Goal: Task Accomplishment & Management: Use online tool/utility

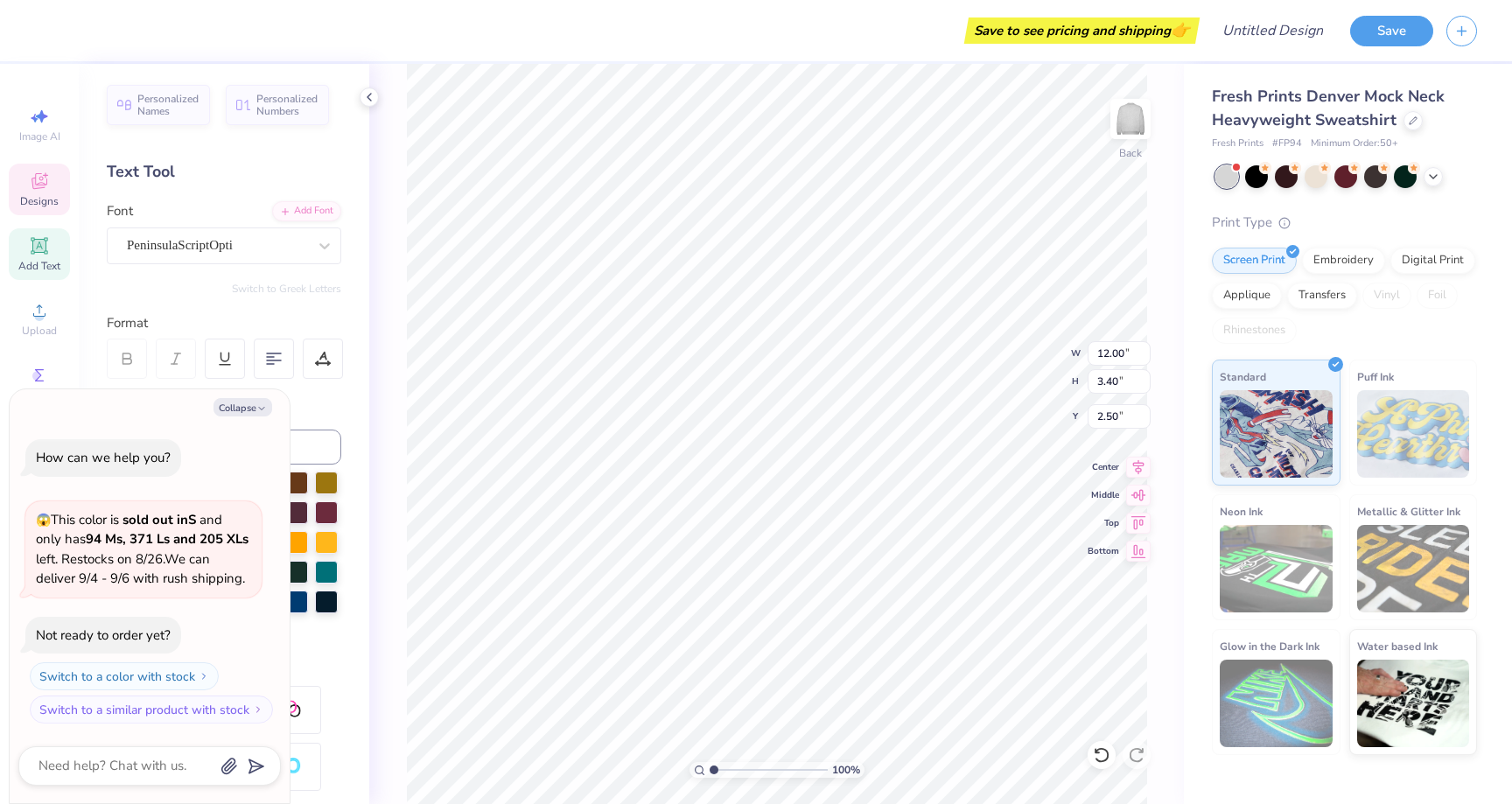
type textarea "x"
type textarea "Phi Beta"
type textarea "x"
type textarea "P Phi Beta"
type textarea "x"
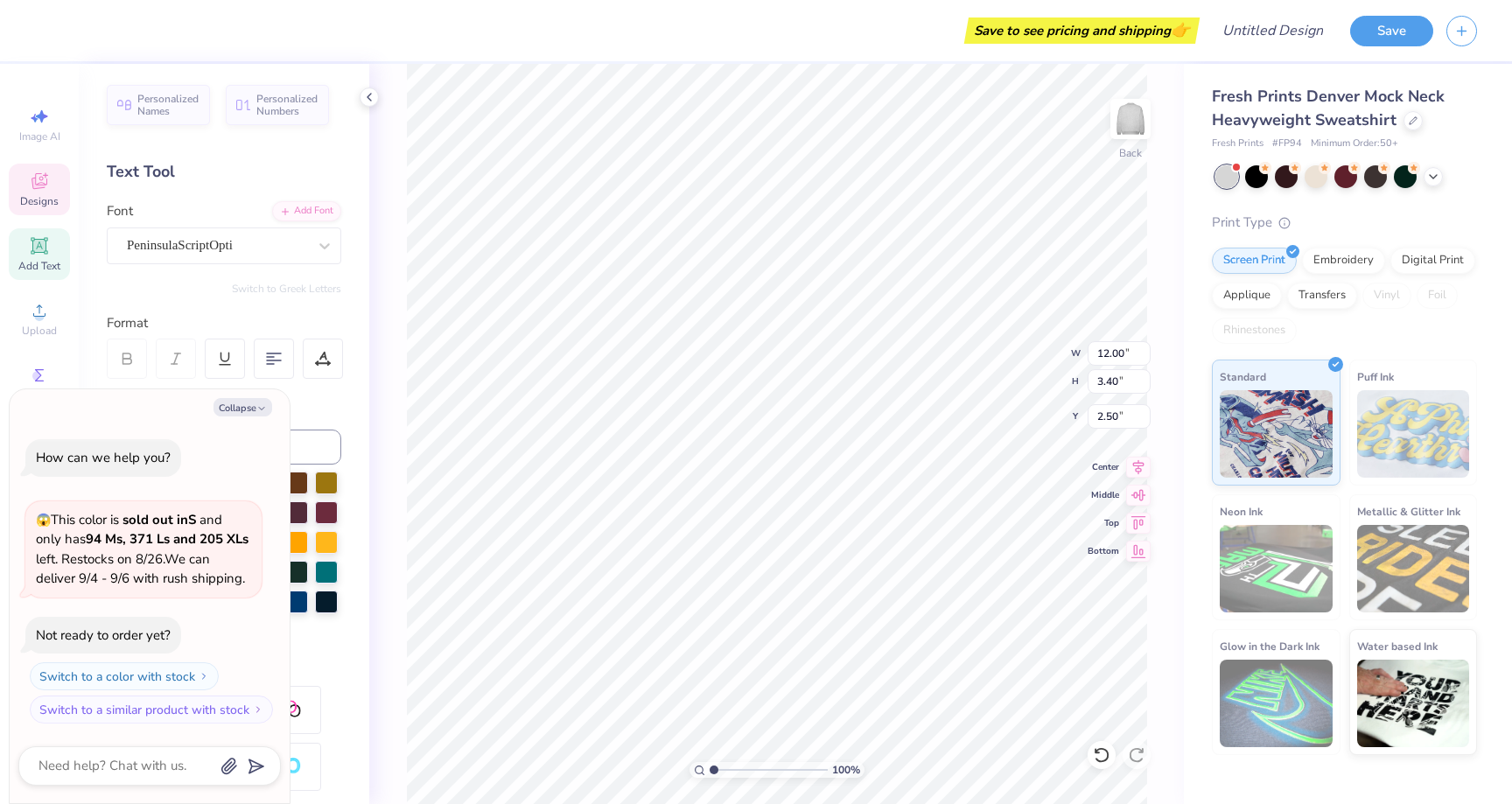
type textarea "Ph Phi Beta"
type textarea "x"
type textarea "Phi Phi Beta"
type textarea "x"
type textarea "Phi Phi Beta"
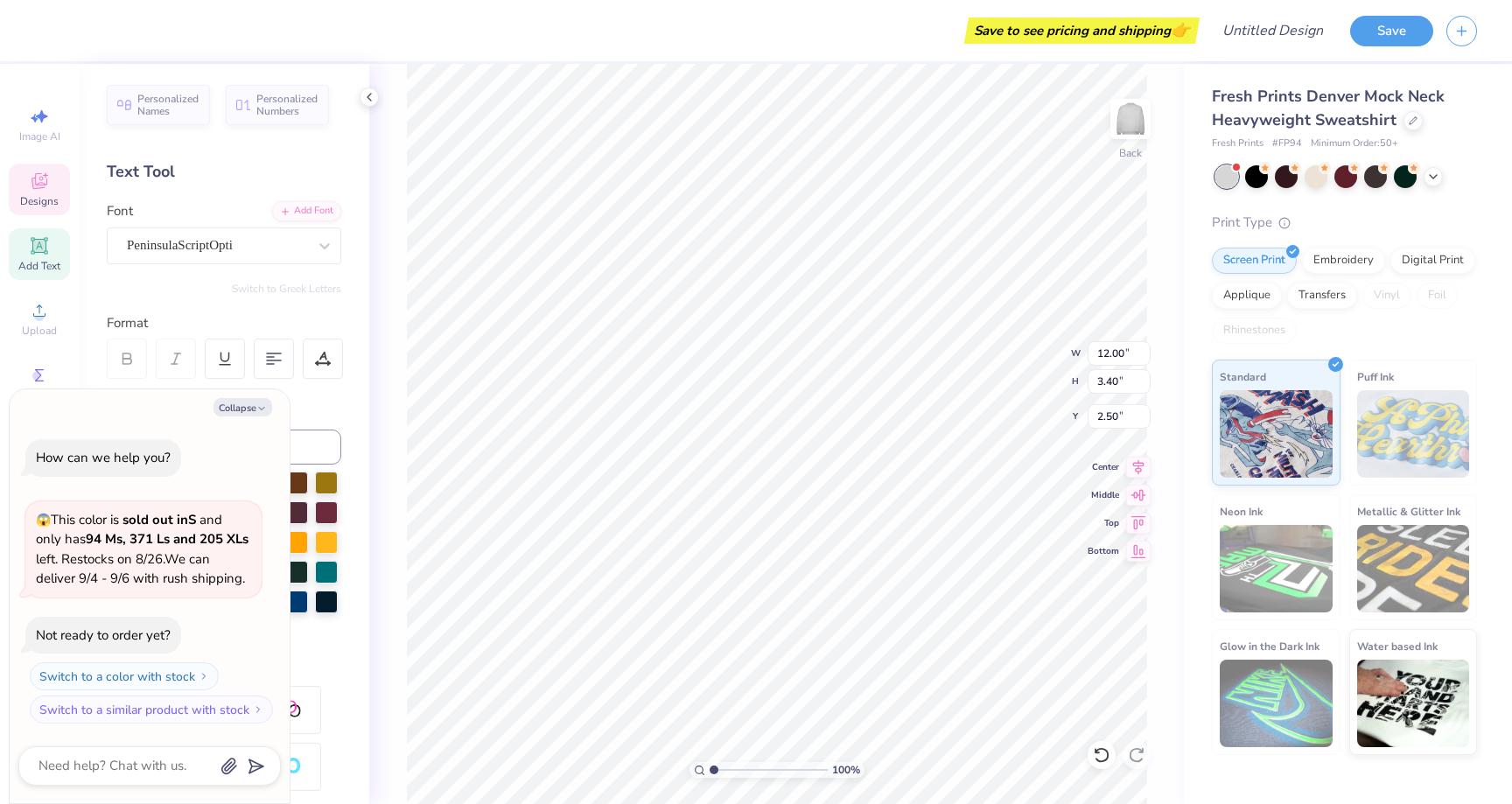
type textarea "x"
type textarea "Phi D Phi Beta"
type textarea "x"
type textarea "Phi Del Phi Beta"
type textarea "x"
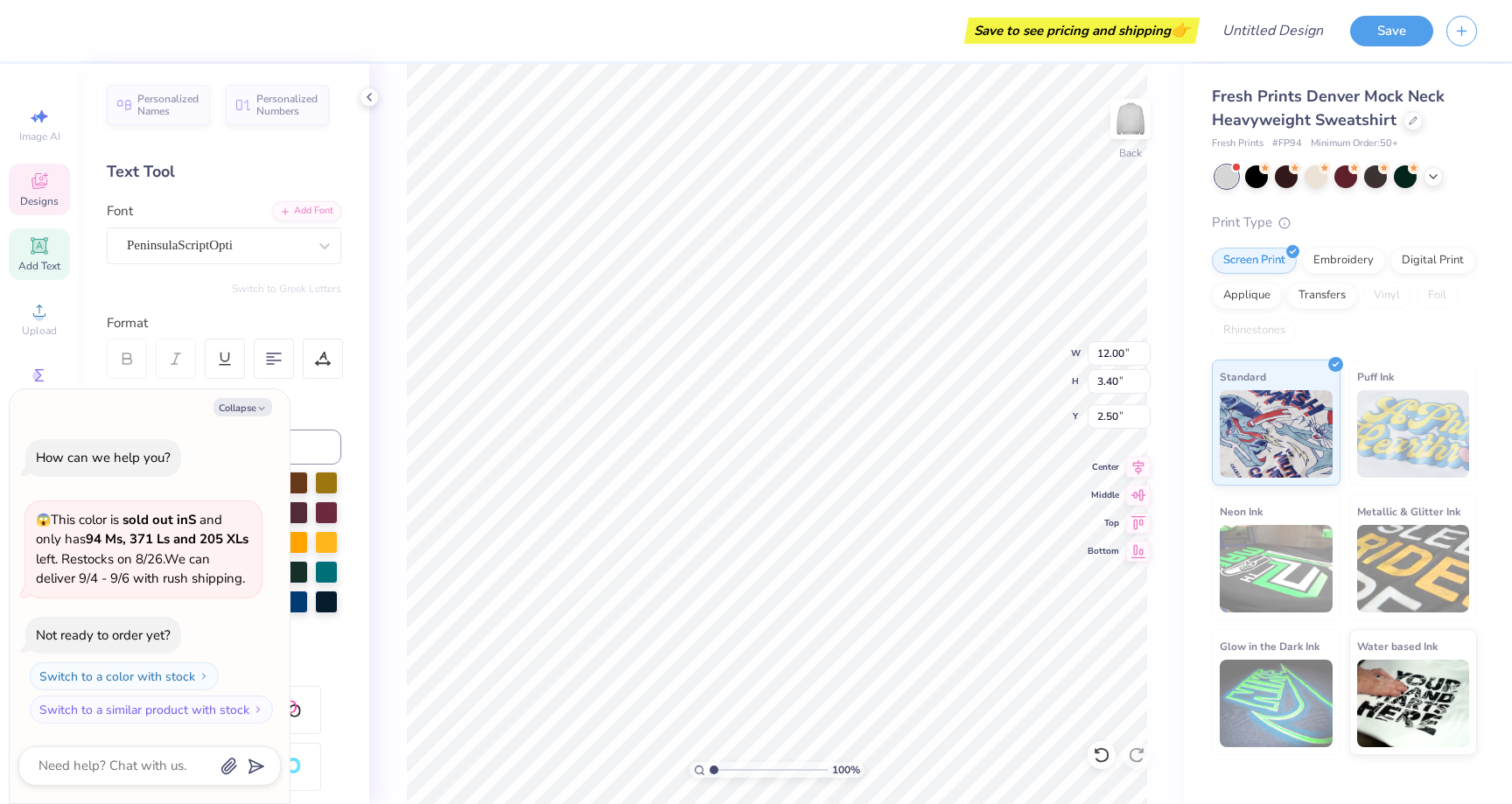
type textarea "Phi Delt Phi Beta"
type textarea "x"
type textarea "Phi Delta Phi Beta"
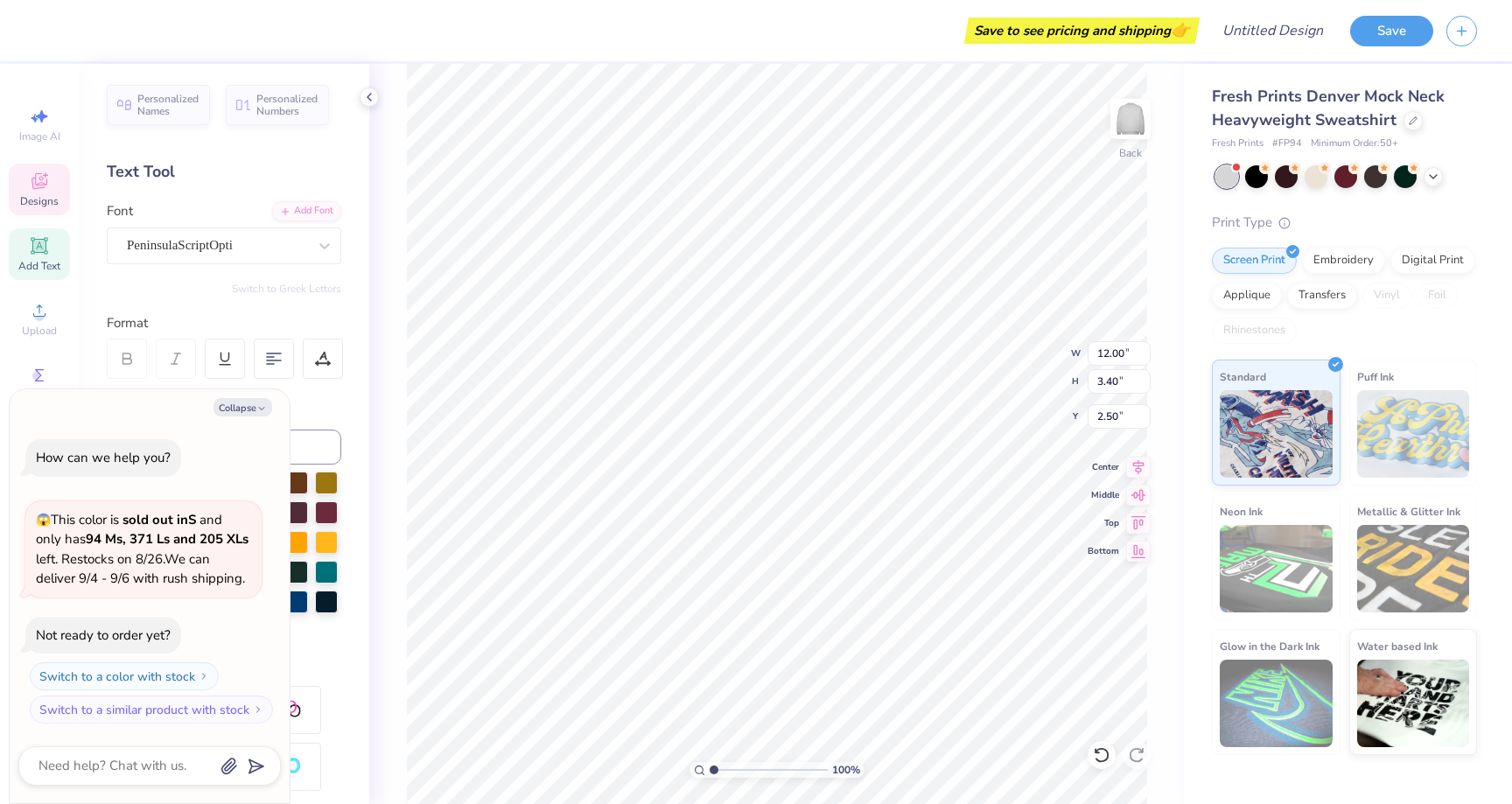
type textarea "x"
type textarea "Phi Delta Phi"
type textarea "x"
type textarea "Phi Delta Phi"
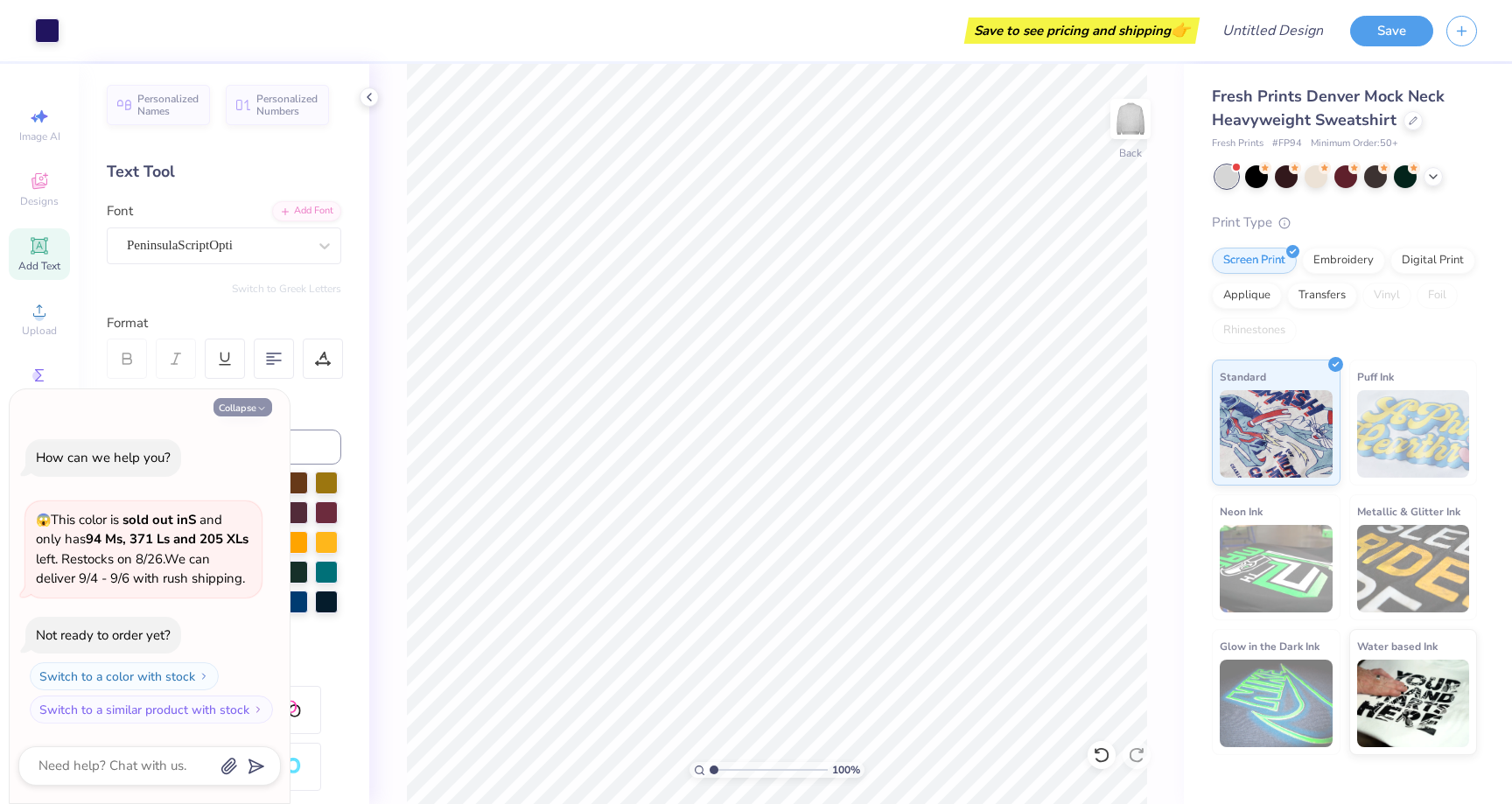
click at [254, 408] on button "Collapse" at bounding box center [243, 408] width 59 height 18
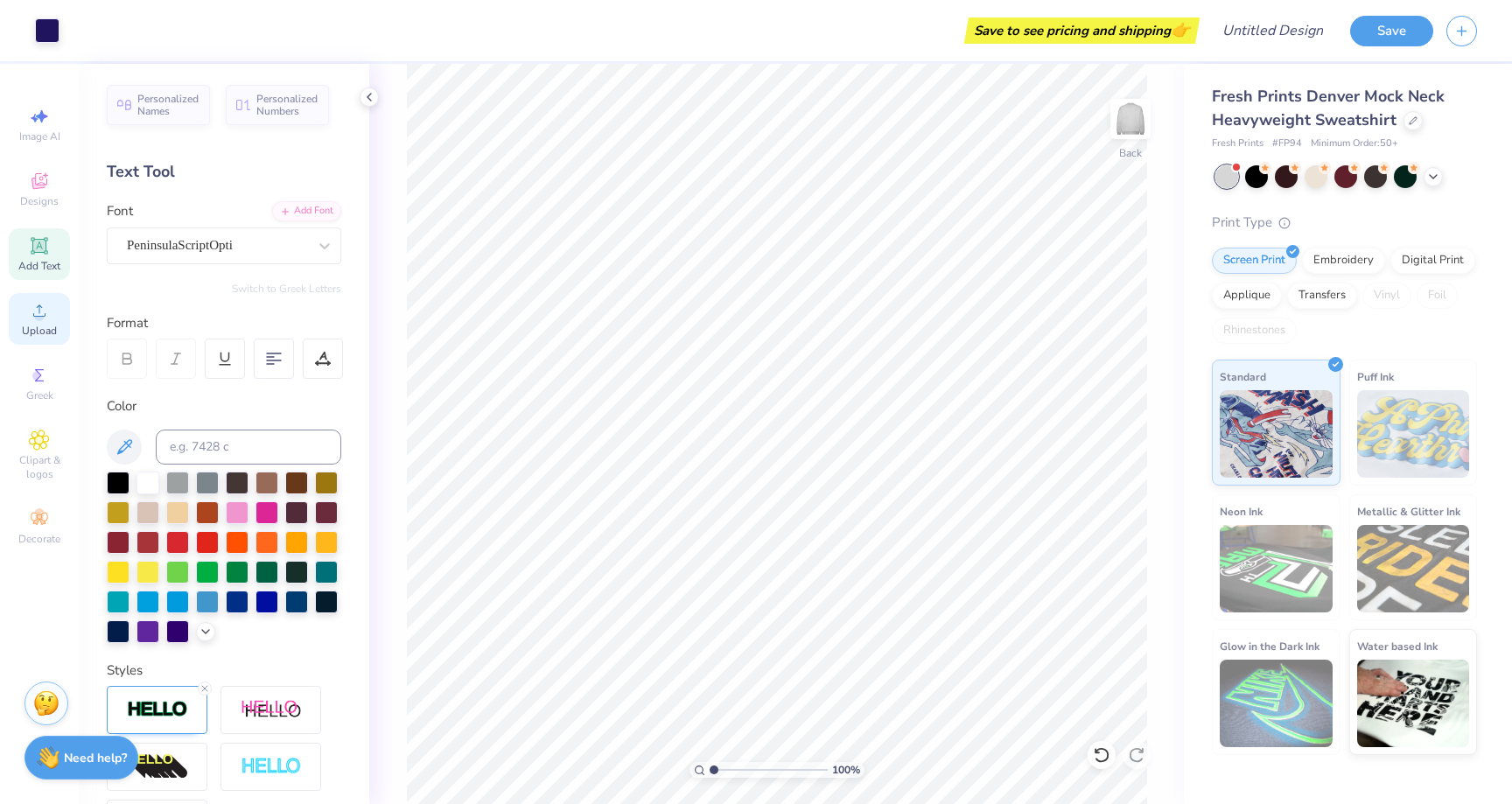
click at [50, 321] on div "Upload" at bounding box center [40, 319] width 62 height 52
click at [37, 320] on icon at bounding box center [39, 310] width 21 height 21
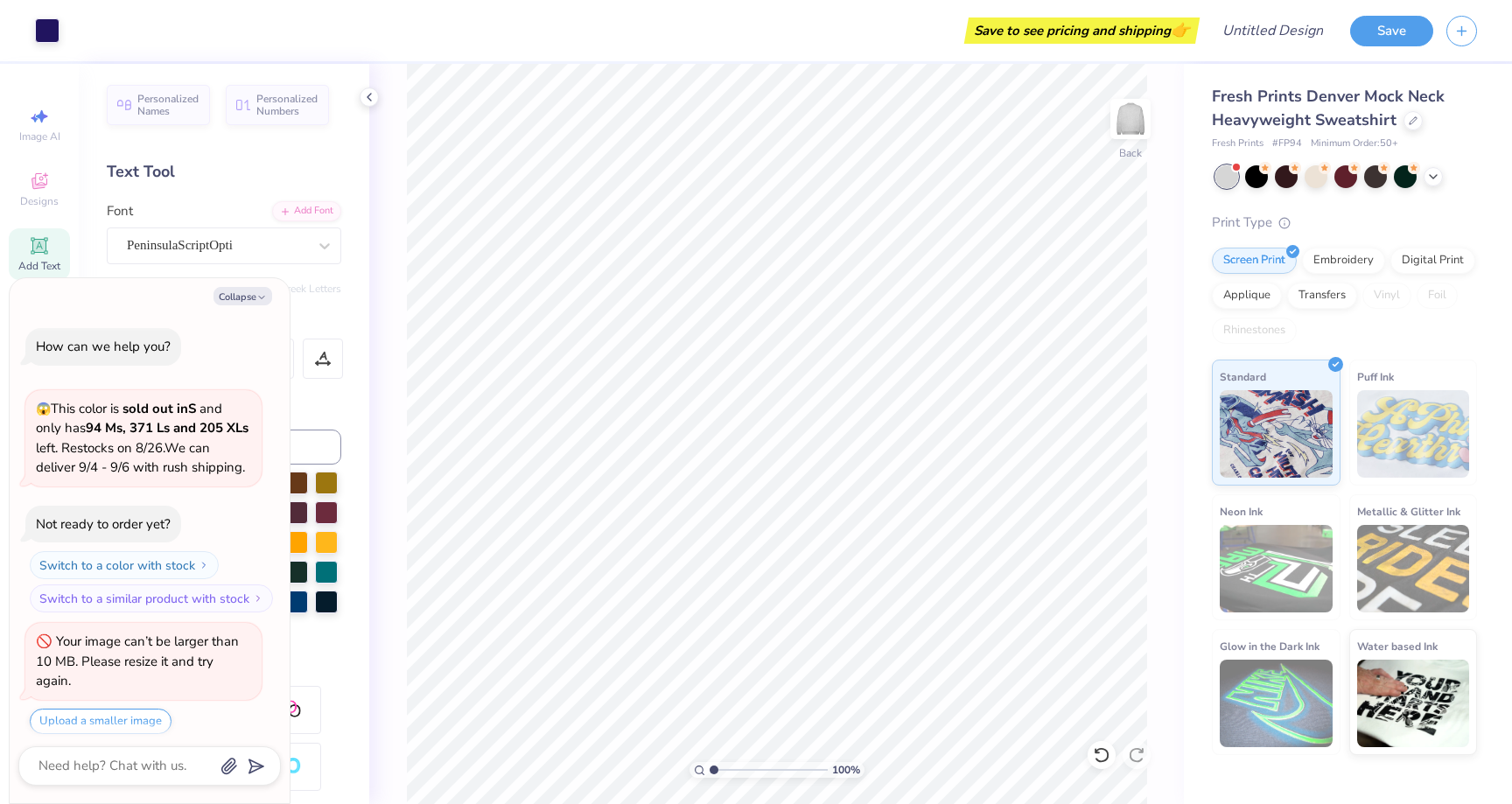
scroll to position [9, 0]
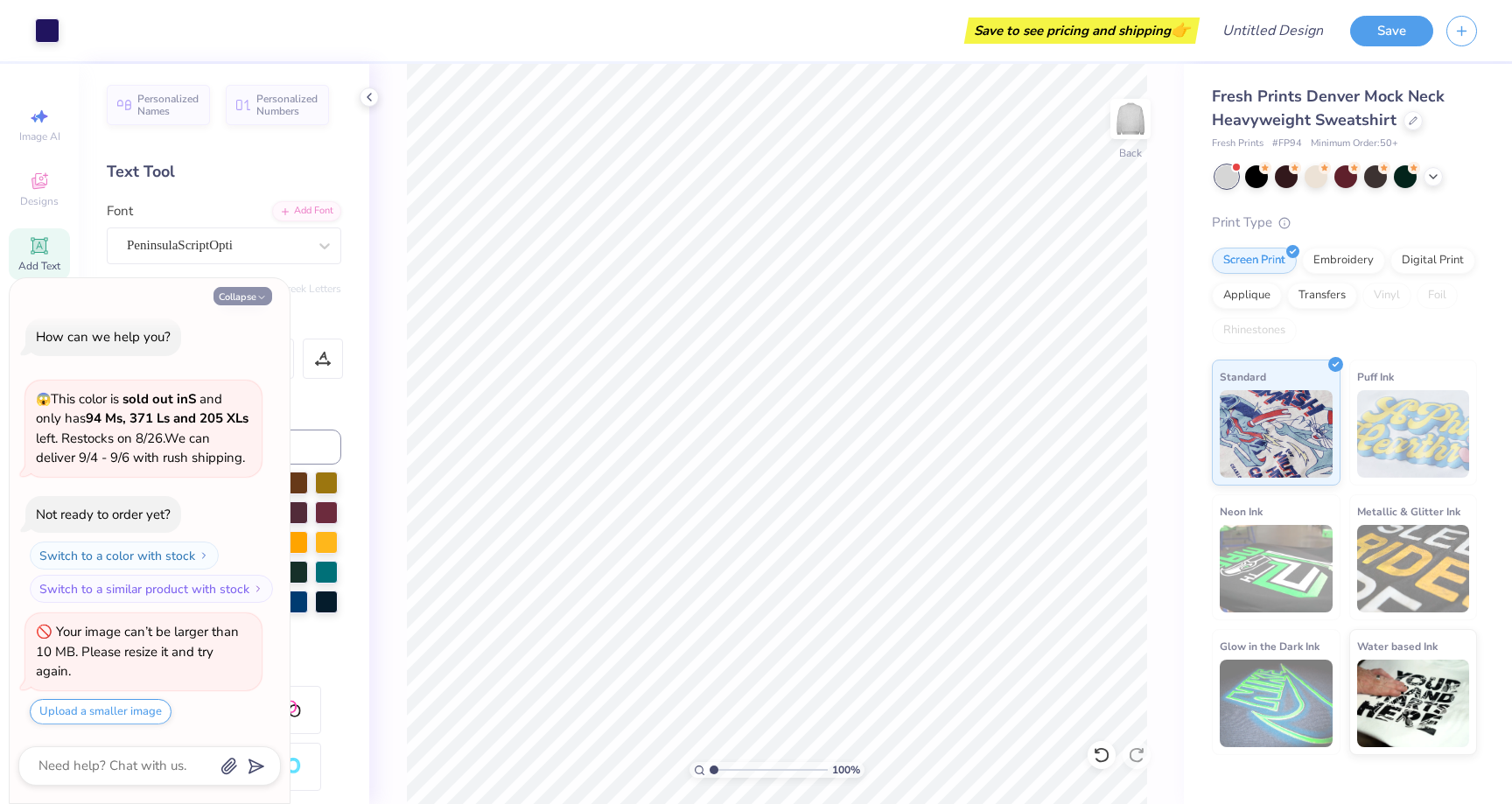
click at [251, 295] on button "Collapse" at bounding box center [243, 296] width 59 height 18
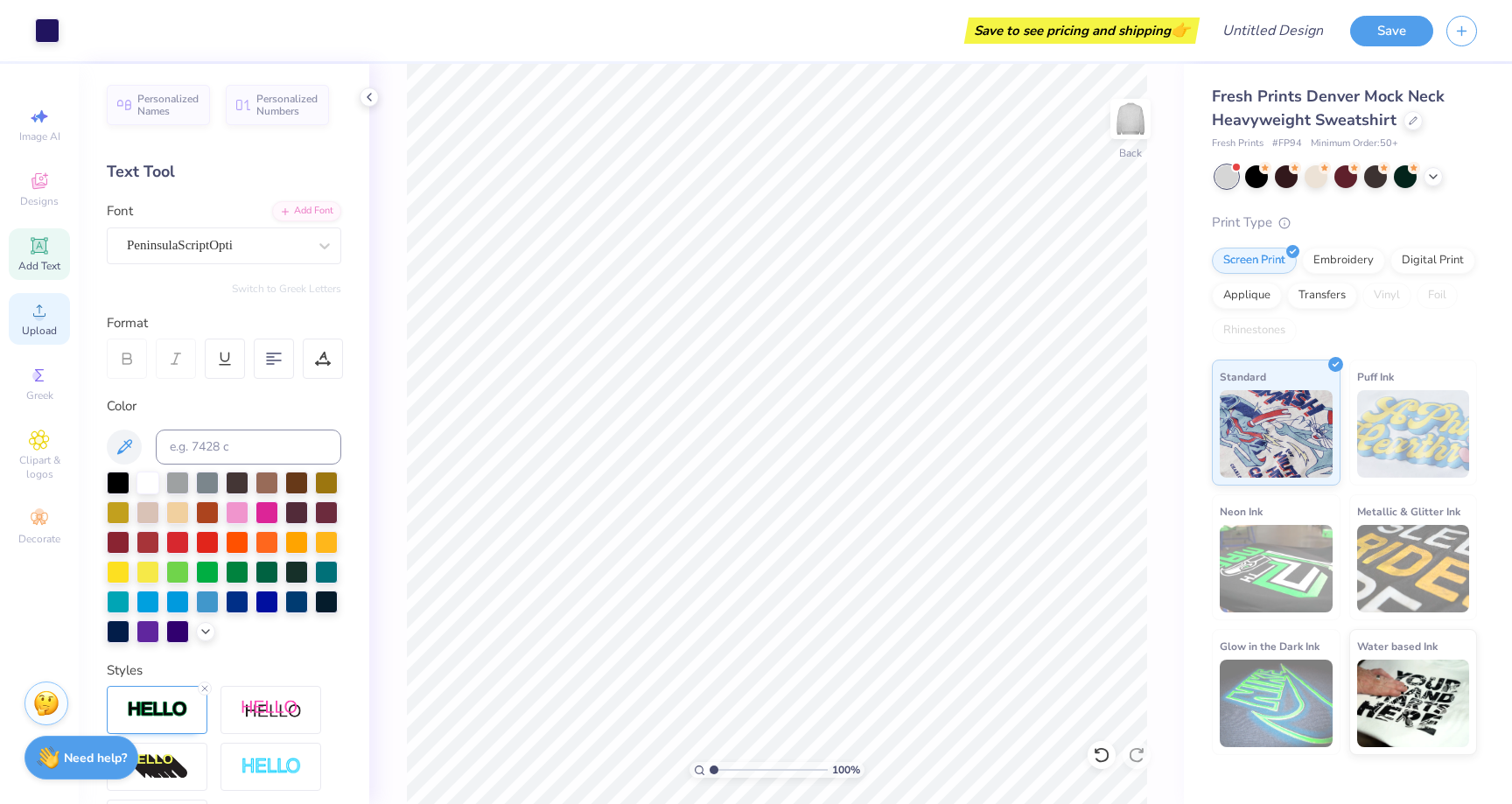
click at [42, 317] on circle at bounding box center [39, 316] width 9 height 9
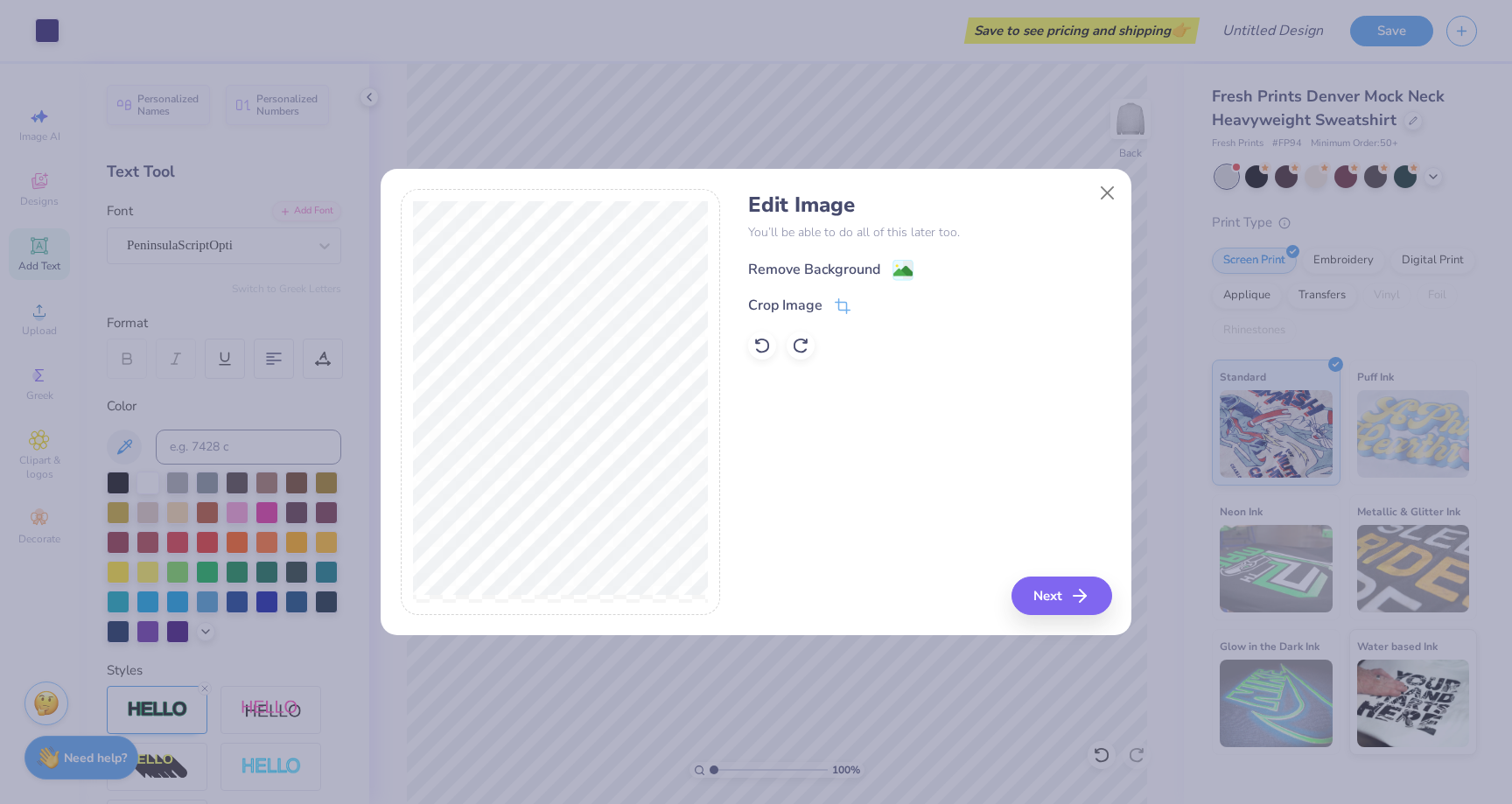
click at [788, 270] on div "Remove Background" at bounding box center [814, 270] width 132 height 21
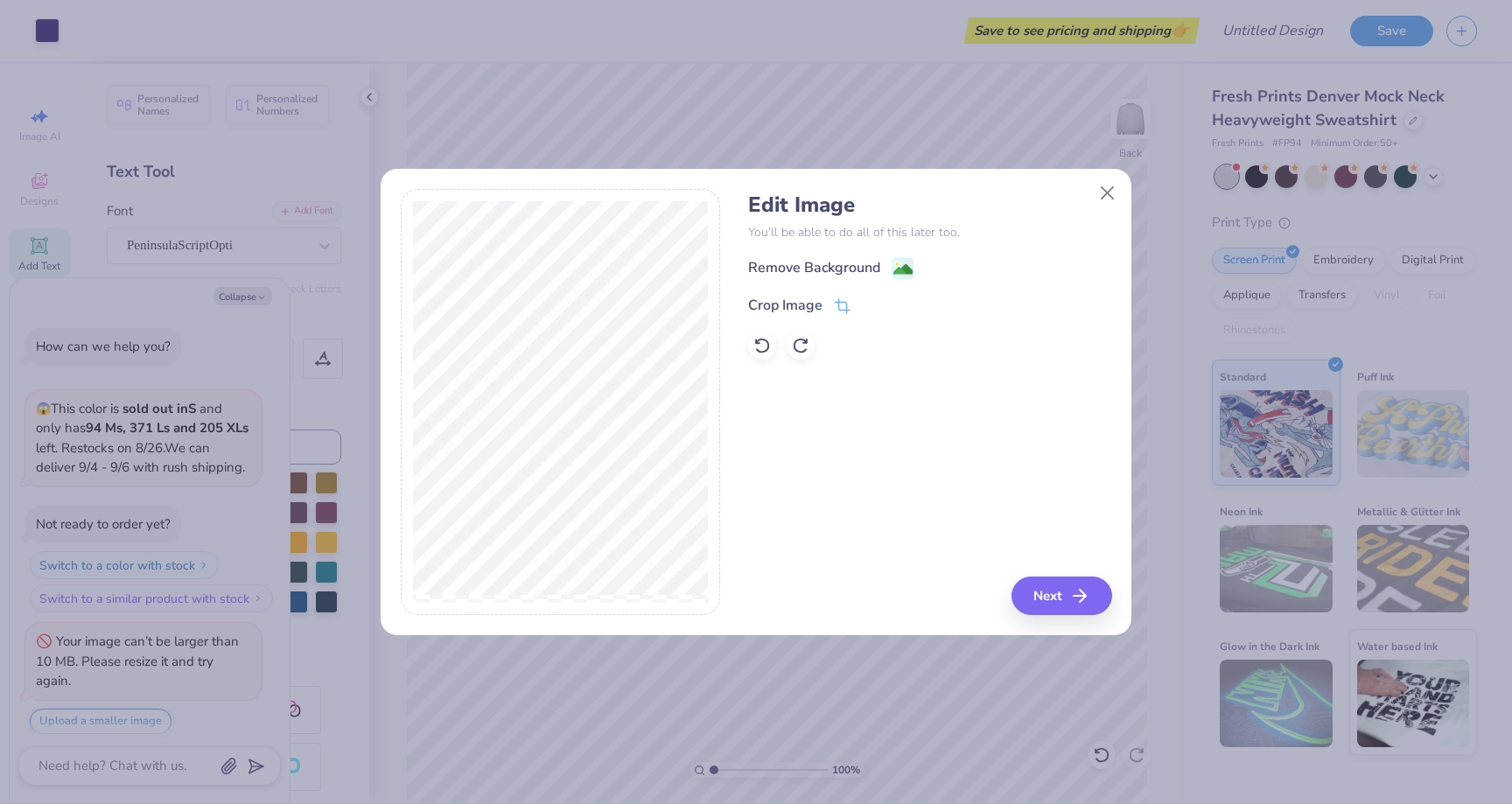
scroll to position [77, 0]
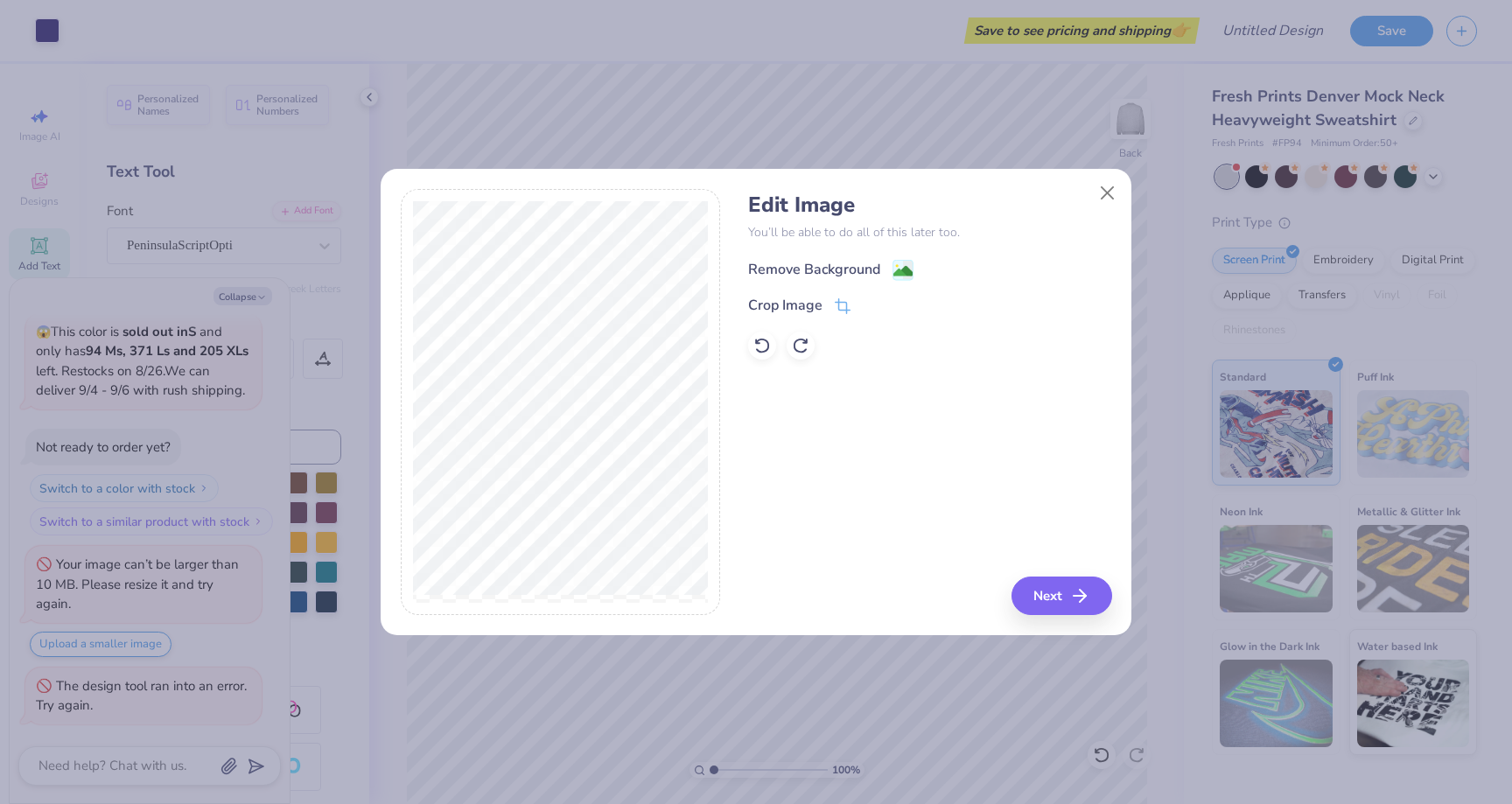
click at [826, 268] on div "Remove Background" at bounding box center [814, 270] width 132 height 21
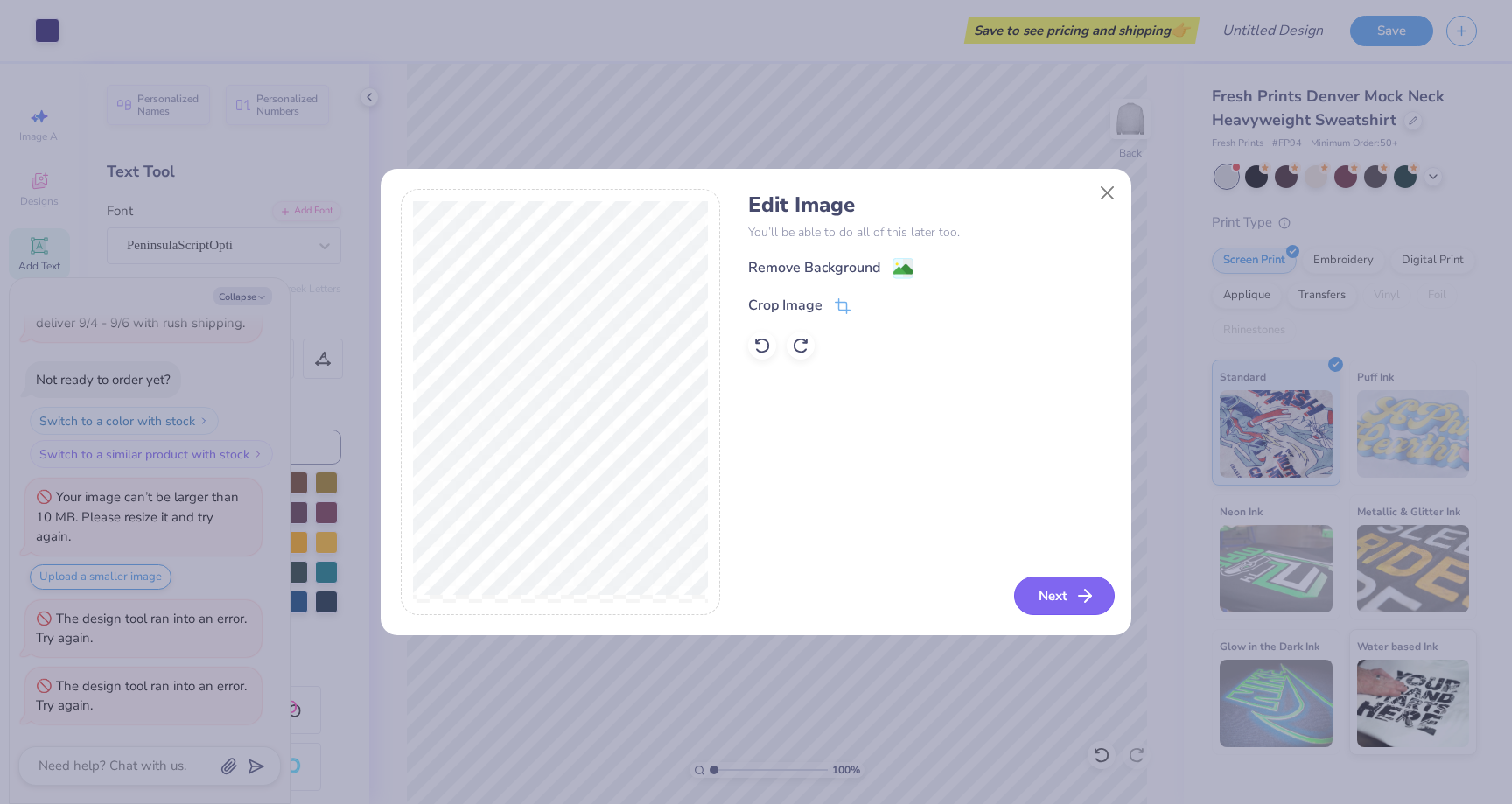
click at [1042, 598] on button "Next" at bounding box center [1064, 596] width 100 height 39
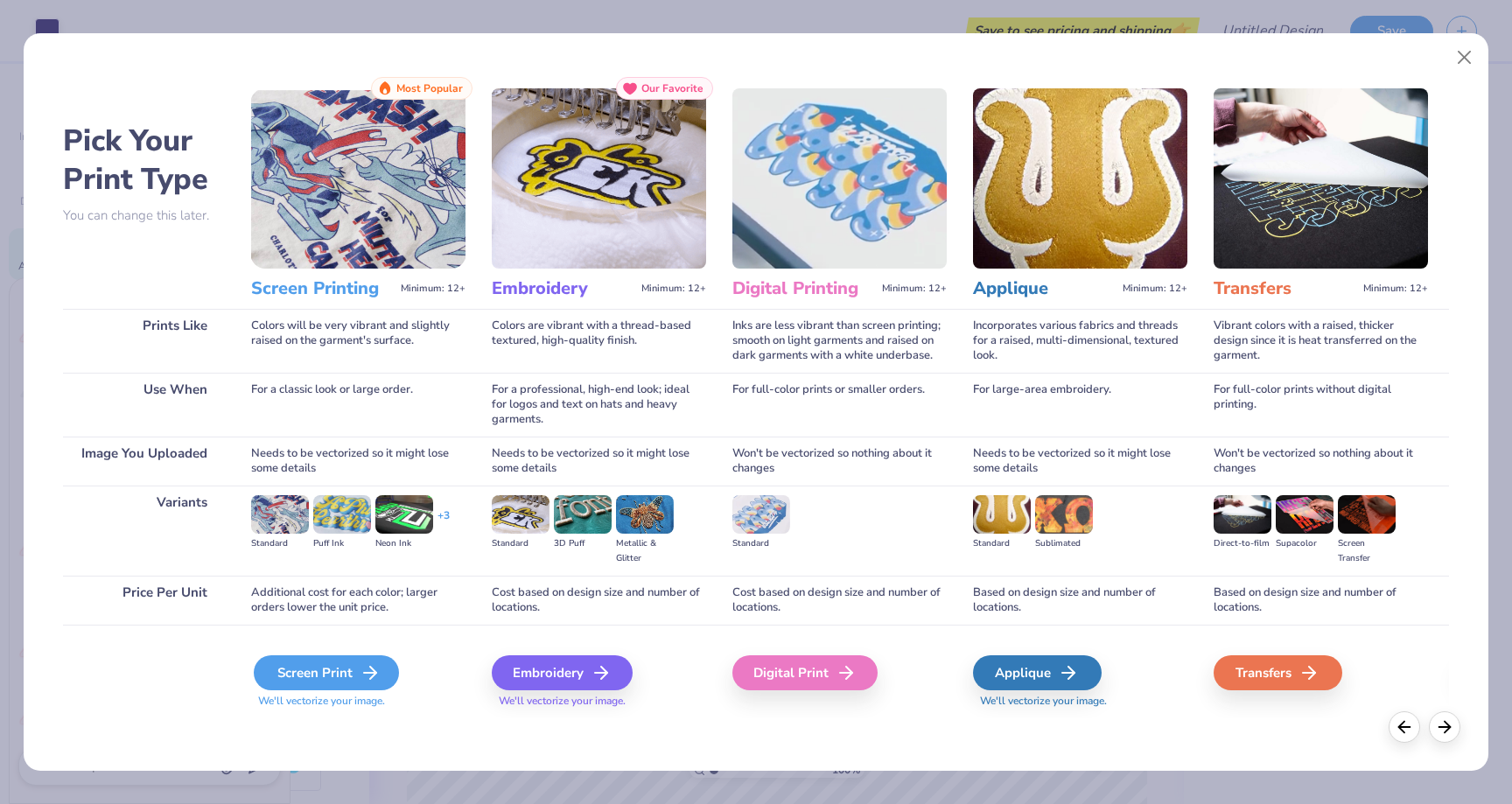
click at [350, 675] on div "Screen Print" at bounding box center [326, 673] width 145 height 35
type textarea "x"
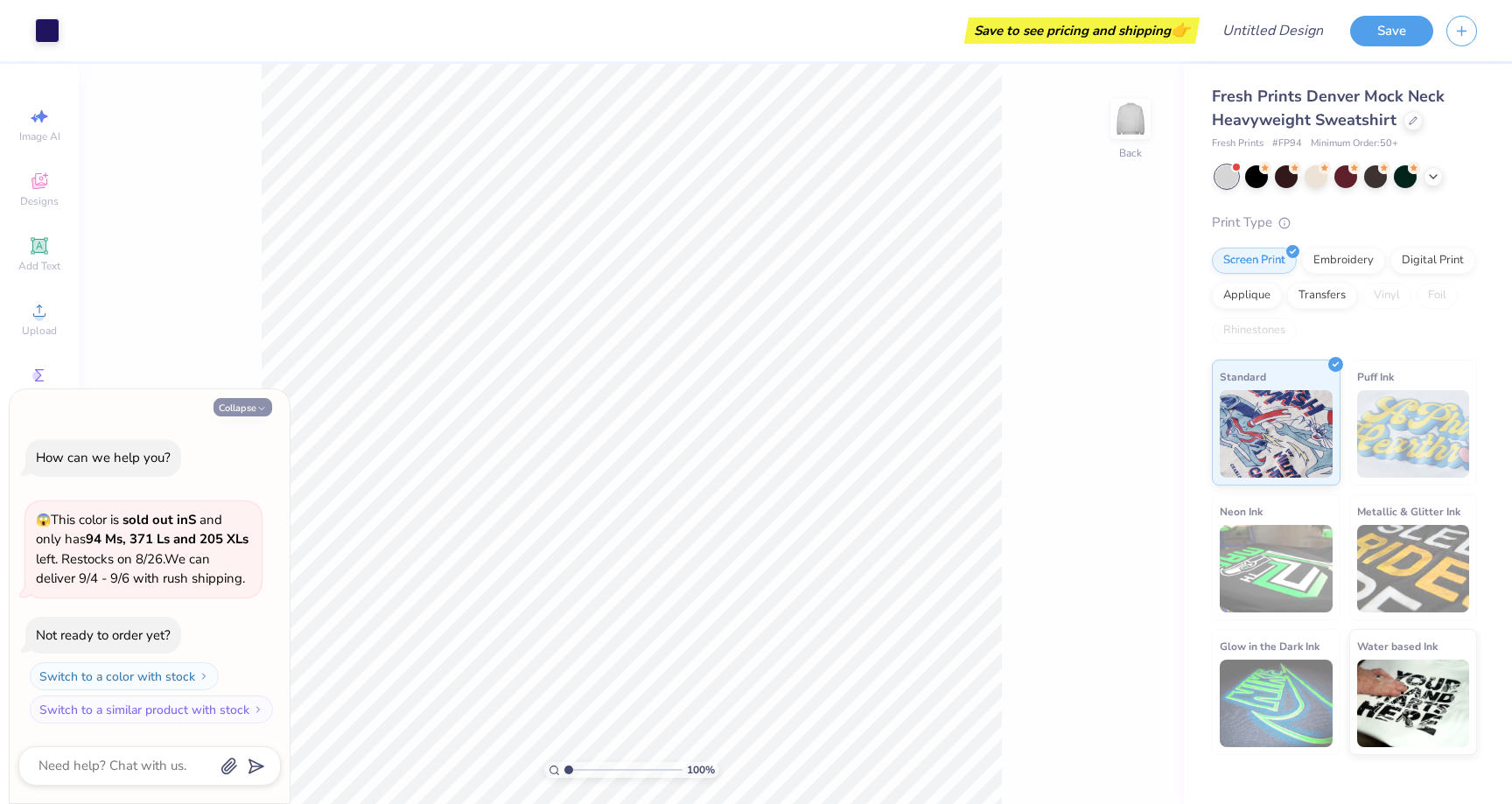
click at [246, 410] on button "Collapse" at bounding box center [243, 408] width 59 height 18
type textarea "x"
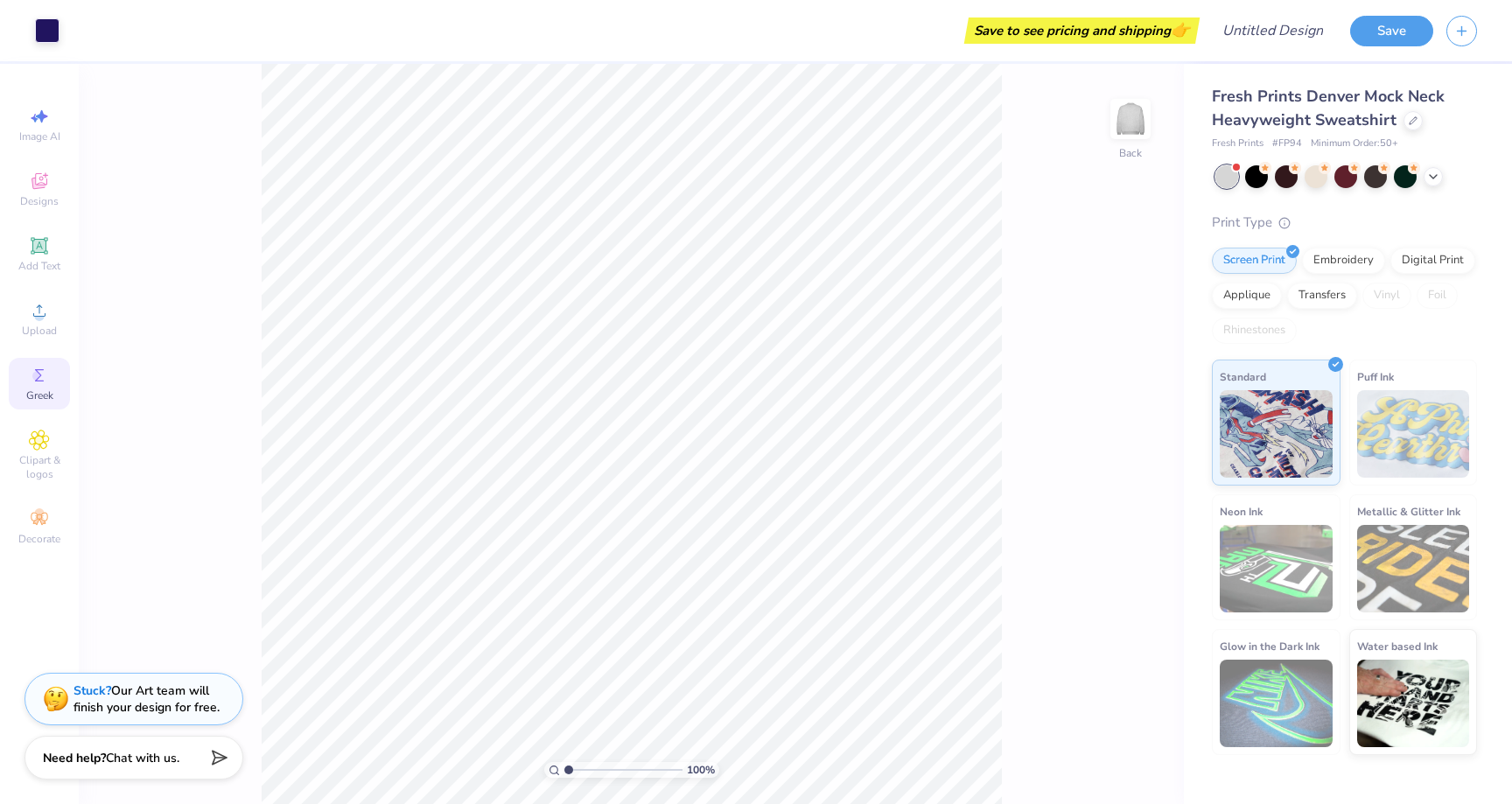
click at [21, 380] on div "Greek" at bounding box center [40, 384] width 62 height 52
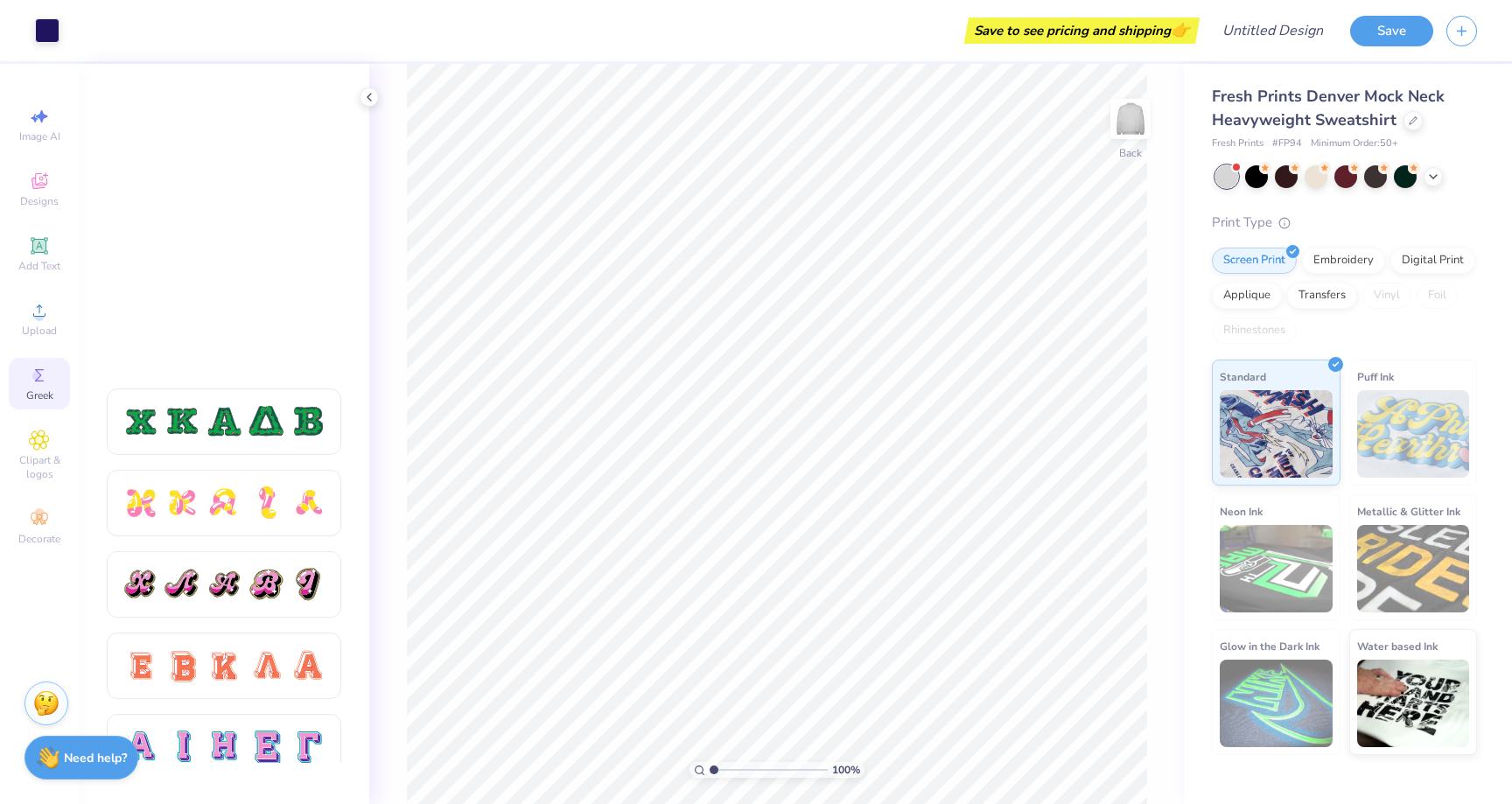
scroll to position [390, 0]
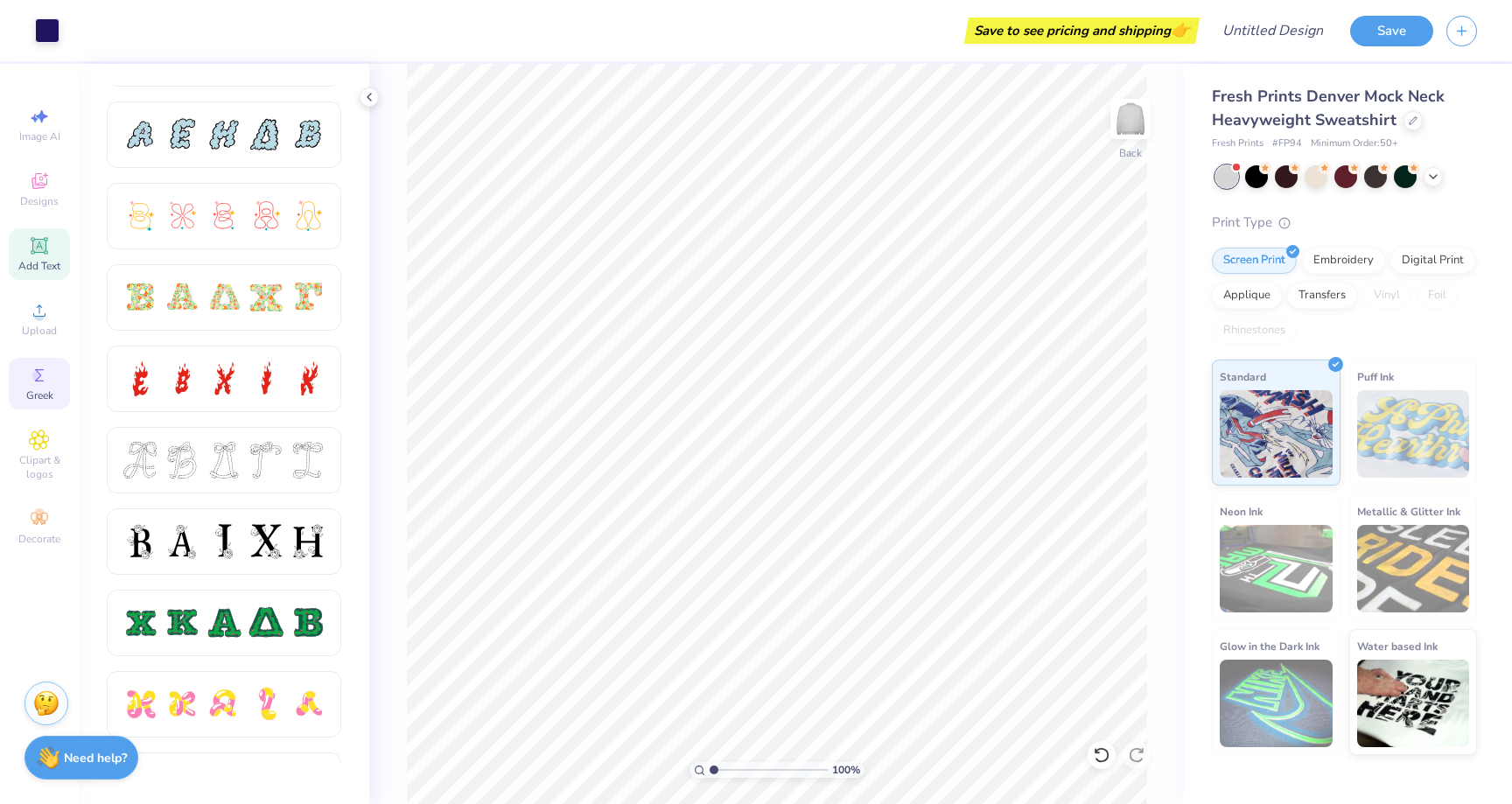
click at [40, 254] on icon at bounding box center [39, 246] width 21 height 21
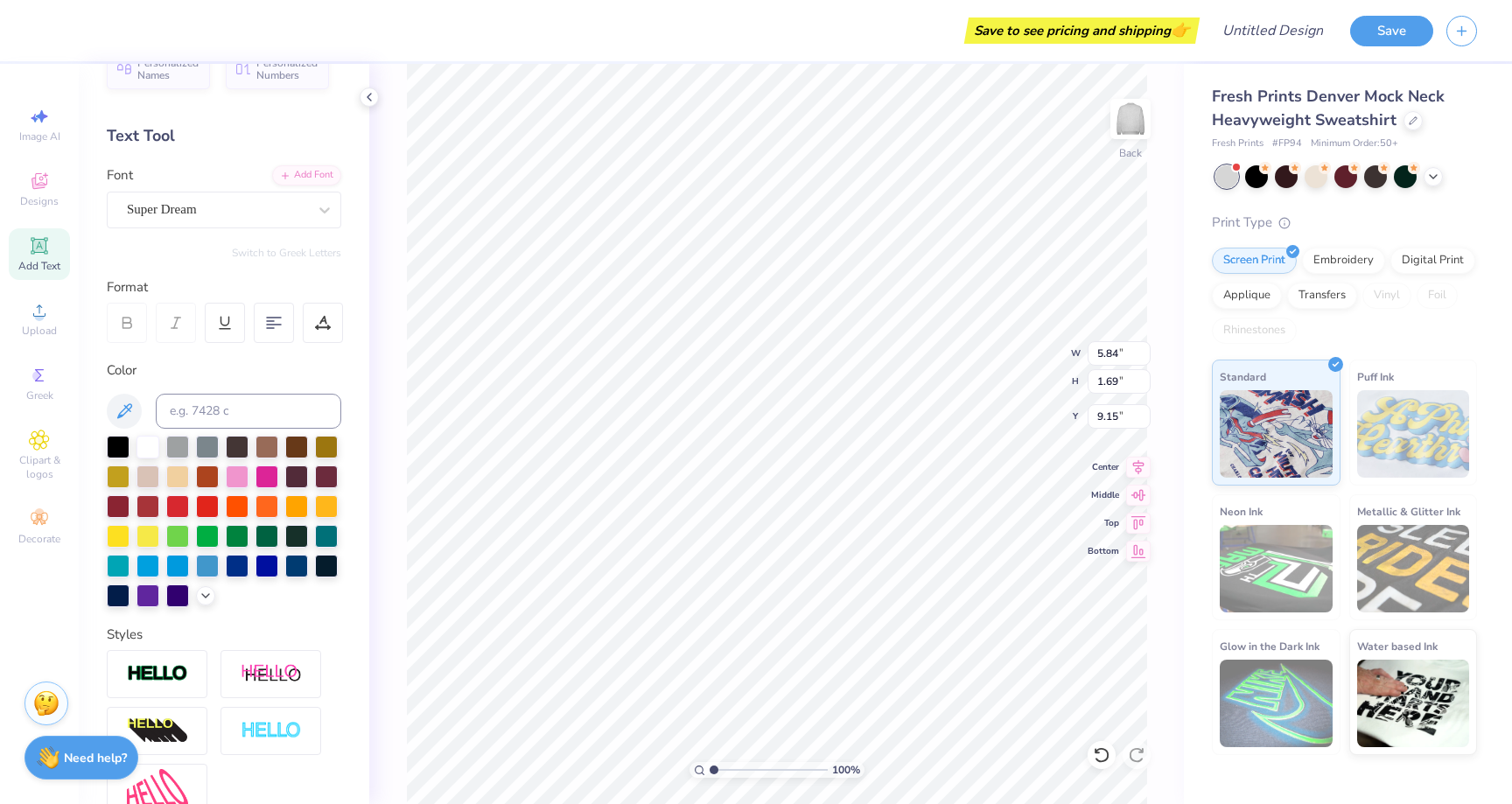
scroll to position [13, 0]
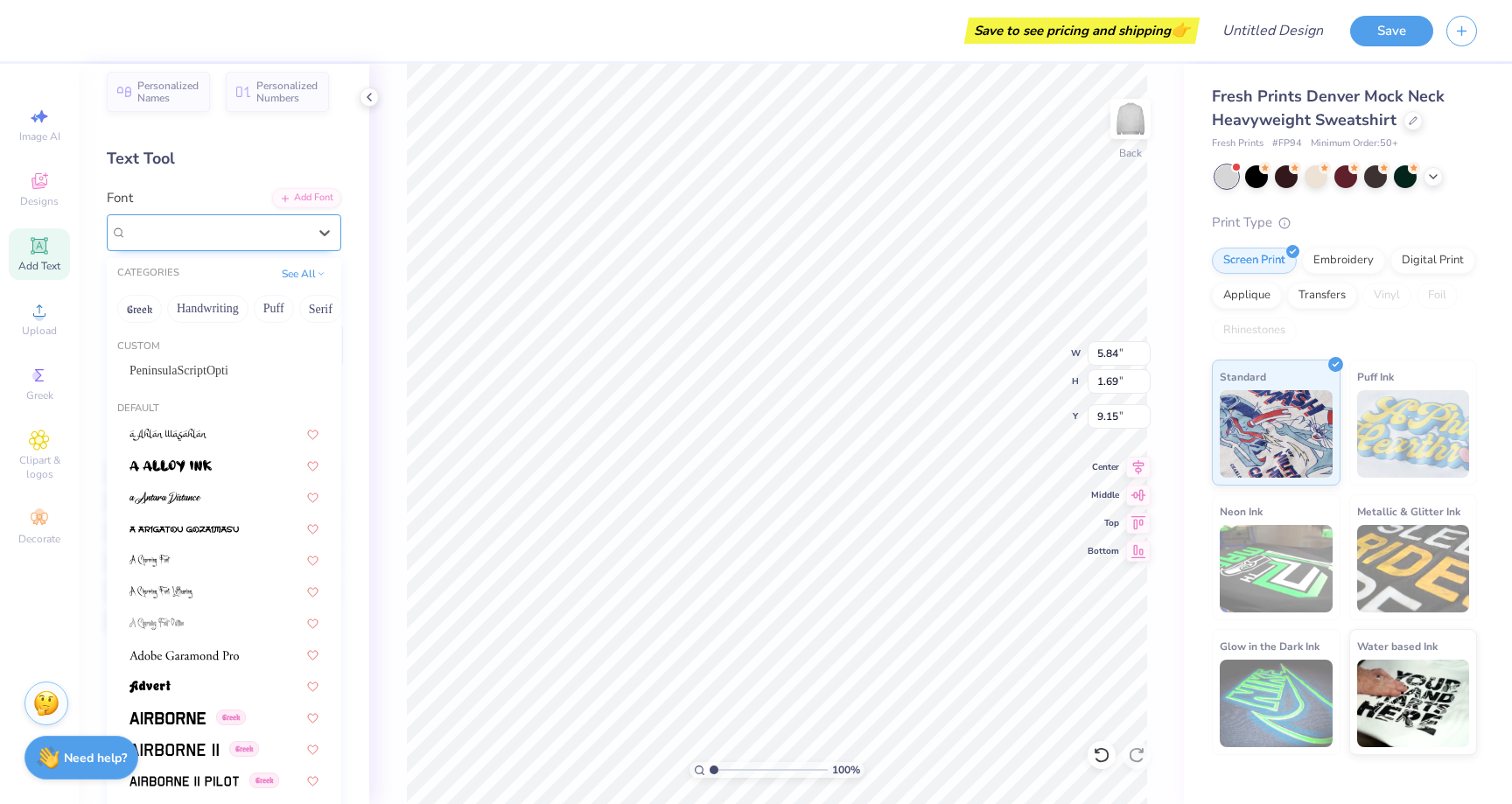
click at [235, 233] on div "Super Dream" at bounding box center [217, 232] width 184 height 27
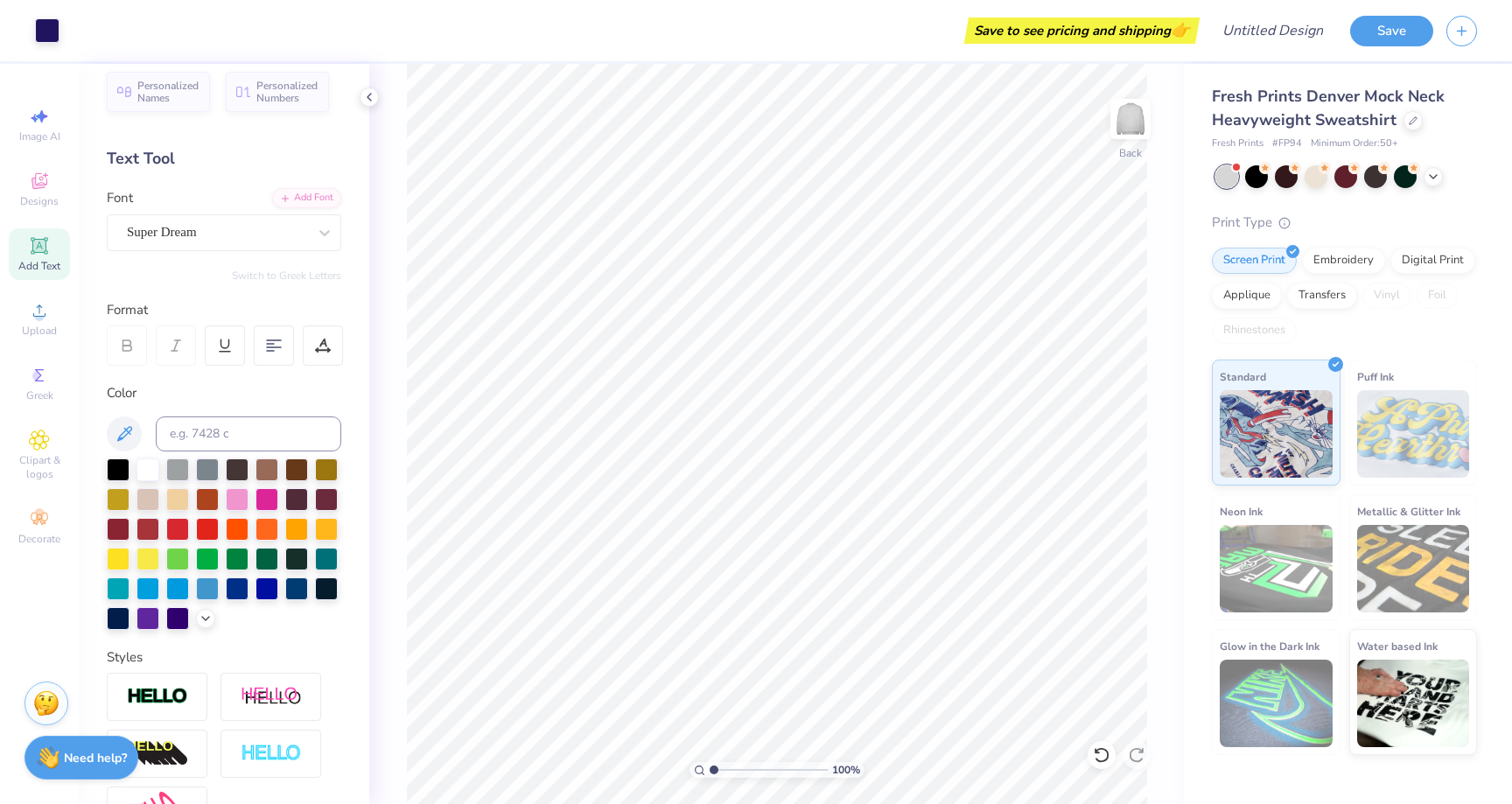
click at [40, 263] on span "Add Text" at bounding box center [40, 266] width 42 height 14
paste textarea
type textarea "h"
click at [45, 389] on span "Greek" at bounding box center [40, 395] width 27 height 14
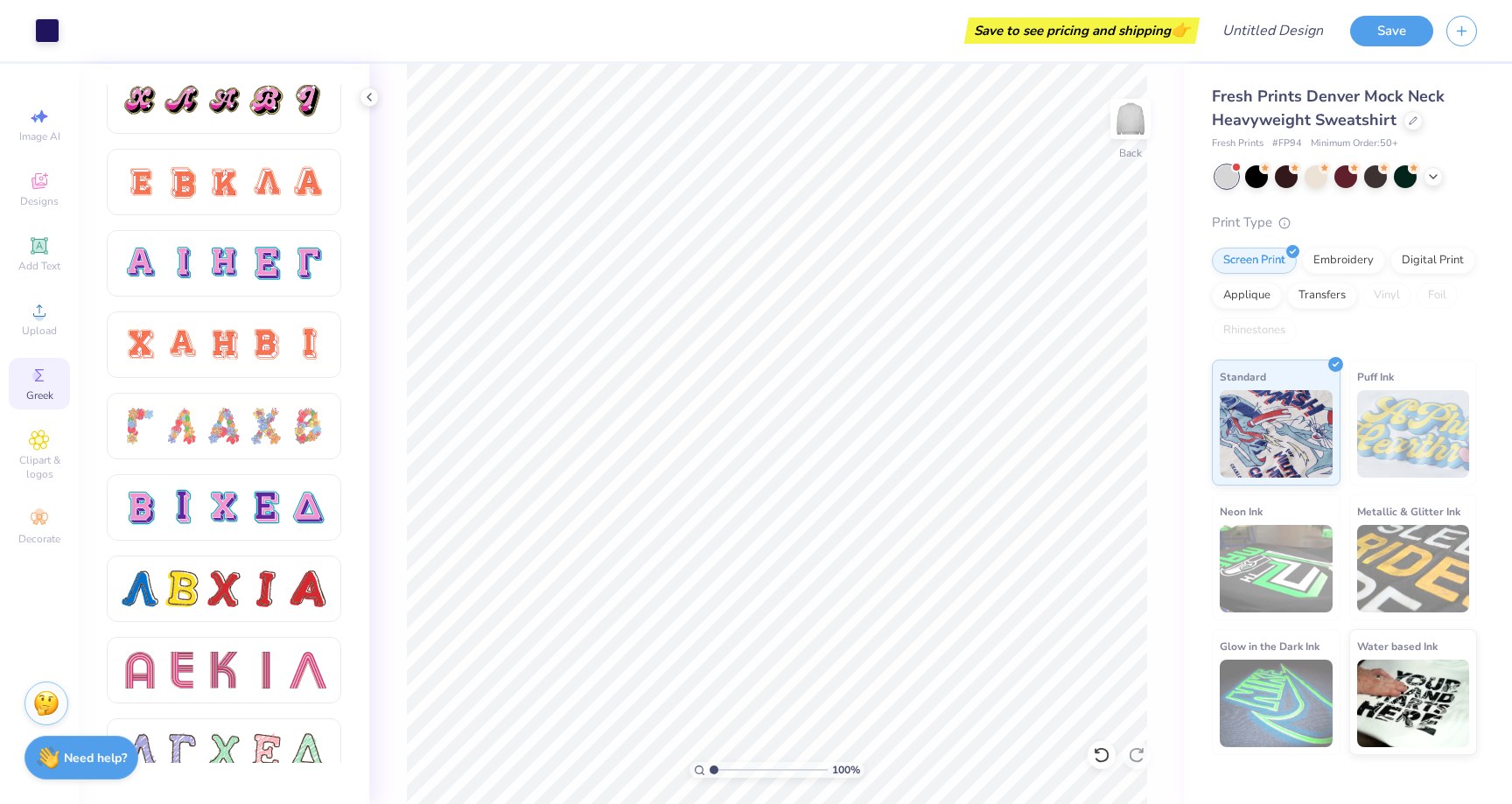
scroll to position [1062, 0]
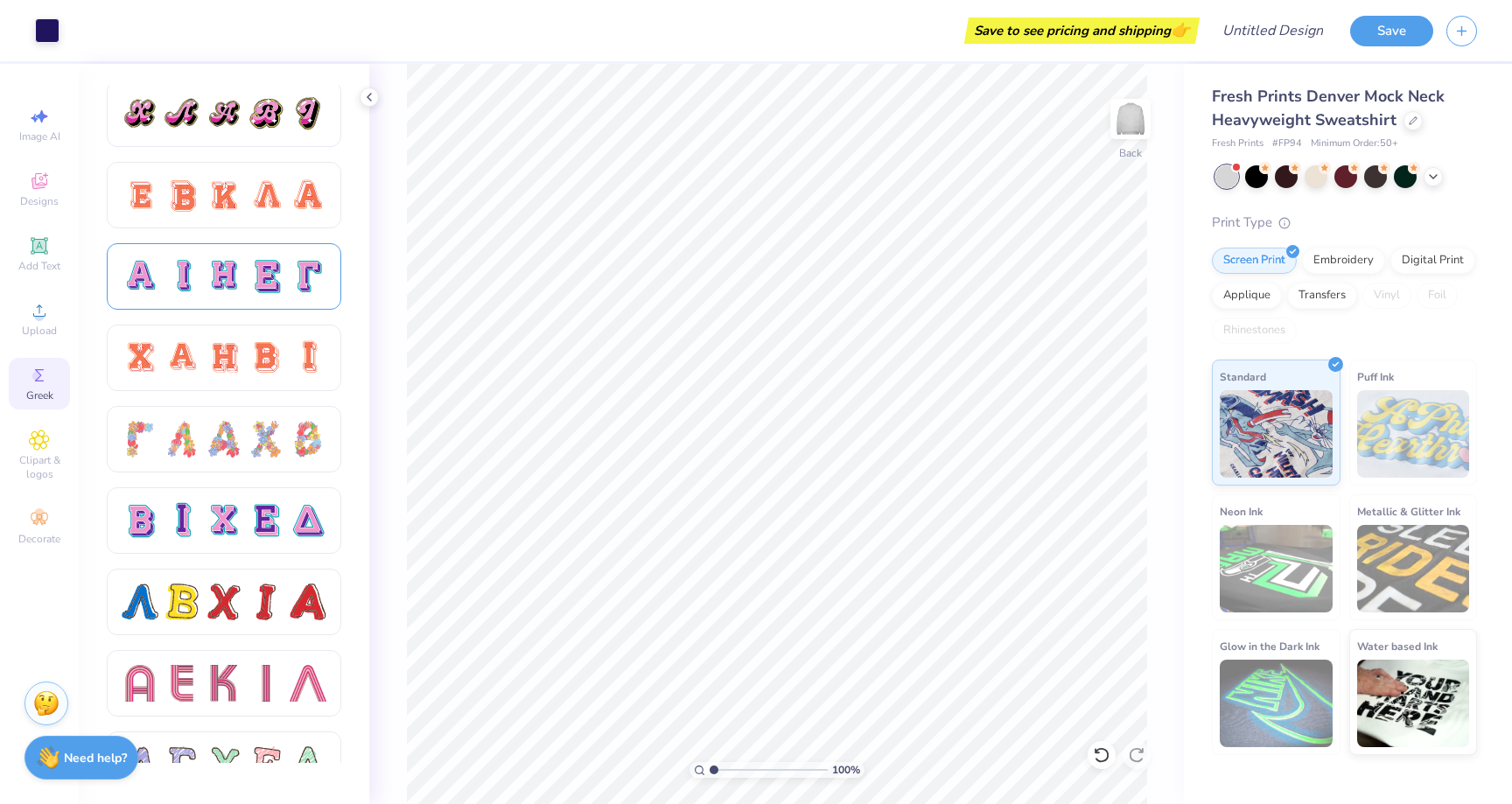
click at [228, 266] on div at bounding box center [224, 277] width 37 height 37
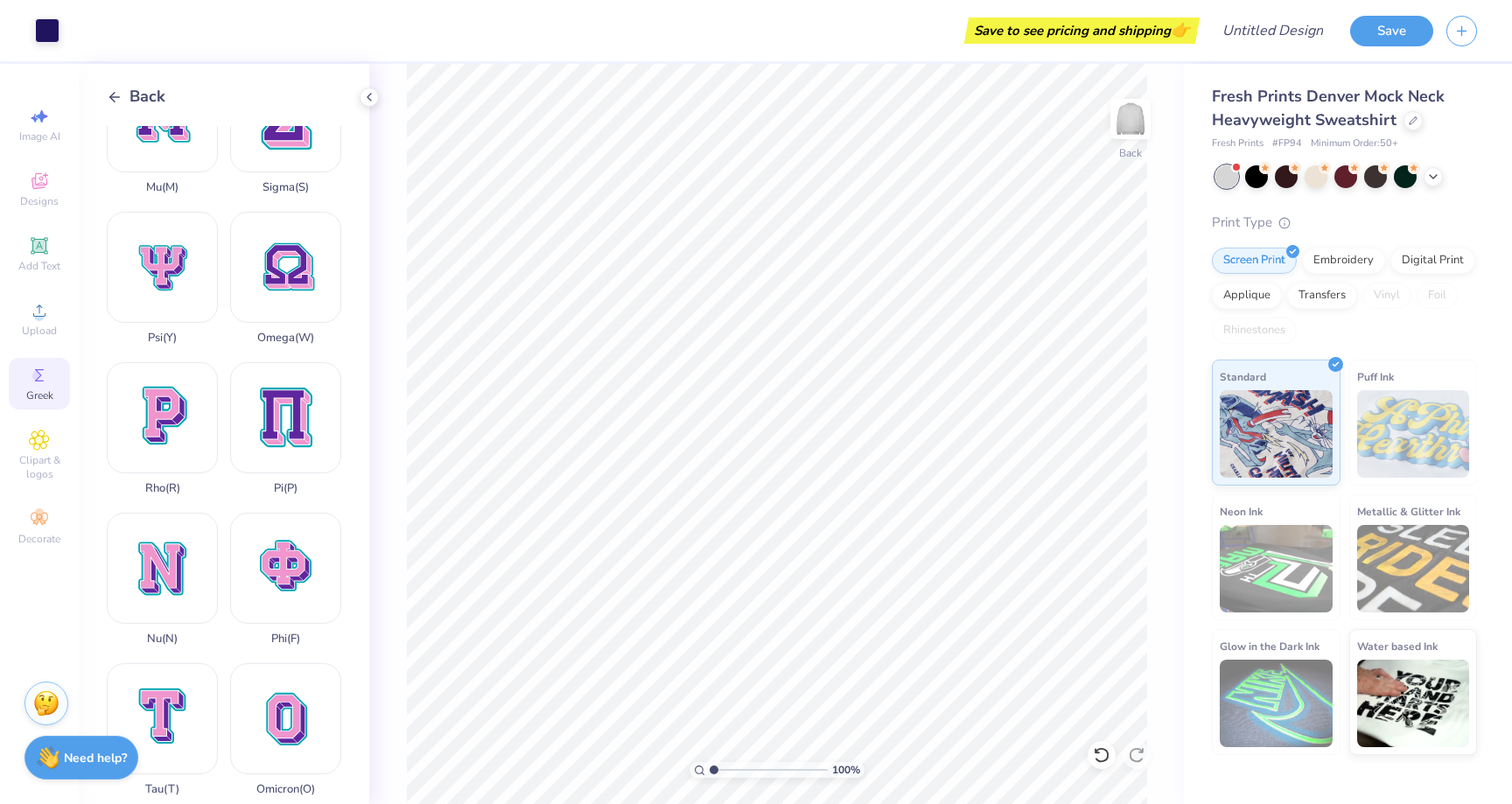
scroll to position [853, 0]
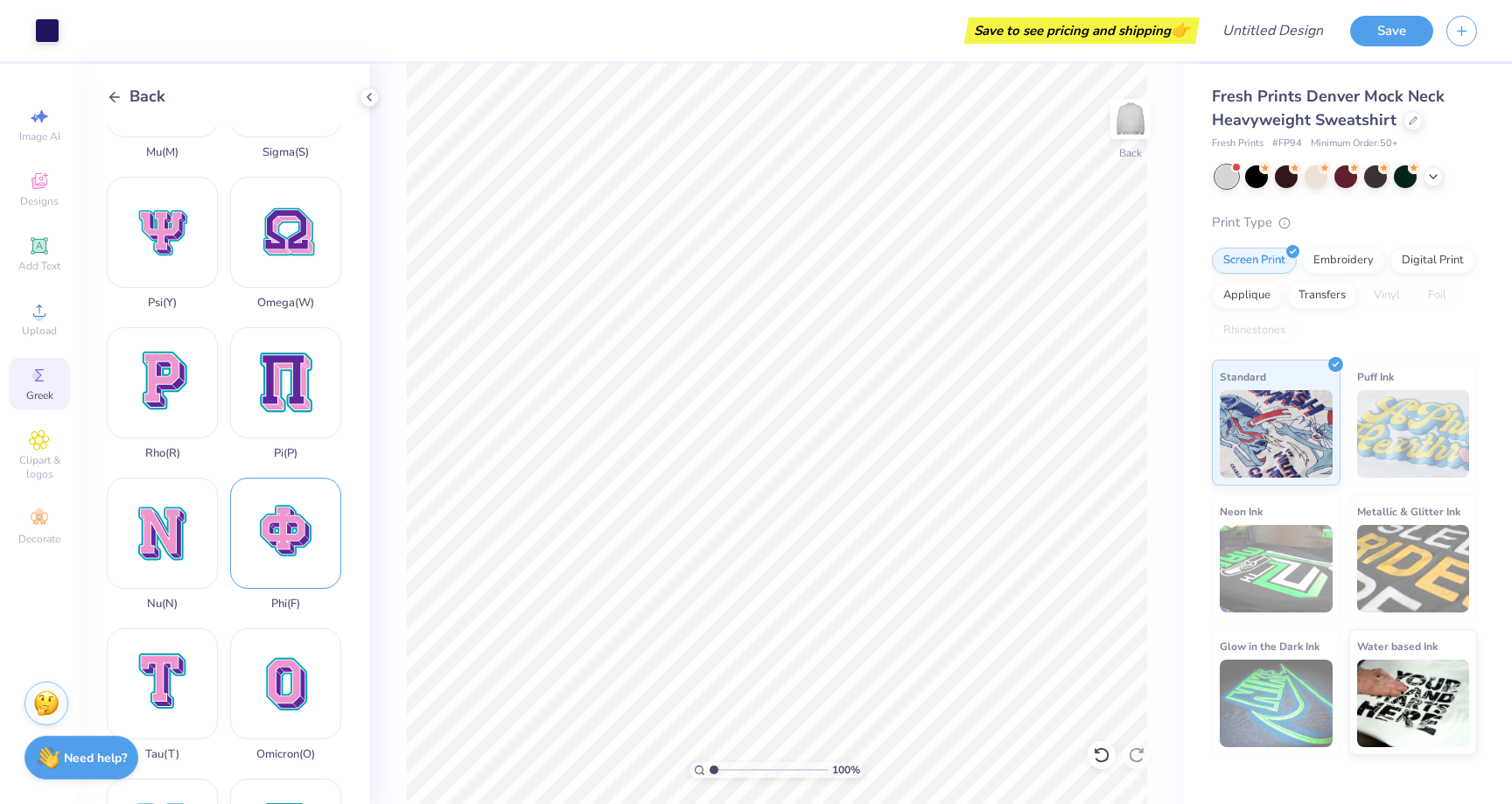
click at [284, 551] on div "Phi ( F )" at bounding box center [285, 544] width 111 height 133
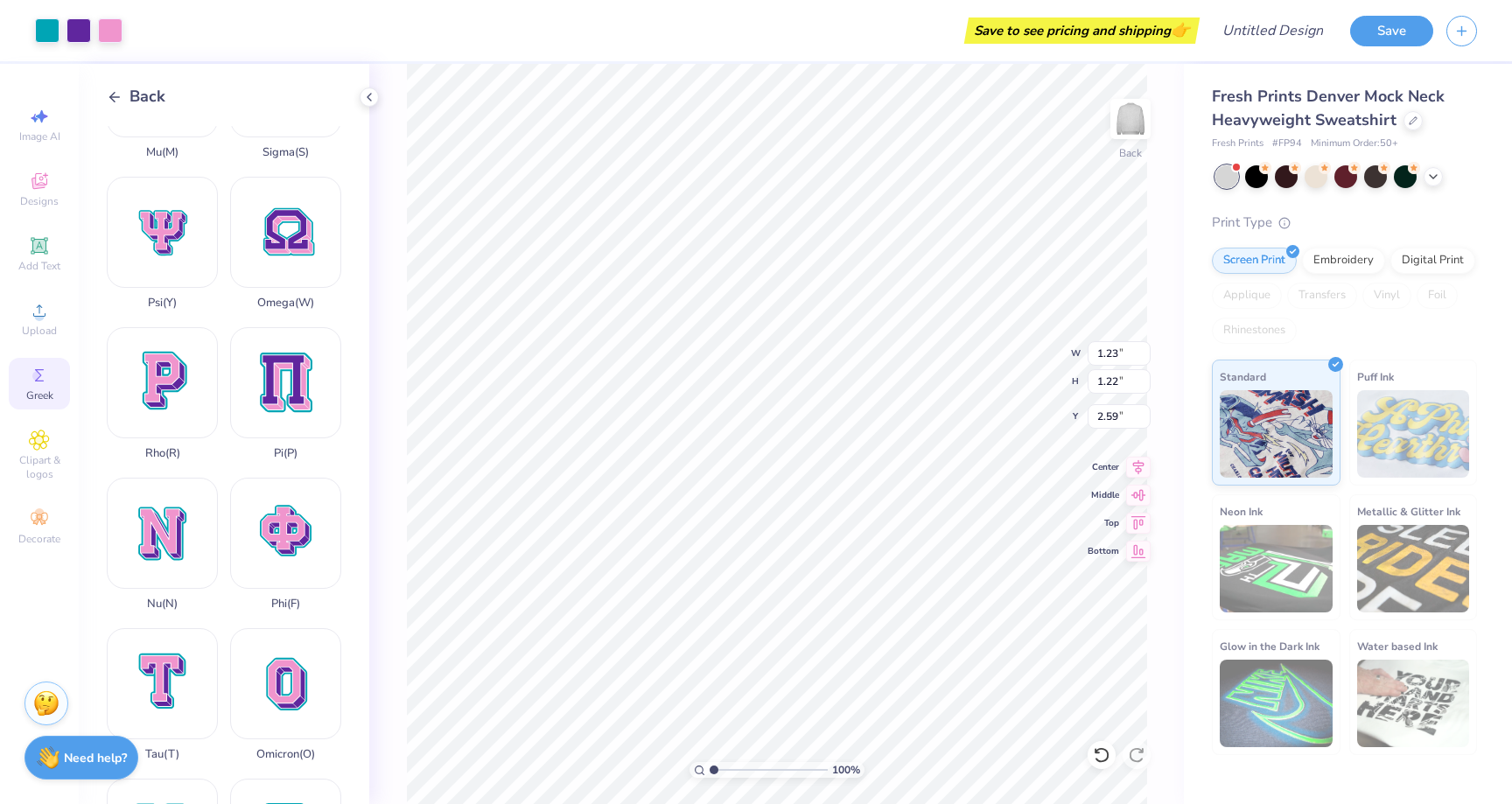
type input "1.23"
type input "1.22"
type input "10.00"
click at [50, 32] on div at bounding box center [47, 29] width 25 height 25
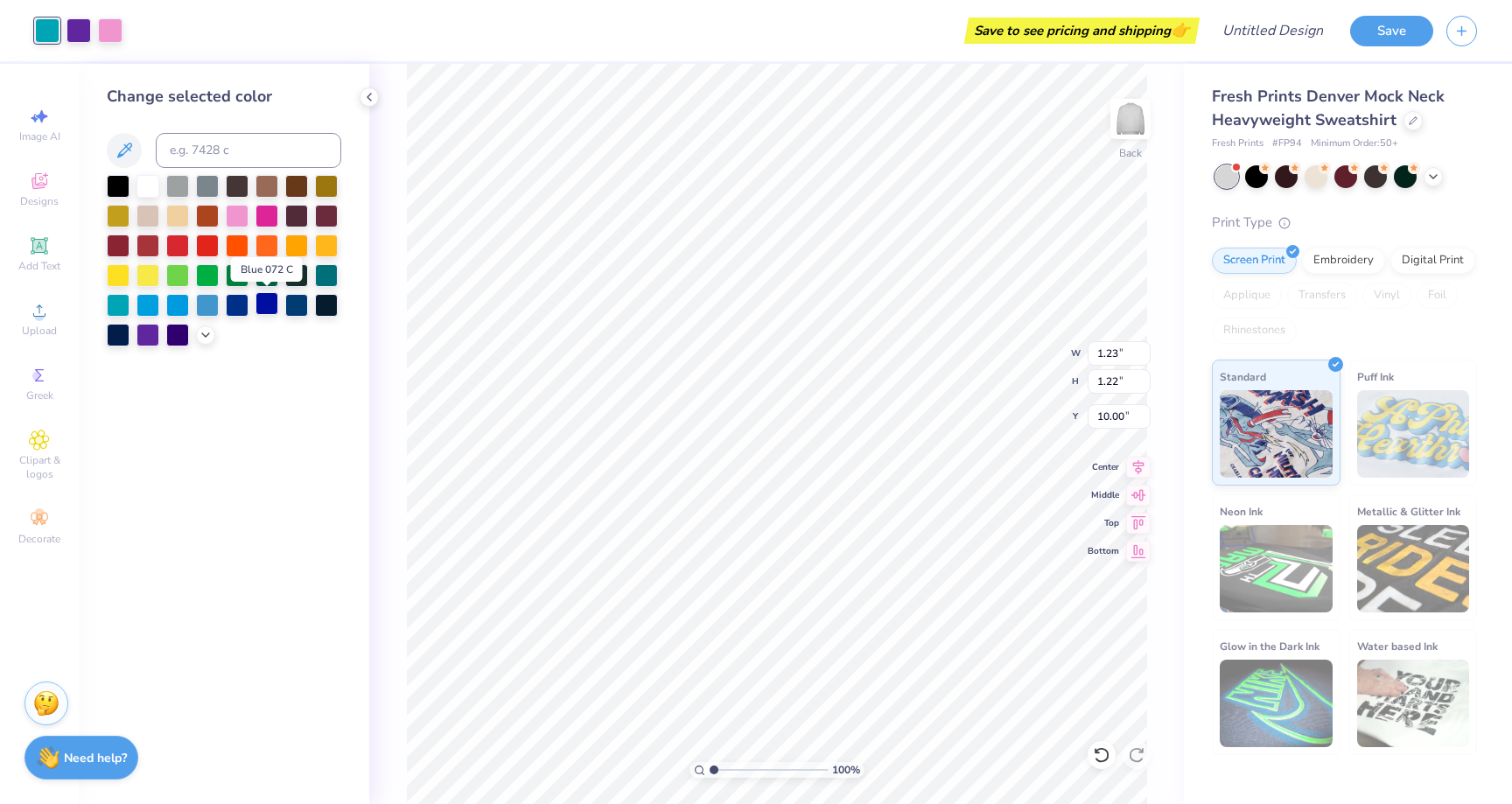
click at [270, 308] on div at bounding box center [267, 304] width 23 height 23
click at [82, 34] on div at bounding box center [78, 29] width 25 height 25
click at [153, 182] on div at bounding box center [147, 184] width 23 height 23
click at [179, 184] on div at bounding box center [178, 184] width 23 height 23
click at [120, 44] on div "Art colors" at bounding box center [61, 30] width 122 height 62
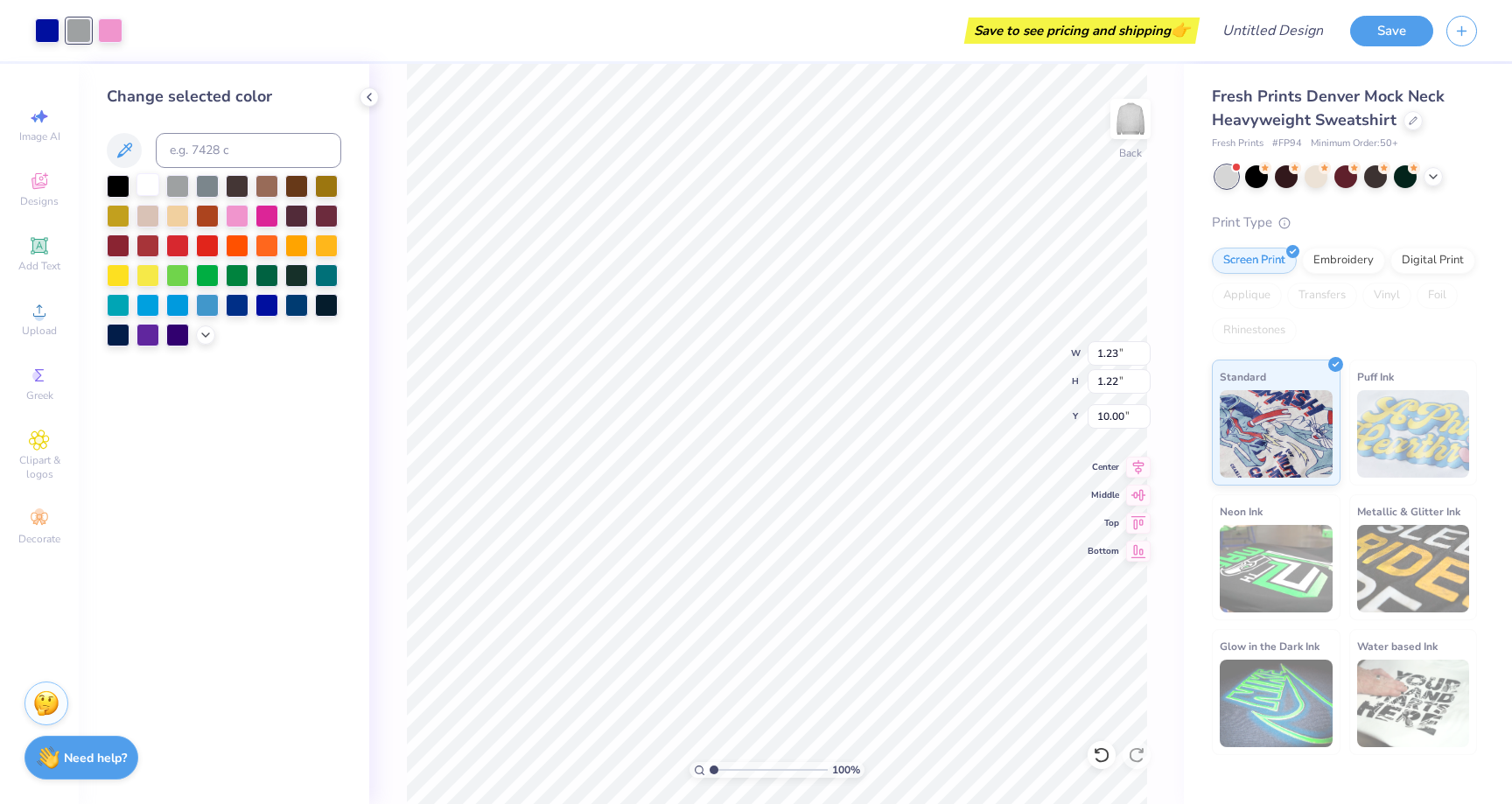
click at [151, 189] on div at bounding box center [147, 184] width 23 height 23
click at [184, 186] on div at bounding box center [178, 184] width 23 height 23
click at [117, 33] on div at bounding box center [110, 29] width 25 height 25
click at [155, 180] on div at bounding box center [147, 184] width 23 height 23
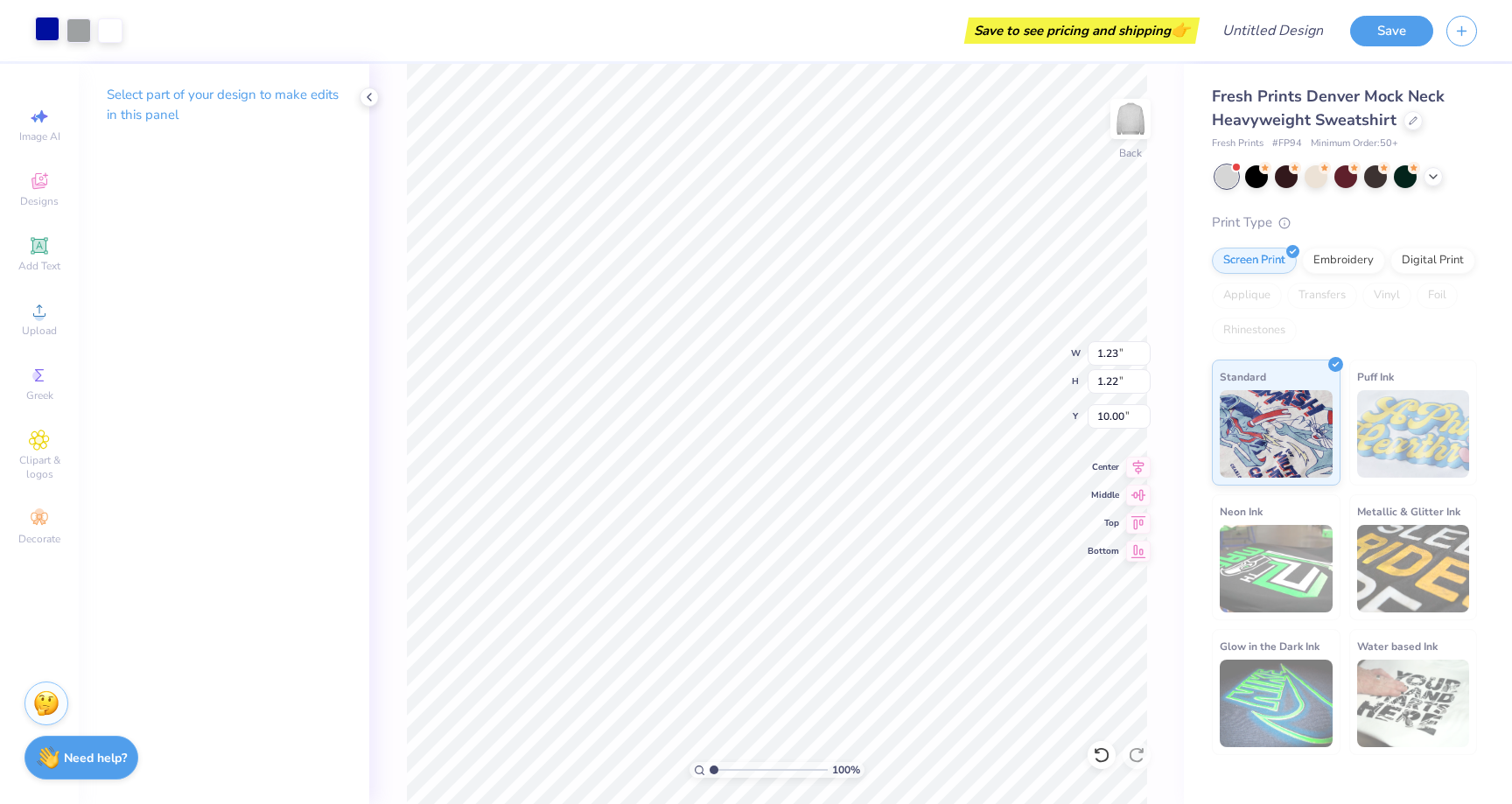
click at [47, 22] on div at bounding box center [47, 29] width 25 height 25
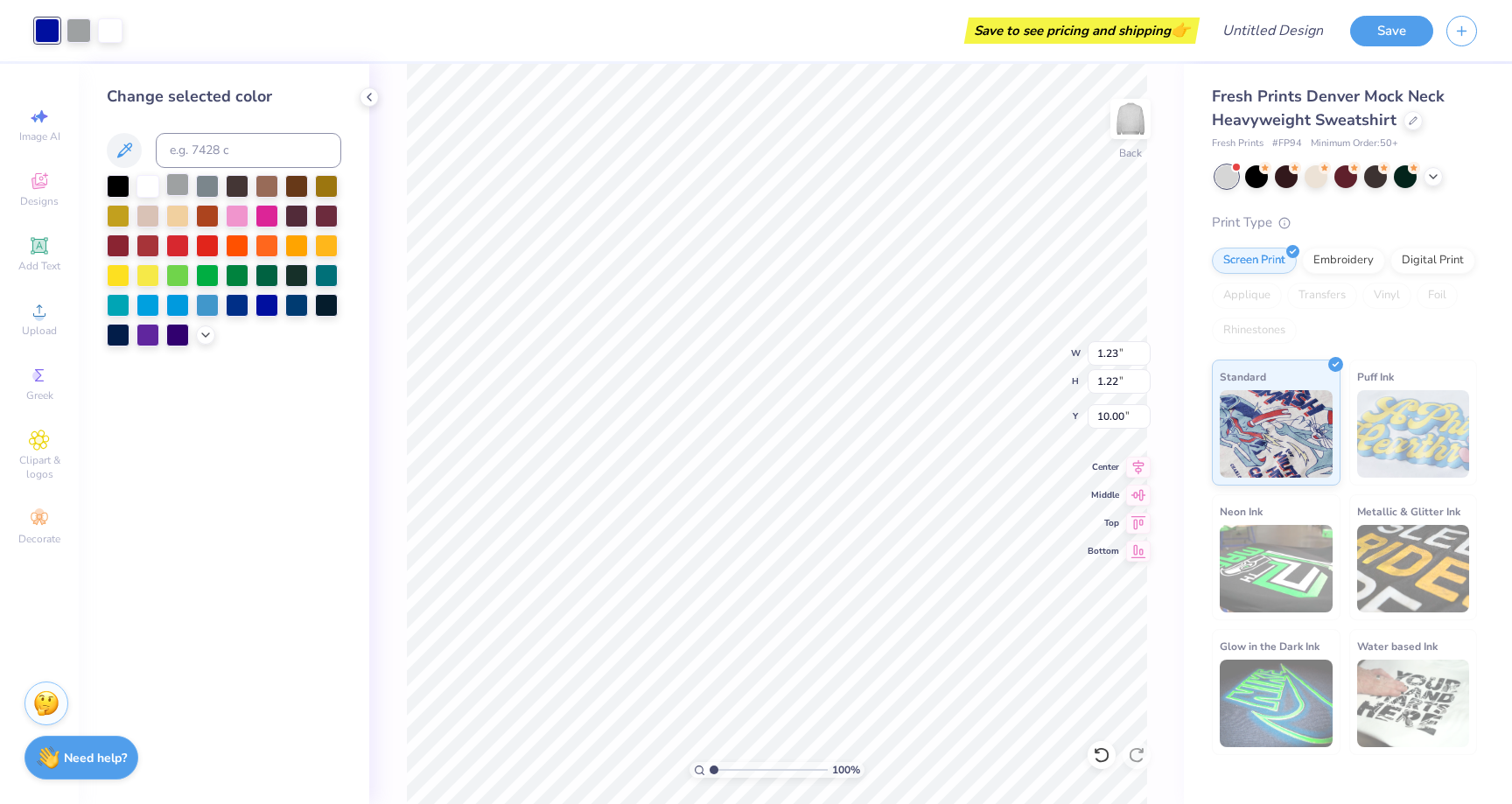
click at [181, 186] on div at bounding box center [178, 184] width 23 height 23
click at [78, 29] on div at bounding box center [78, 29] width 25 height 25
click at [260, 303] on div at bounding box center [267, 304] width 23 height 23
click at [31, 33] on div "Art colors" at bounding box center [45, 30] width 91 height 62
click at [368, 436] on div "Change selected color" at bounding box center [224, 433] width 291 height 741
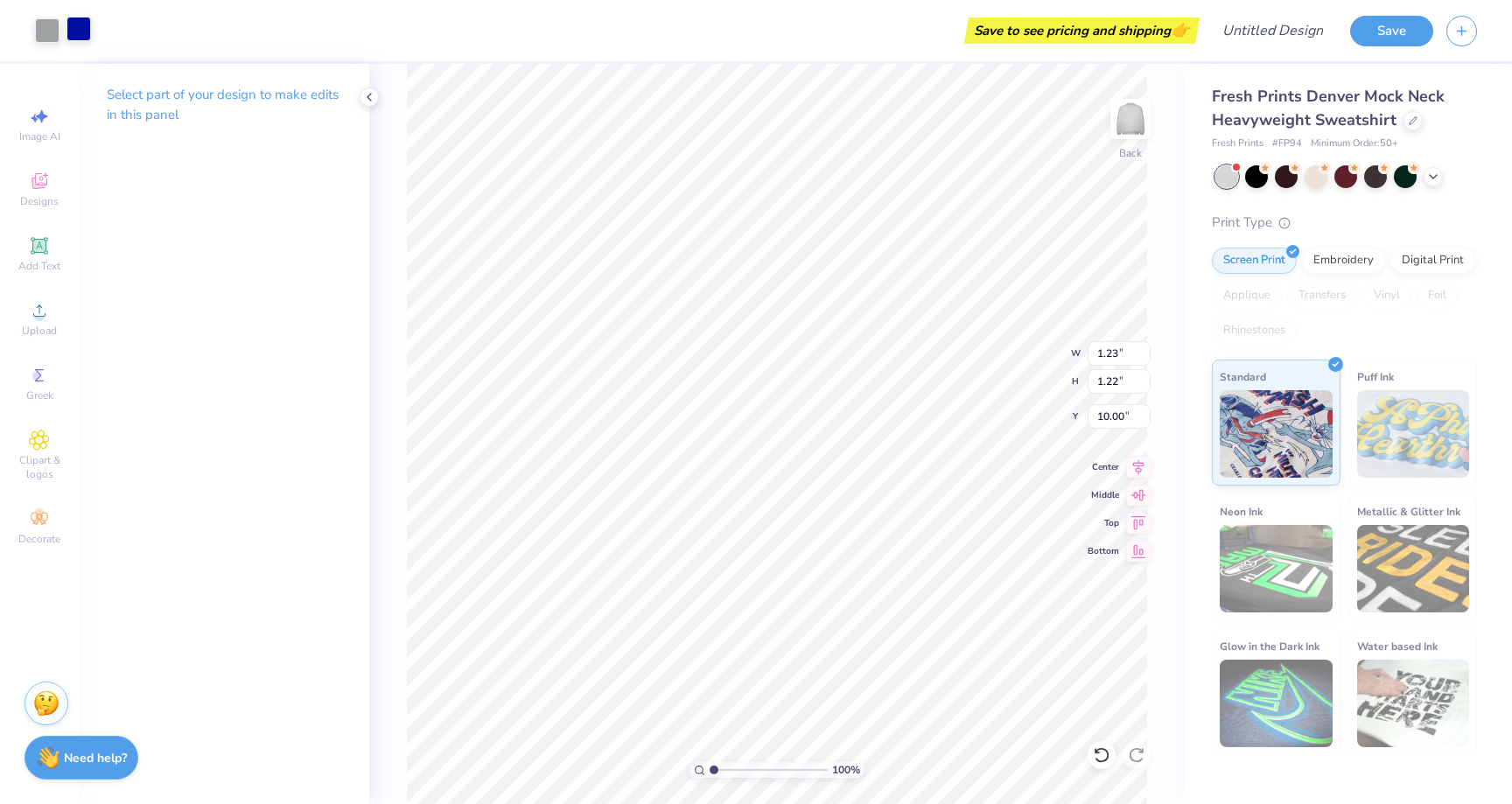
click at [75, 36] on div at bounding box center [78, 29] width 25 height 25
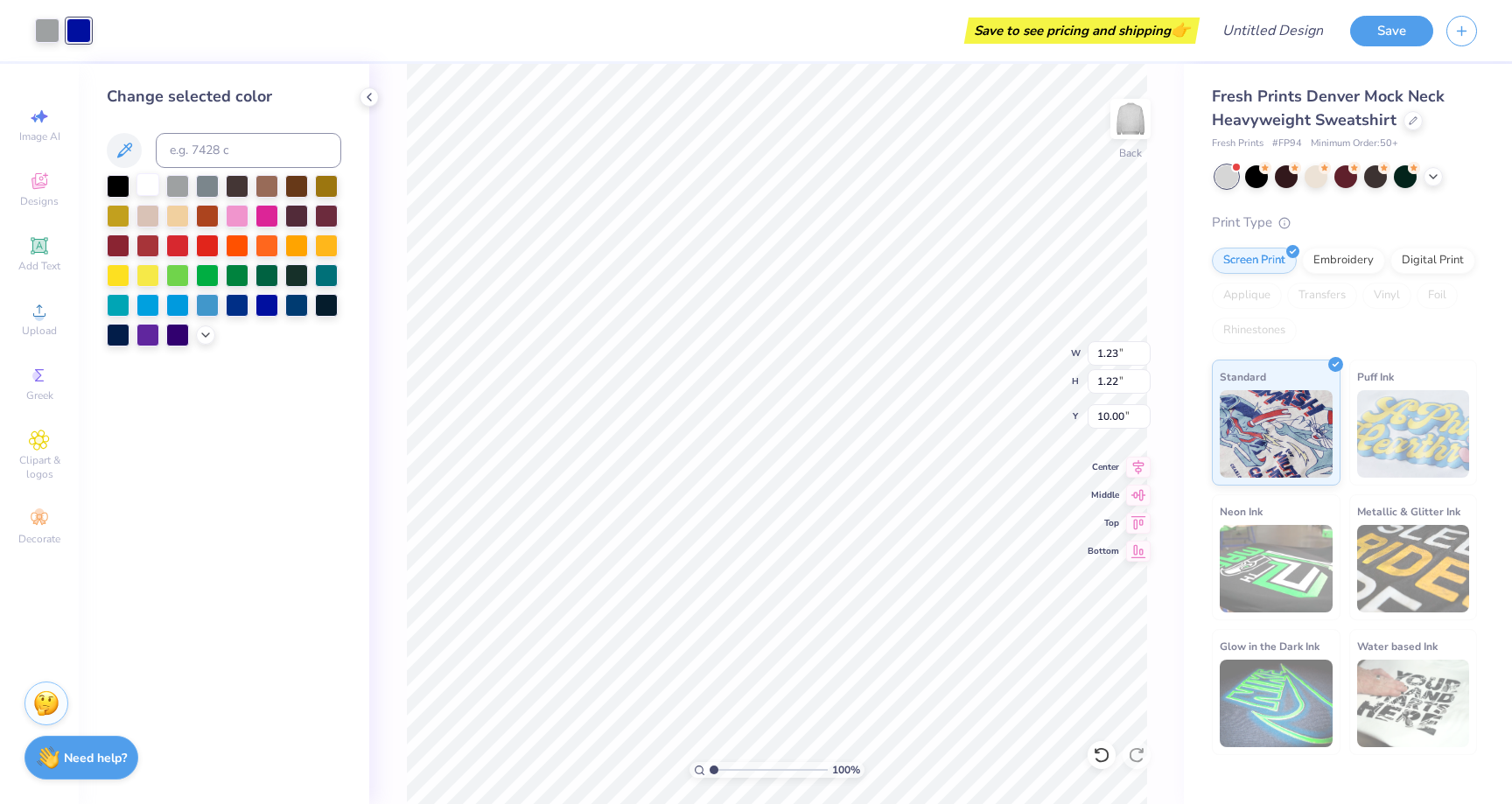
click at [147, 180] on div at bounding box center [147, 184] width 23 height 23
click at [398, 396] on div "100 % Back W 1.23 1.23 " H 1.22 1.22 " Y 10.00 10.00 " Center Middle Top Bottom" at bounding box center [776, 433] width 815 height 741
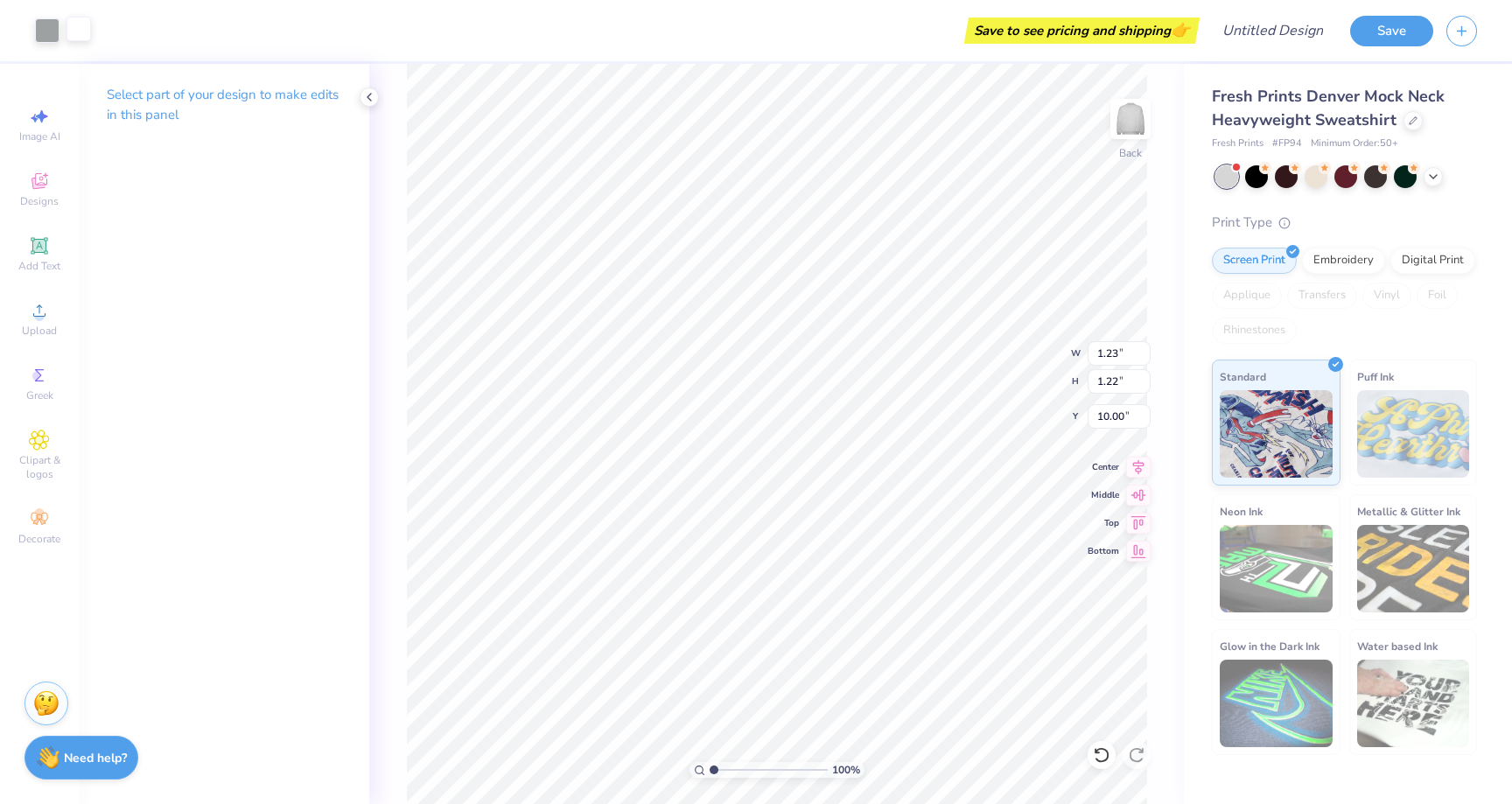
click at [74, 34] on div at bounding box center [78, 29] width 25 height 25
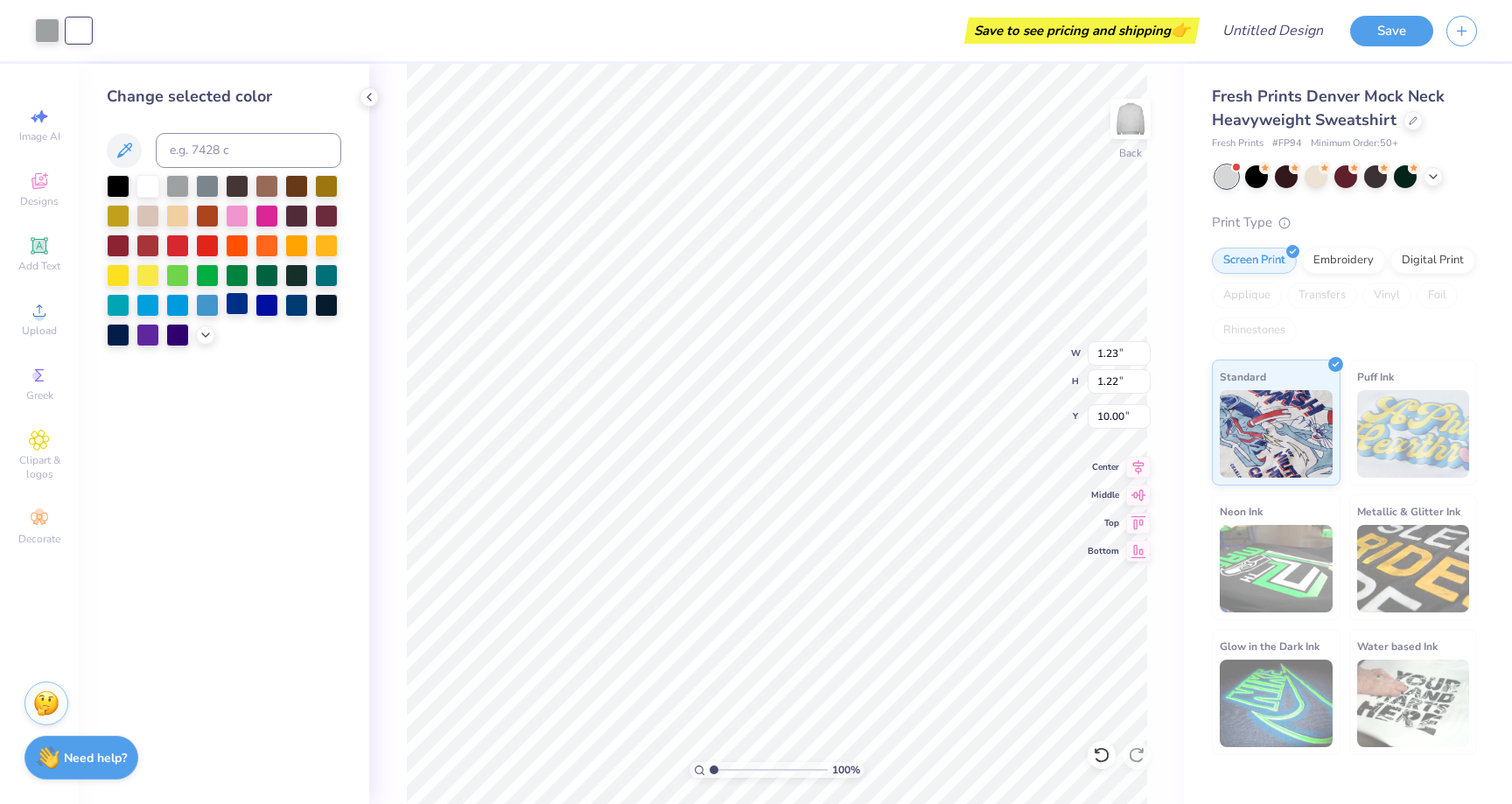
click at [246, 298] on div at bounding box center [236, 304] width 23 height 23
type input "12.00"
type input "3.40"
type input "2.50"
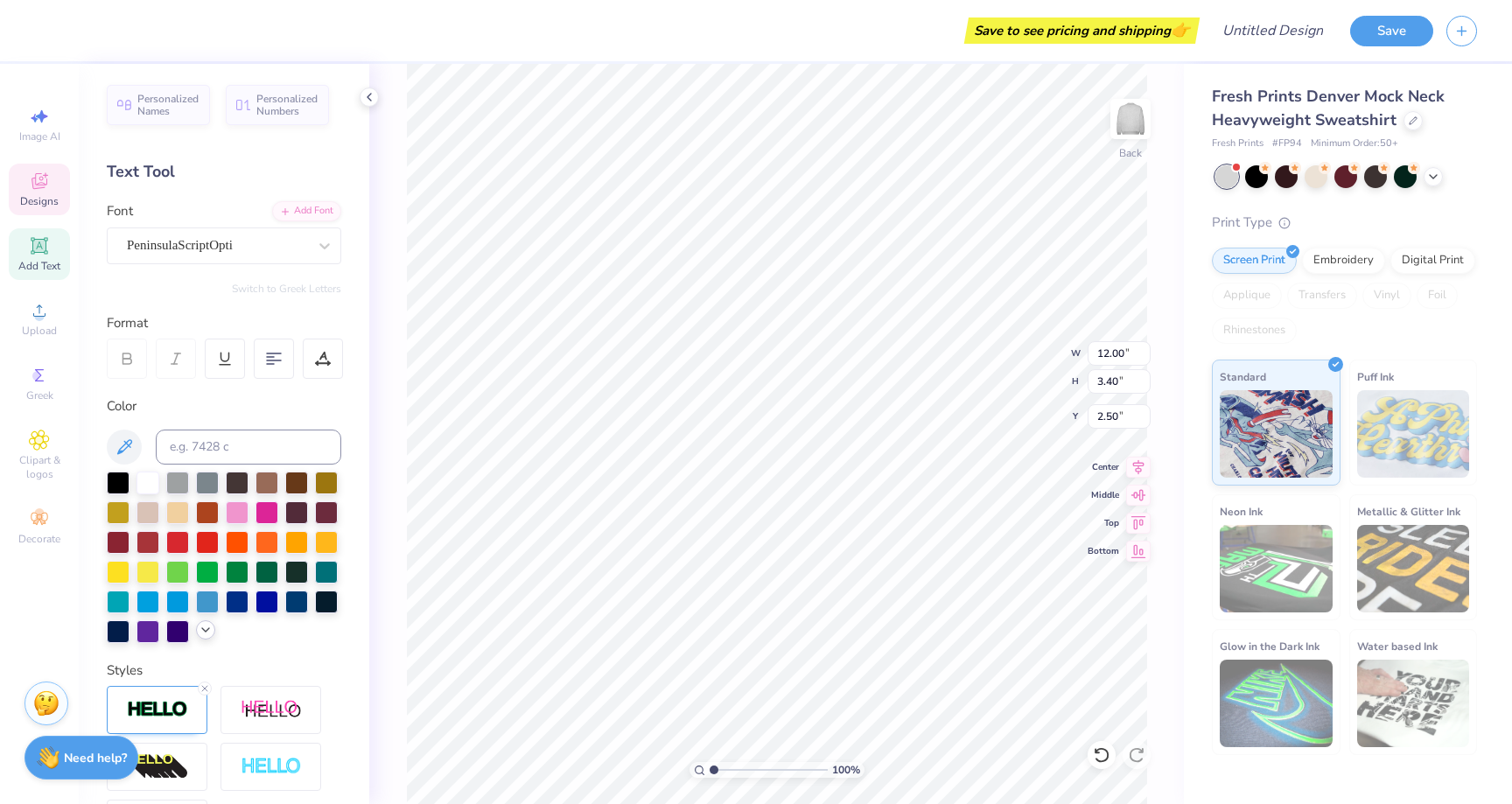
click at [205, 629] on polyline at bounding box center [206, 630] width 7 height 4
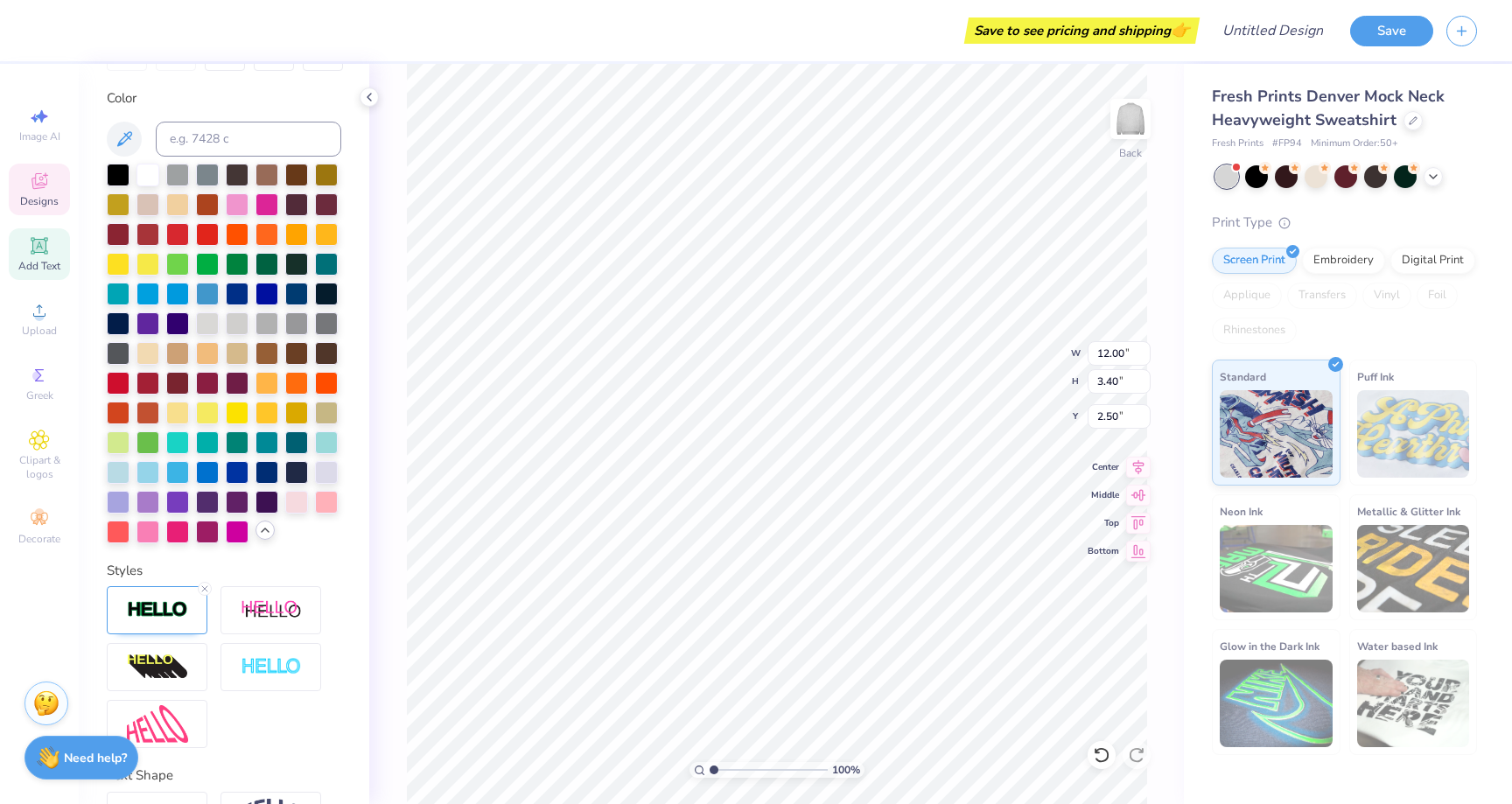
scroll to position [0, 3]
click at [73, 31] on div at bounding box center [78, 29] width 25 height 25
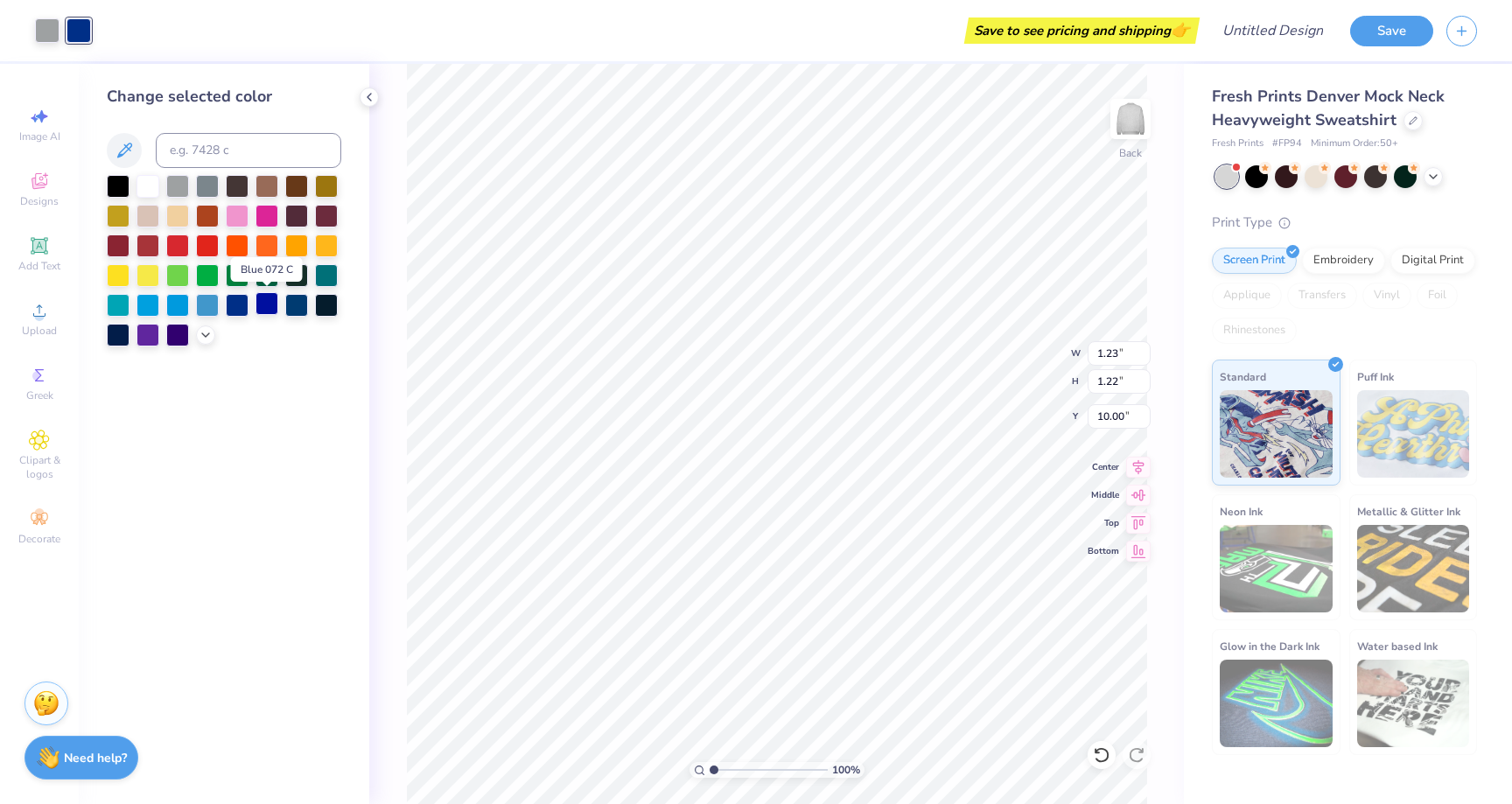
click at [263, 304] on div at bounding box center [267, 304] width 23 height 23
click at [302, 307] on div at bounding box center [296, 304] width 23 height 23
type input "5.89"
type input "0.82"
type input "0.81"
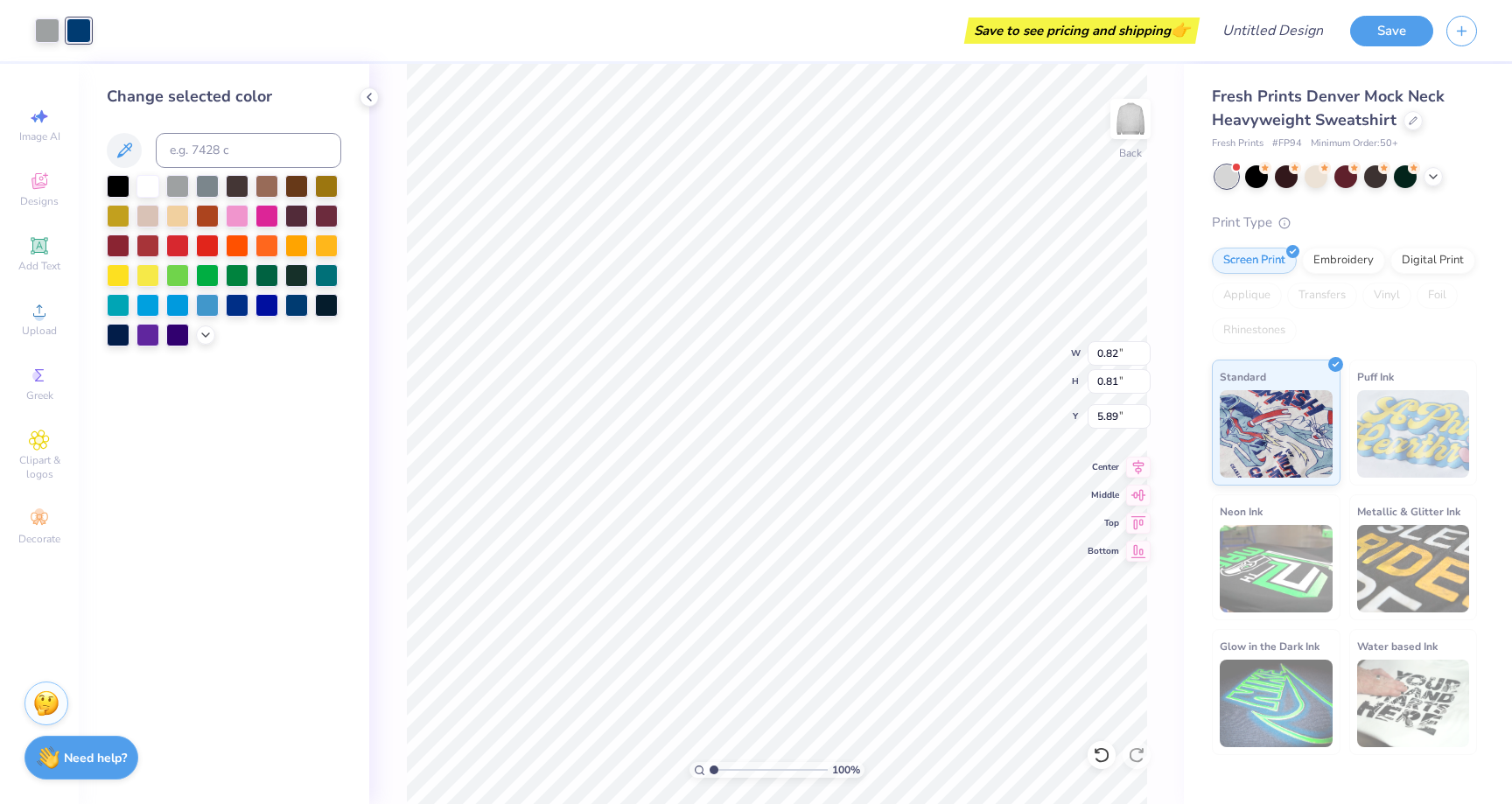
type input "6.10"
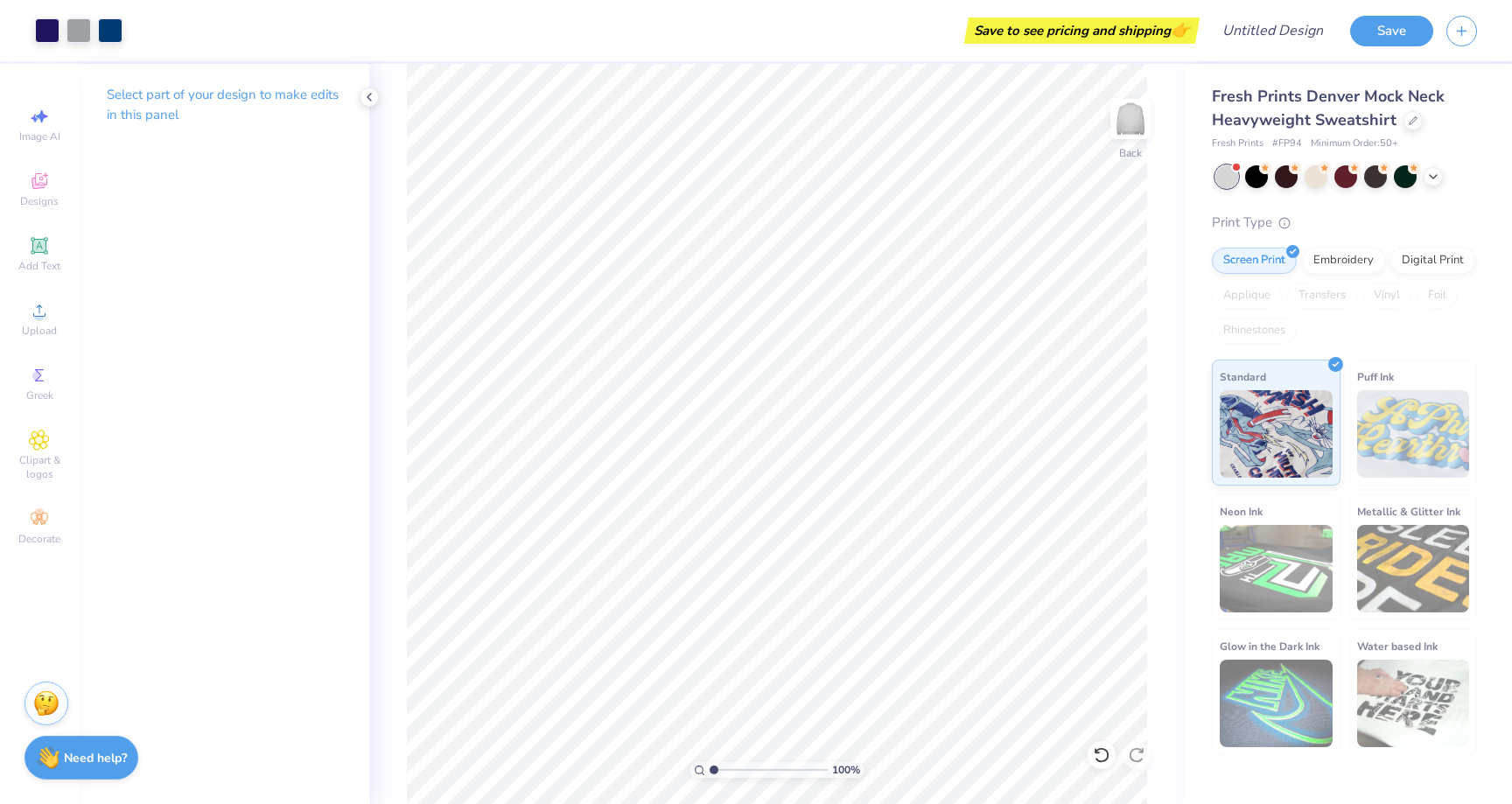
click at [192, 164] on div "Select part of your design to make edits in this panel" at bounding box center [224, 433] width 291 height 741
click at [179, 101] on p "Select part of your design to make edits in this panel" at bounding box center [223, 105] width 235 height 40
click at [48, 386] on div "Greek" at bounding box center [40, 384] width 62 height 52
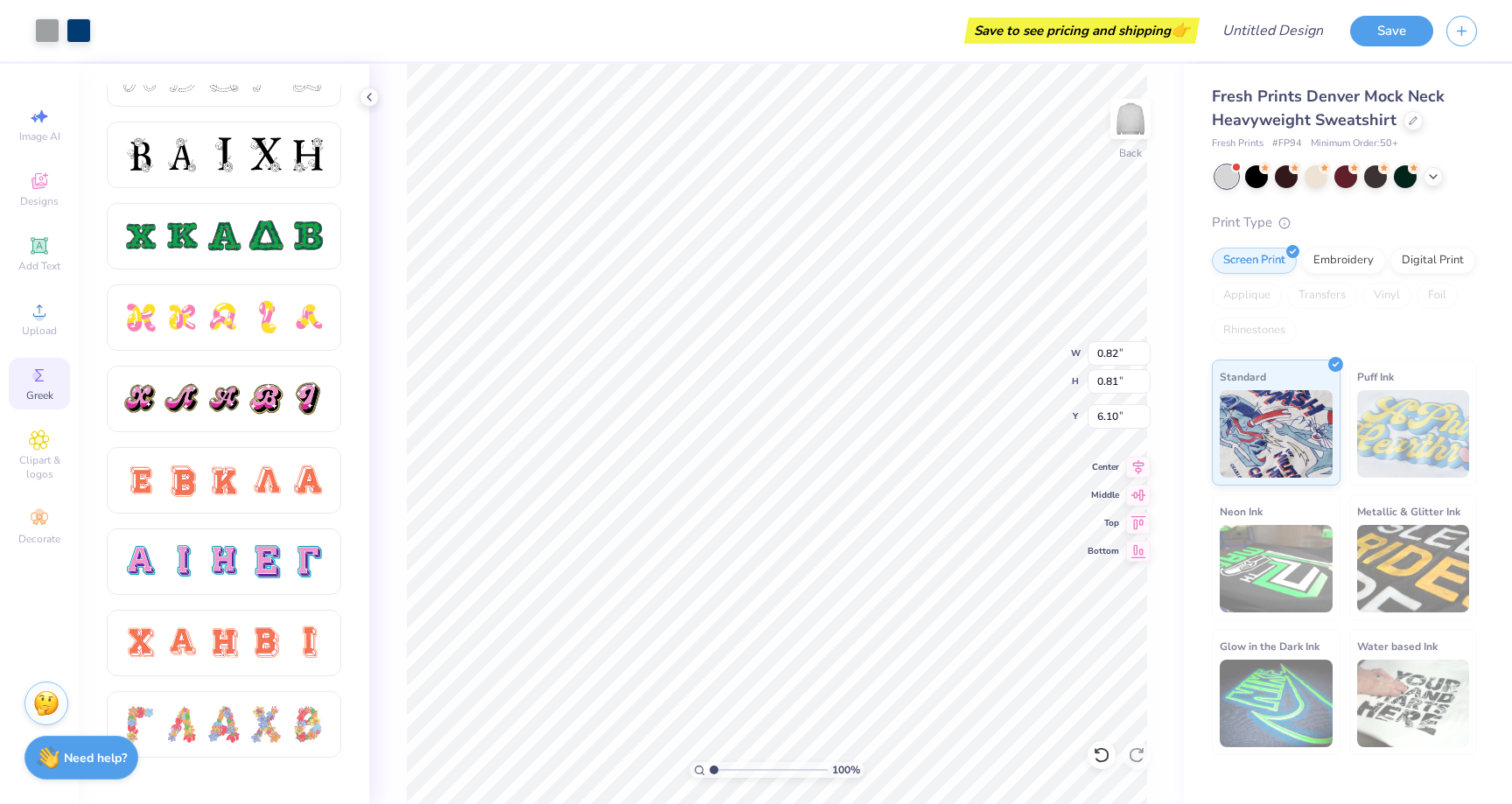
scroll to position [834, 0]
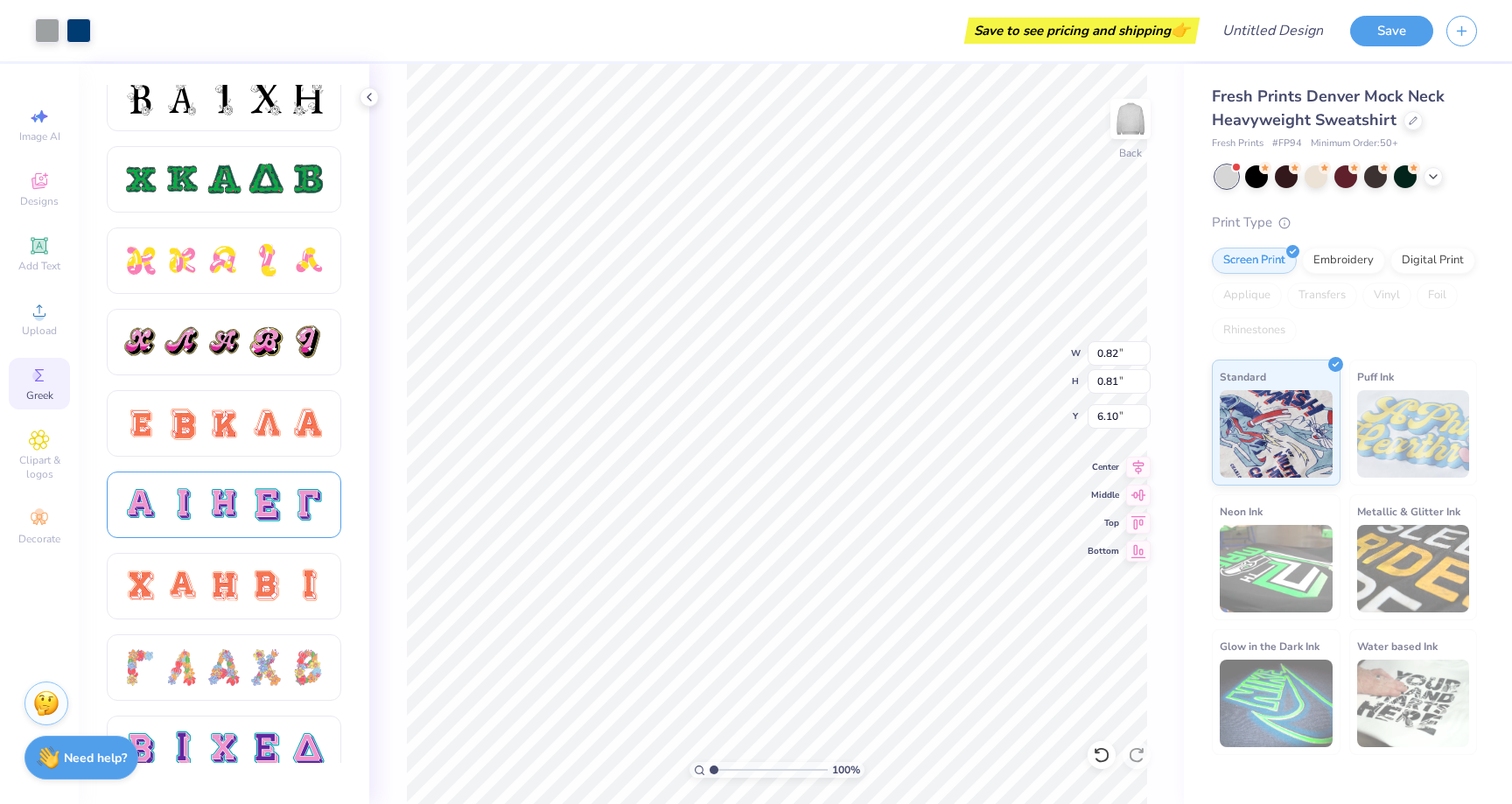
click at [225, 523] on div at bounding box center [223, 505] width 235 height 66
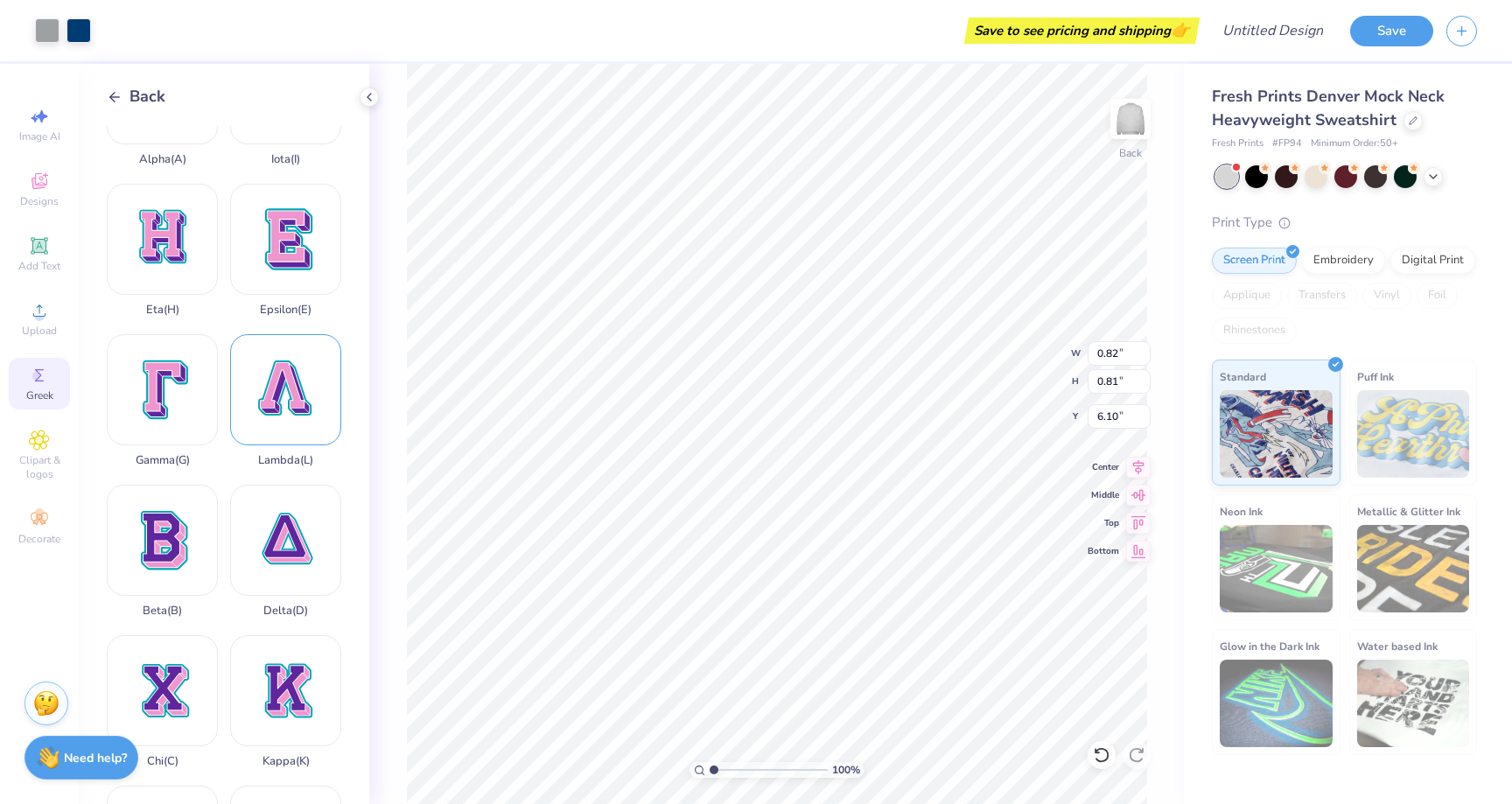
scroll to position [130, 0]
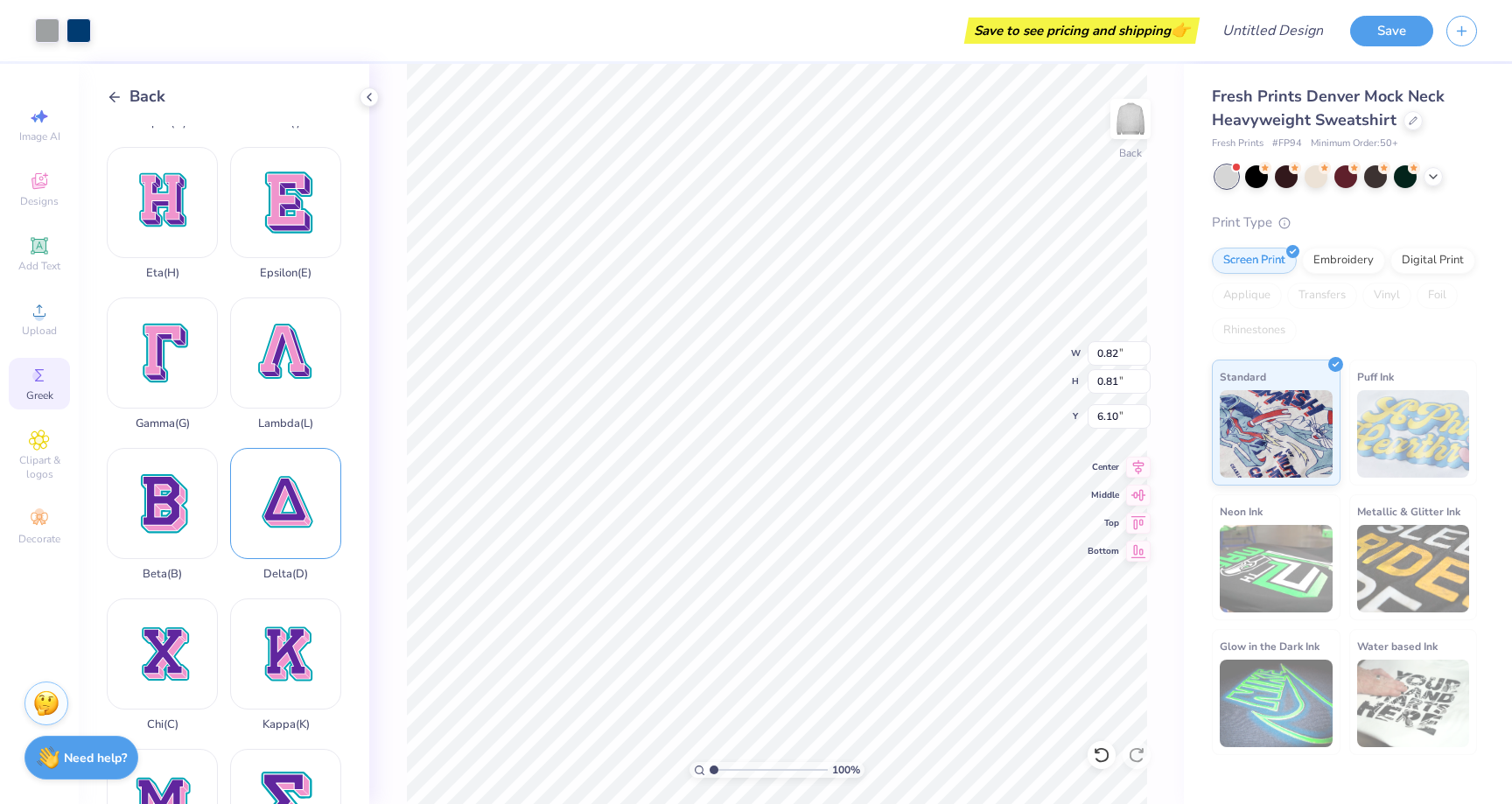
click at [291, 500] on div "Delta ( D )" at bounding box center [285, 514] width 111 height 133
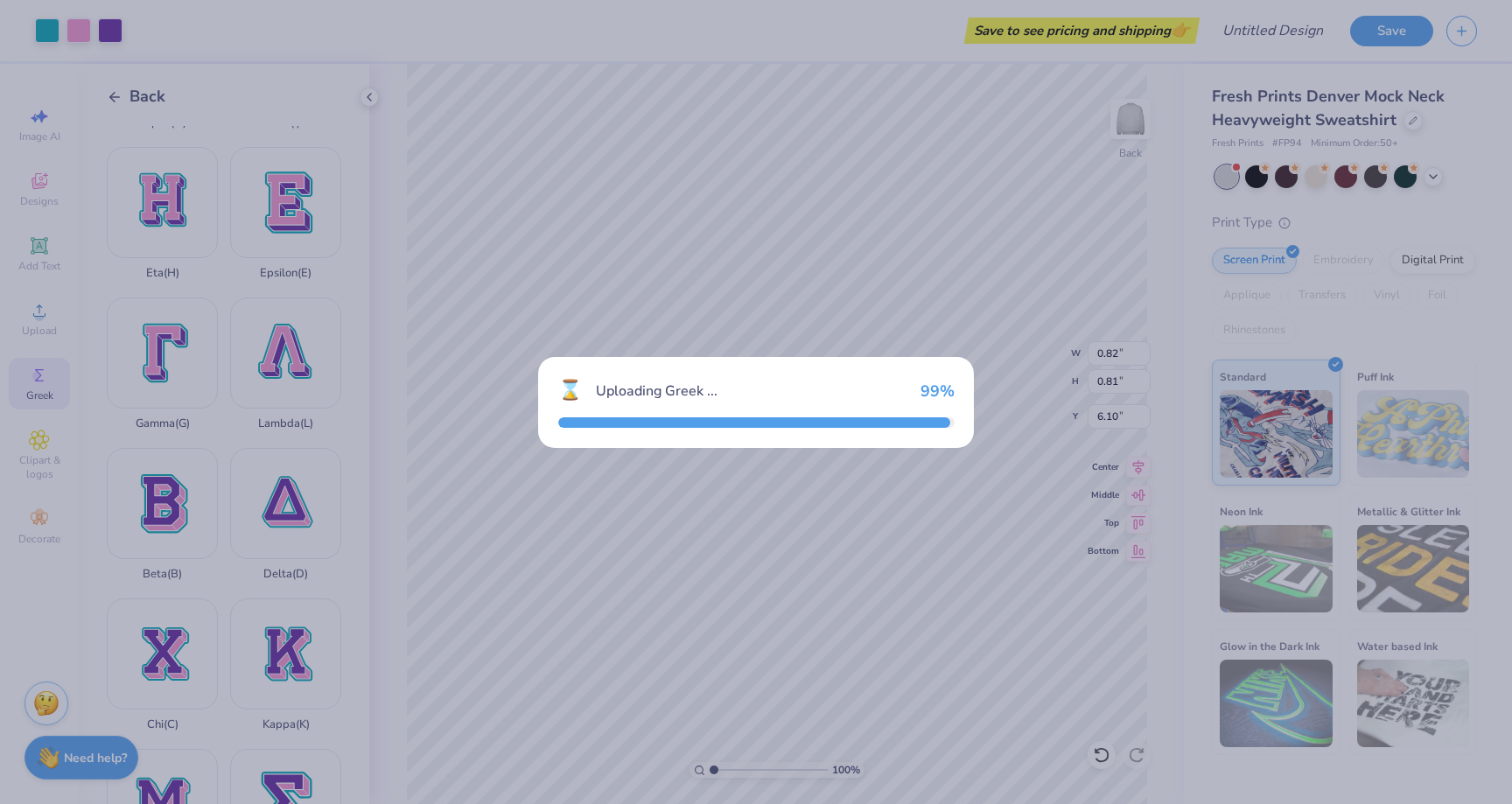
type input "15.00"
type input "15.16"
type input "2.42"
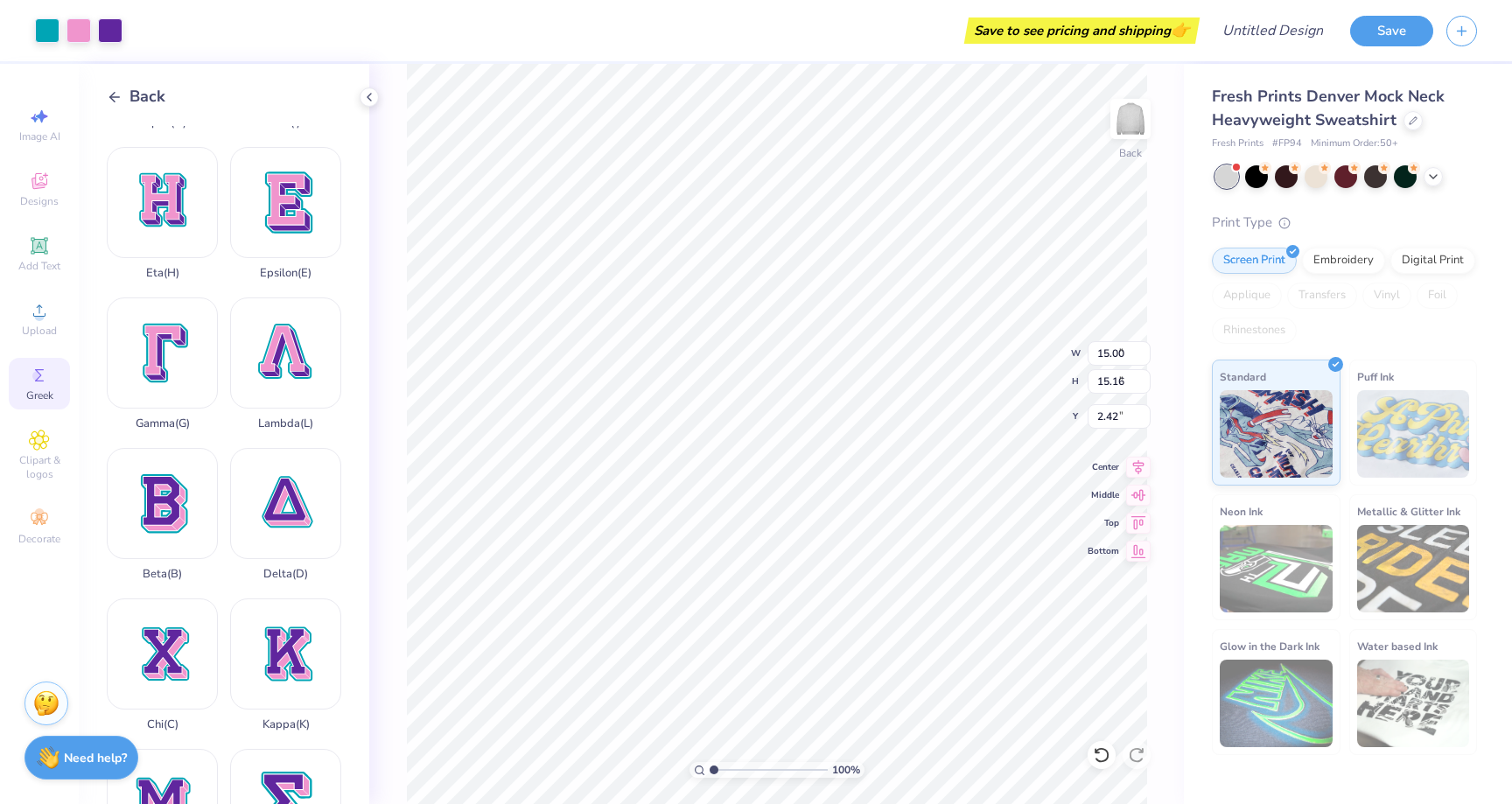
type input "4.03"
type input "4.07"
type input "5.93"
type input "0.67"
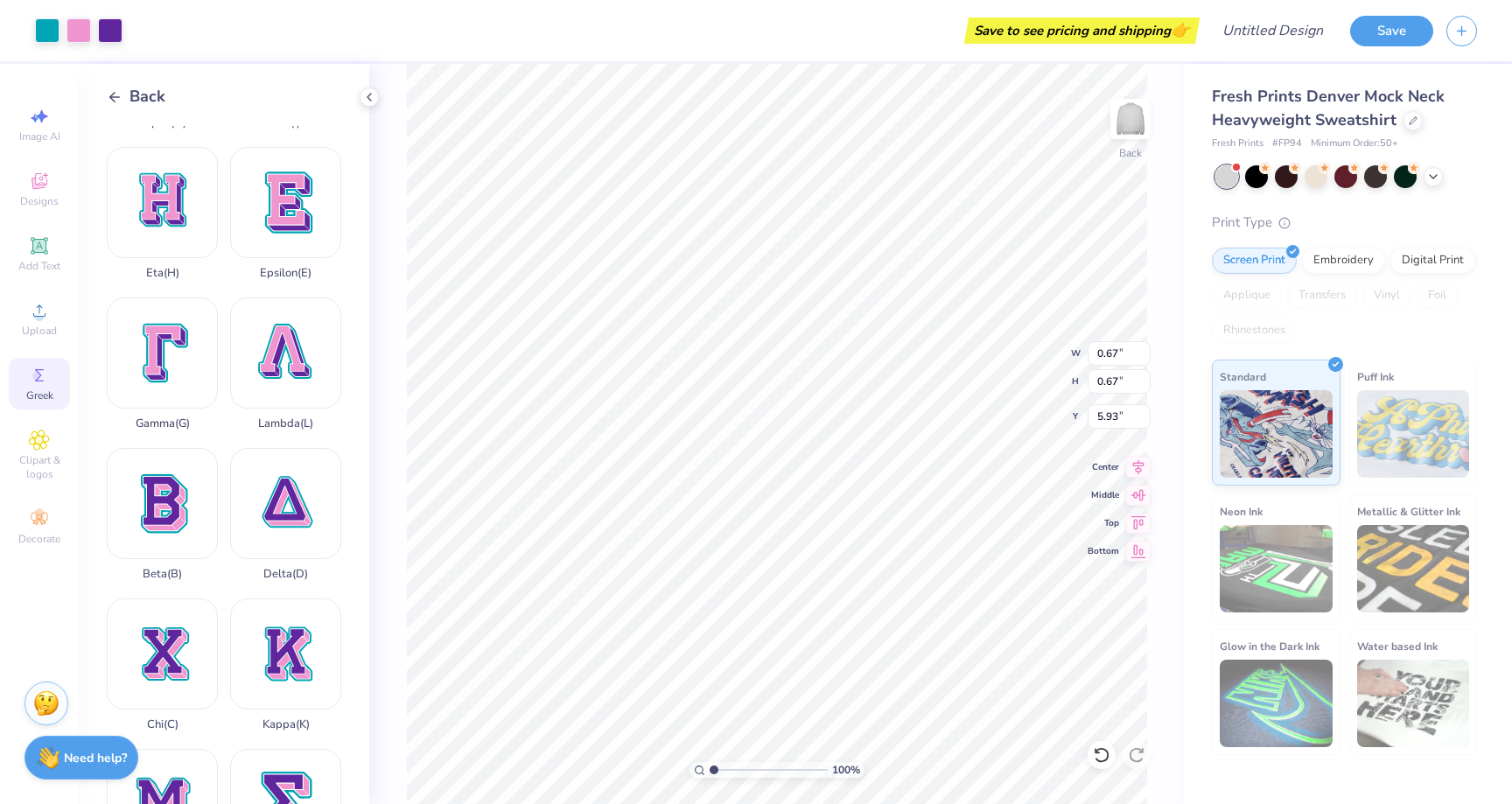
type input "6.10"
type input "0.82"
type input "0.81"
type input "0.67"
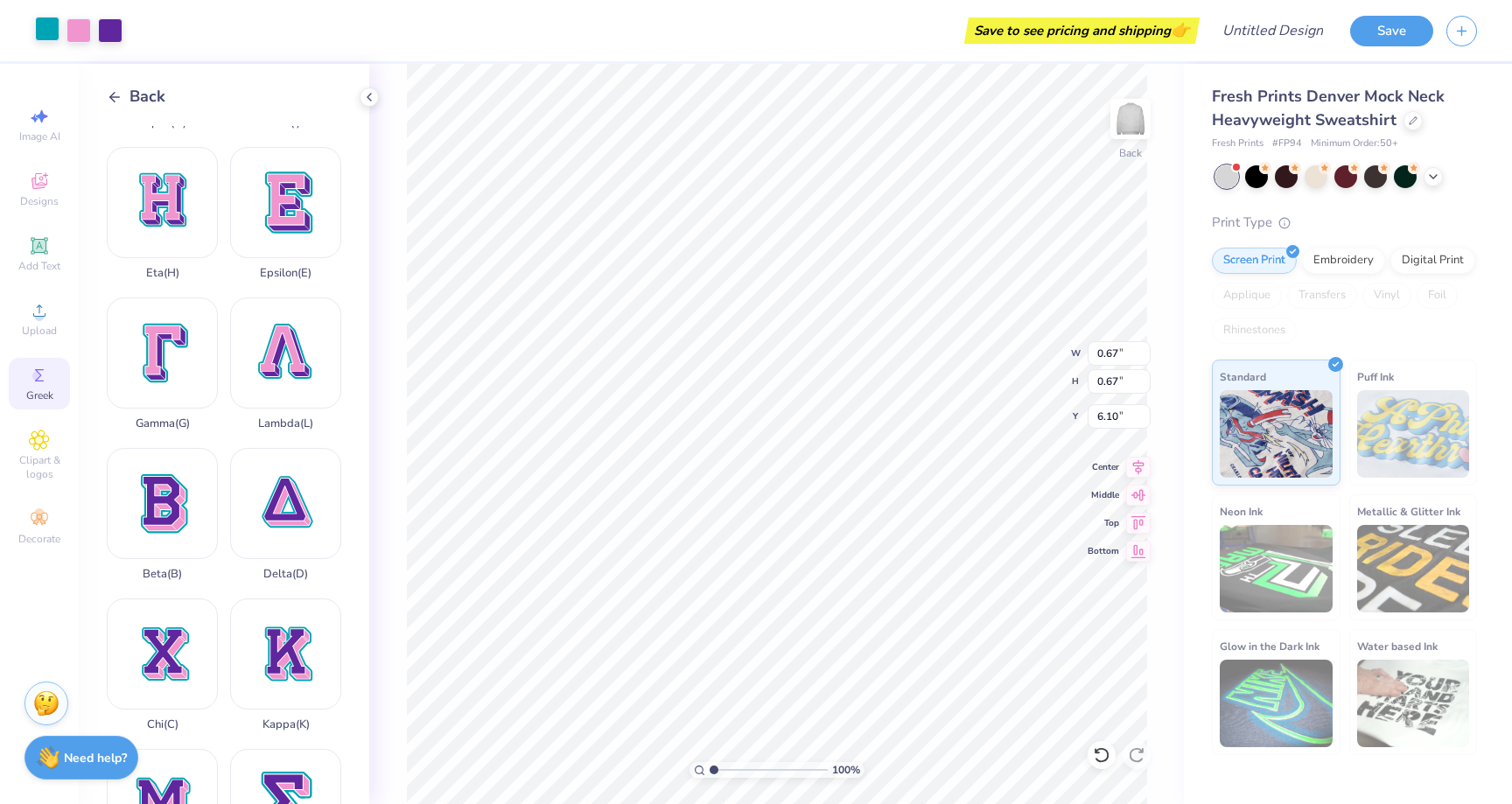
click at [40, 30] on div at bounding box center [47, 29] width 25 height 25
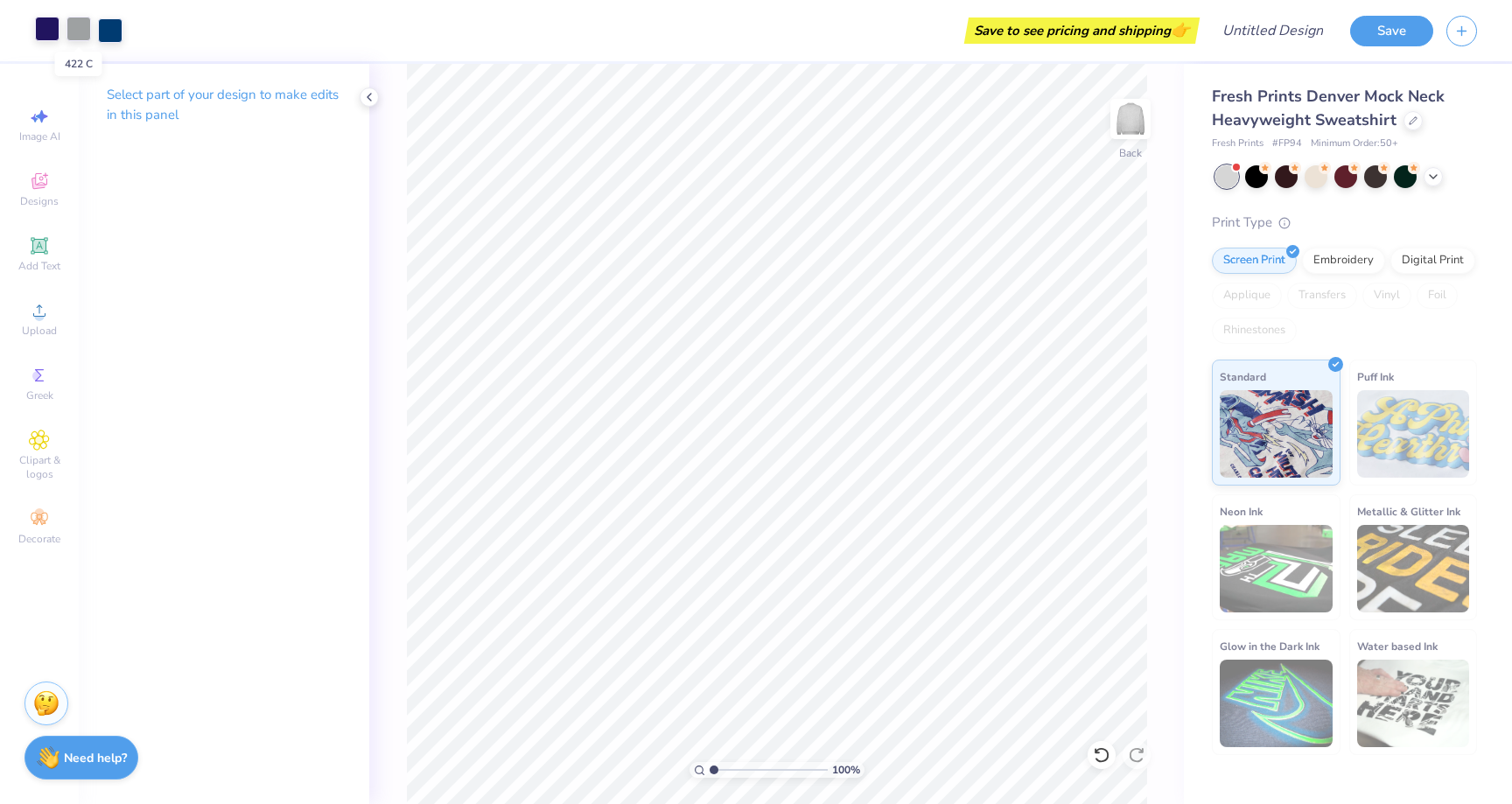
click at [74, 31] on div at bounding box center [78, 29] width 25 height 25
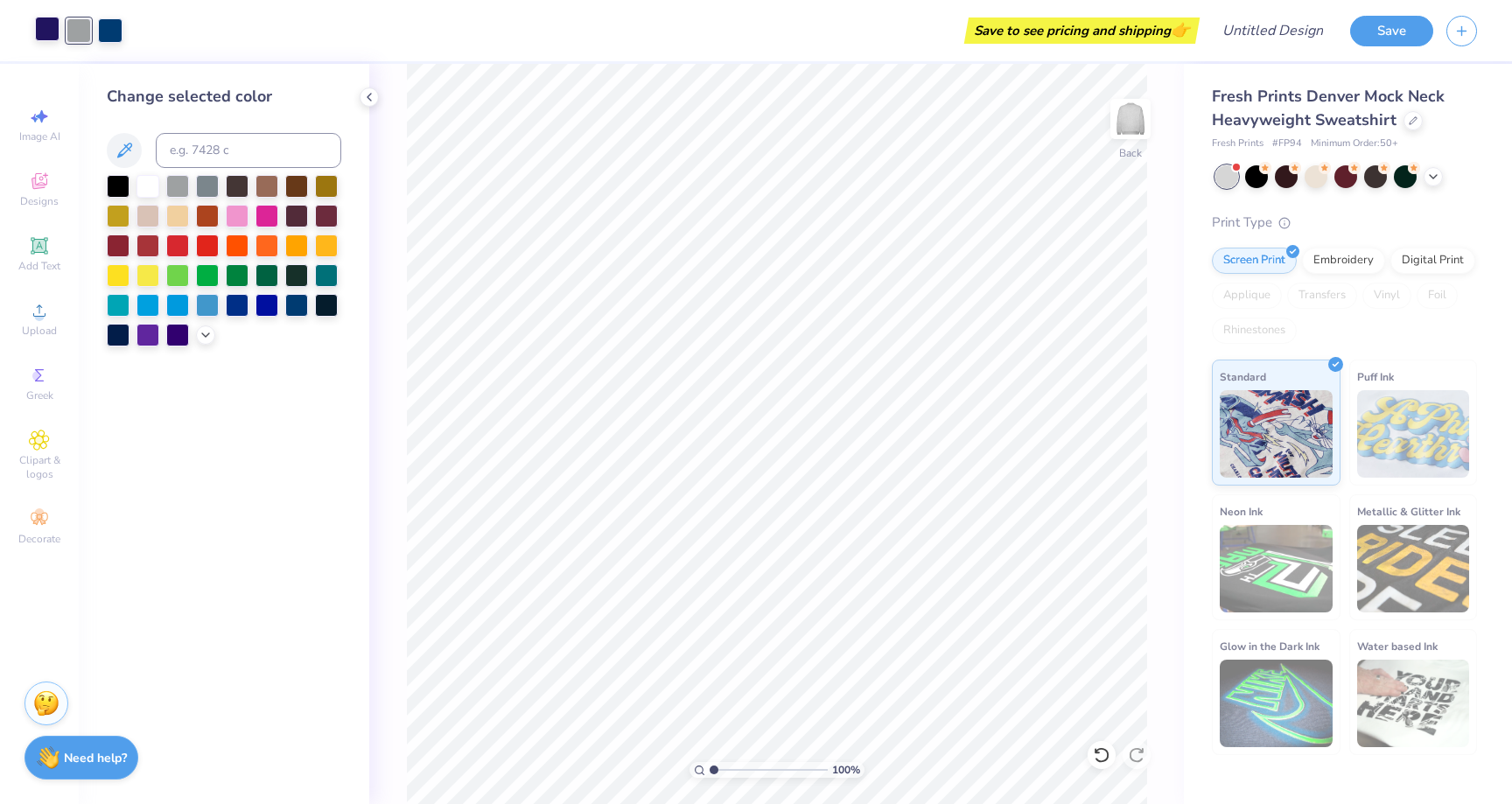
click at [46, 32] on div at bounding box center [47, 29] width 25 height 25
click at [72, 32] on div at bounding box center [78, 29] width 25 height 25
click at [117, 33] on div at bounding box center [110, 29] width 25 height 25
click at [43, 25] on div at bounding box center [47, 29] width 25 height 25
click at [114, 30] on div at bounding box center [110, 29] width 25 height 25
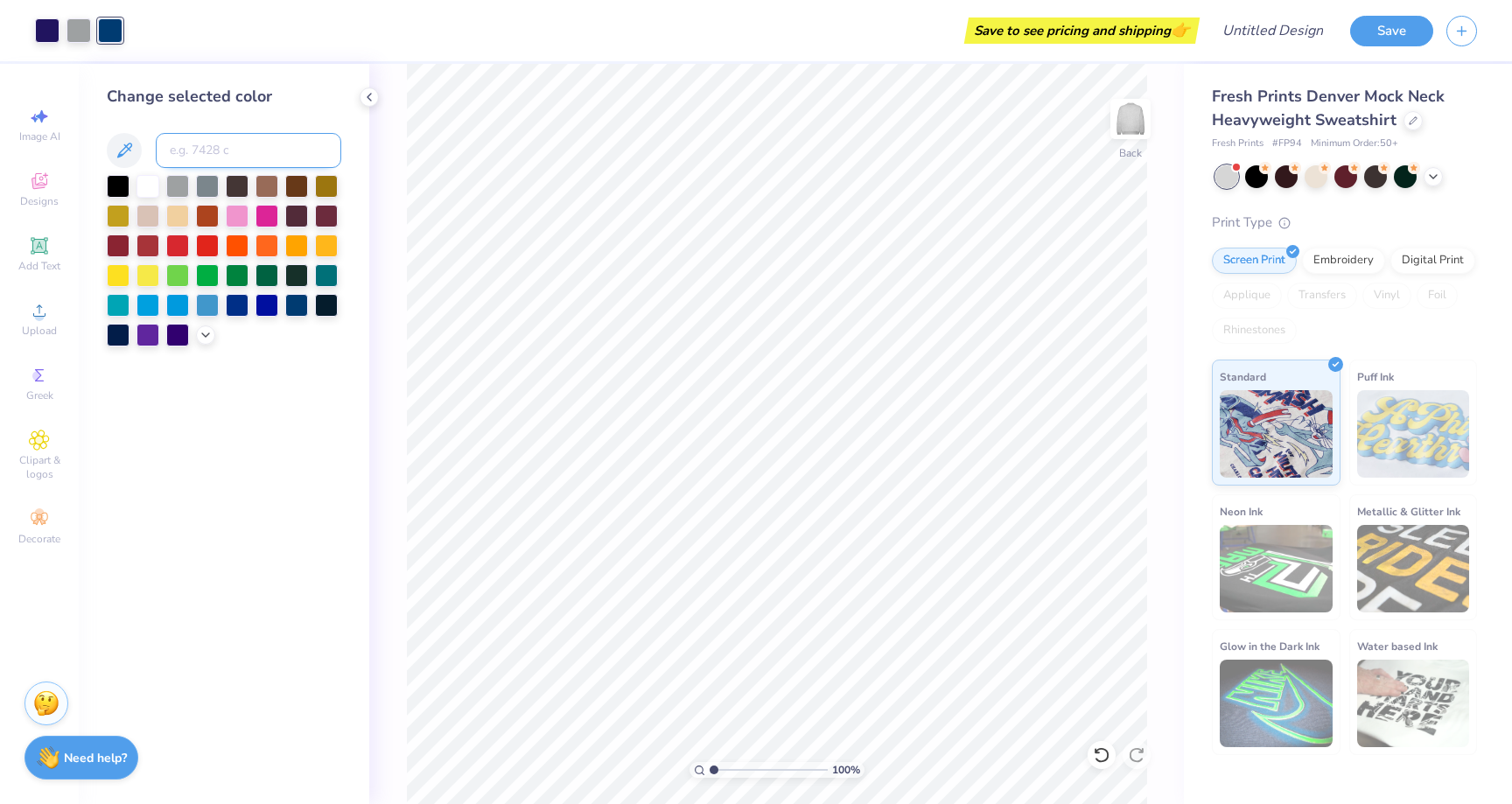
click at [203, 145] on input at bounding box center [248, 151] width 186 height 35
type input "273"
click at [87, 33] on div at bounding box center [78, 29] width 25 height 25
click at [92, 29] on div "Art colors Save to see pricing and shipping 👉 Design Title Save" at bounding box center [756, 30] width 1512 height 62
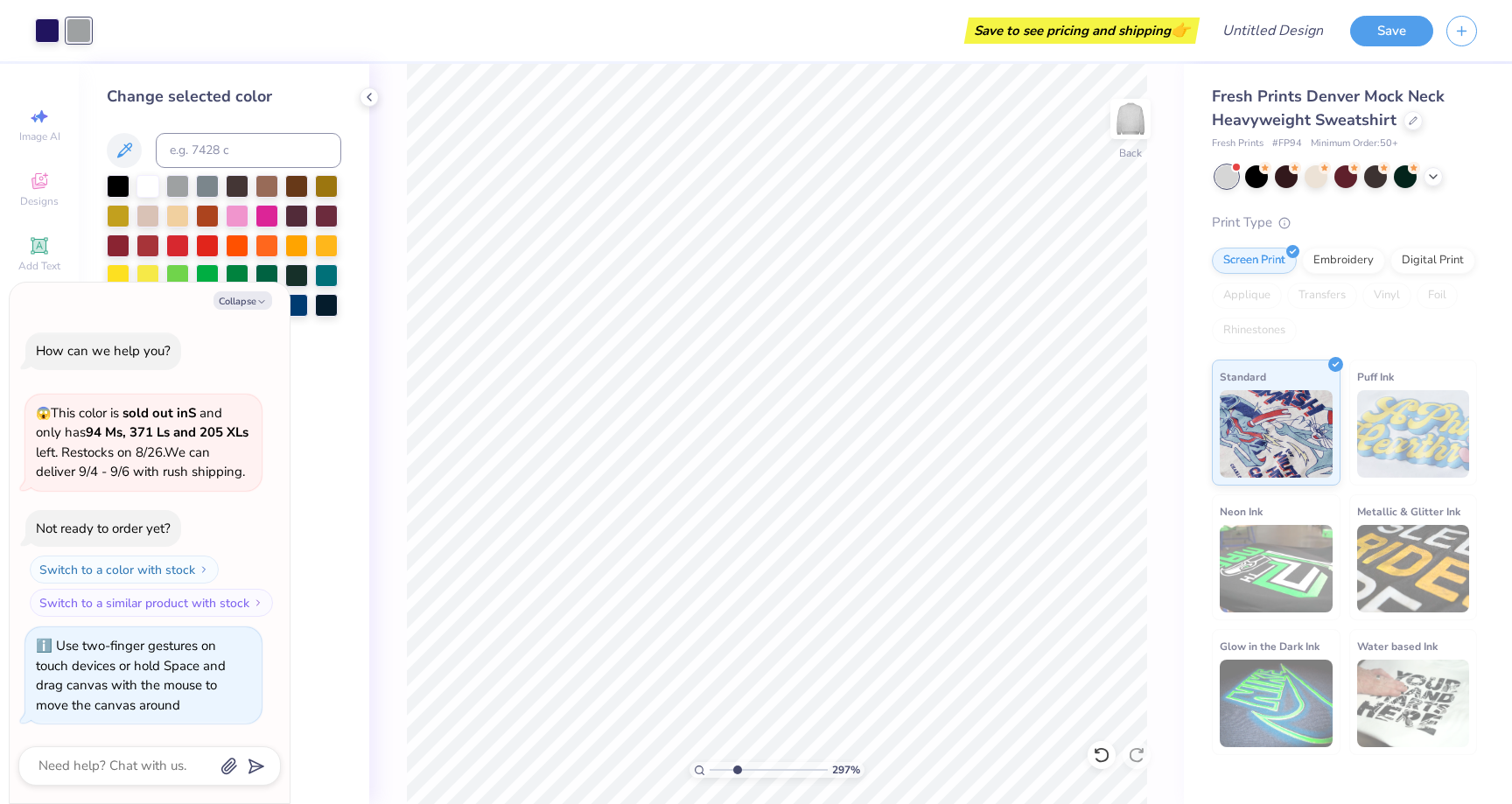
type input "3.25"
type textarea "x"
type input "3.61"
type textarea "x"
type input "3.9"
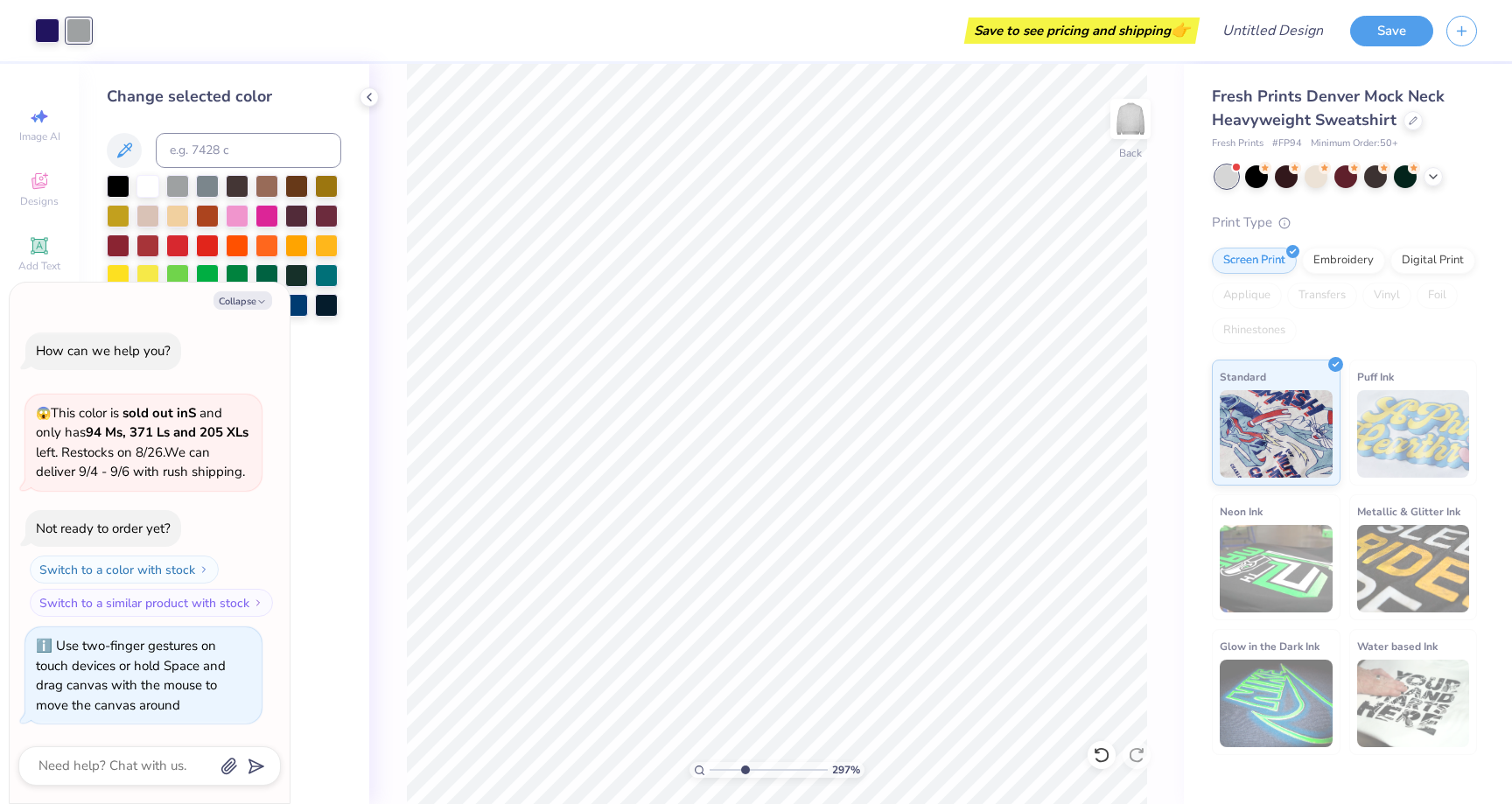
type textarea "x"
drag, startPoint x: 710, startPoint y: 771, endPoint x: 757, endPoint y: 773, distance: 47.0
type input "4.75"
click at [757, 773] on input "range" at bounding box center [769, 770] width 118 height 16
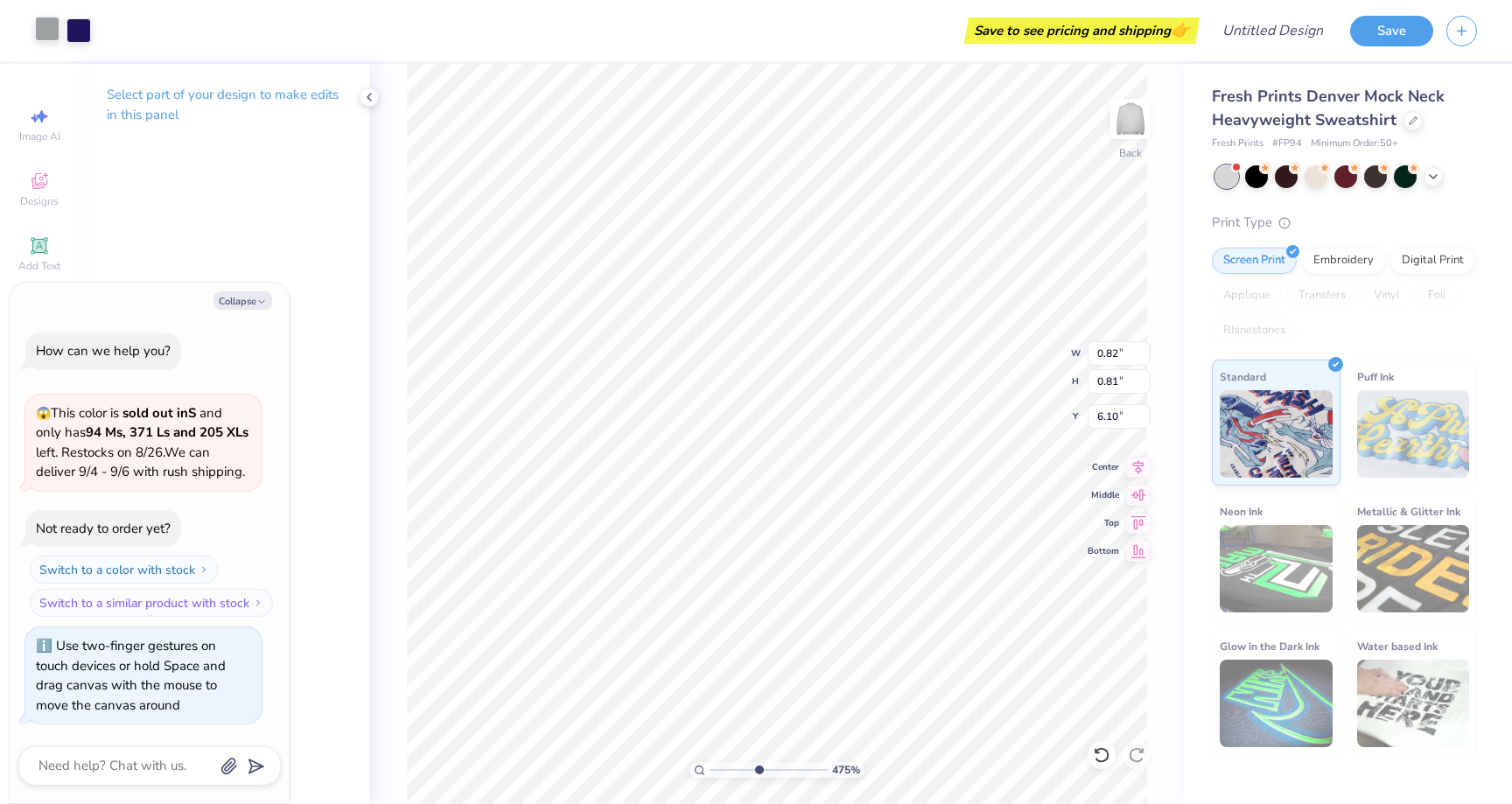
click at [52, 36] on div at bounding box center [47, 29] width 25 height 25
click at [1097, 758] on icon at bounding box center [1101, 754] width 17 height 17
click at [1097, 760] on icon at bounding box center [1101, 754] width 15 height 16
click at [46, 29] on div at bounding box center [47, 29] width 25 height 25
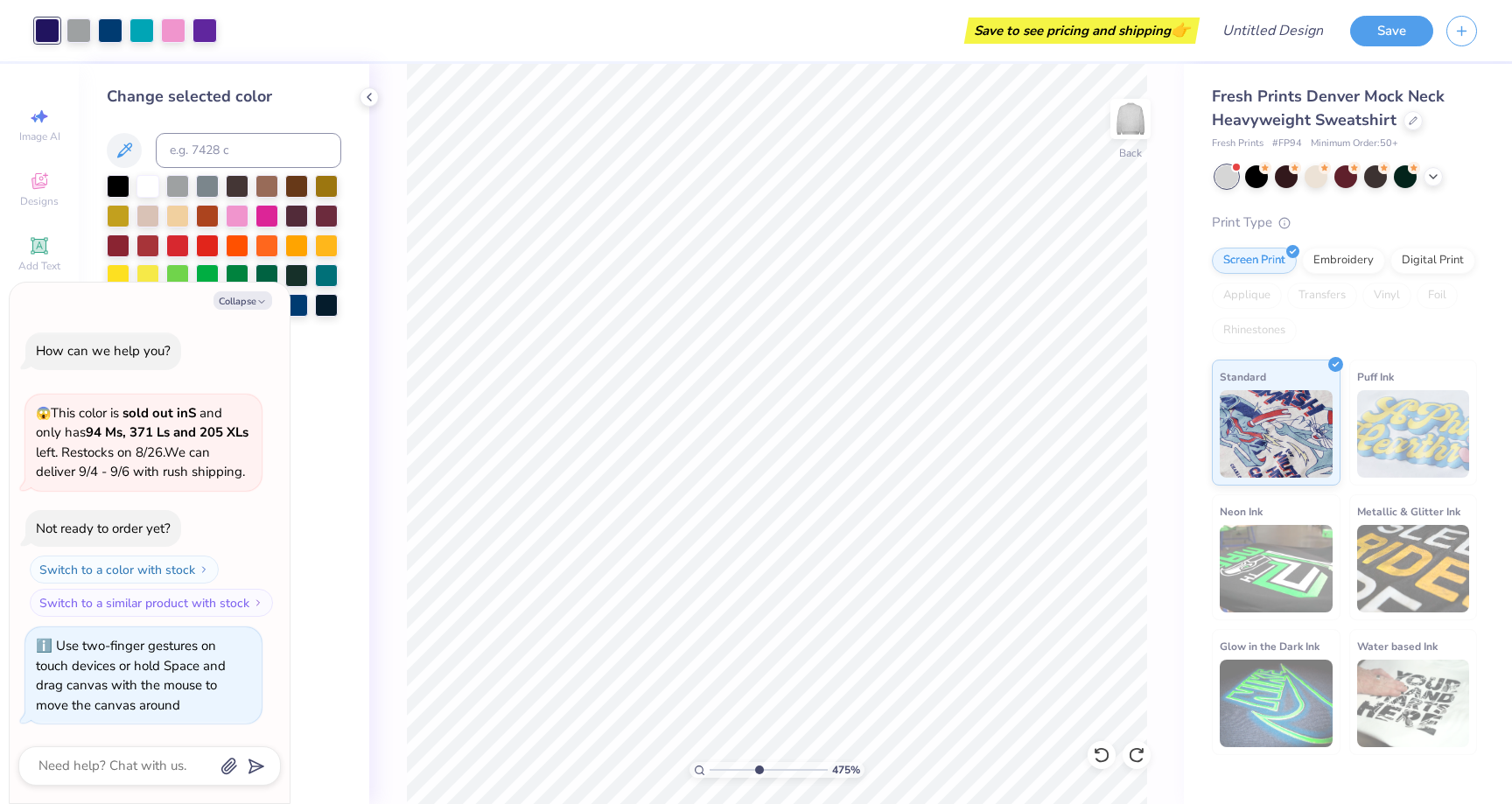
click at [156, 27] on div at bounding box center [126, 30] width 182 height 25
click at [151, 27] on div at bounding box center [142, 29] width 25 height 25
click at [151, 27] on div at bounding box center [142, 30] width 25 height 25
click at [143, 37] on div at bounding box center [142, 30] width 25 height 25
click at [143, 184] on div at bounding box center [147, 184] width 23 height 23
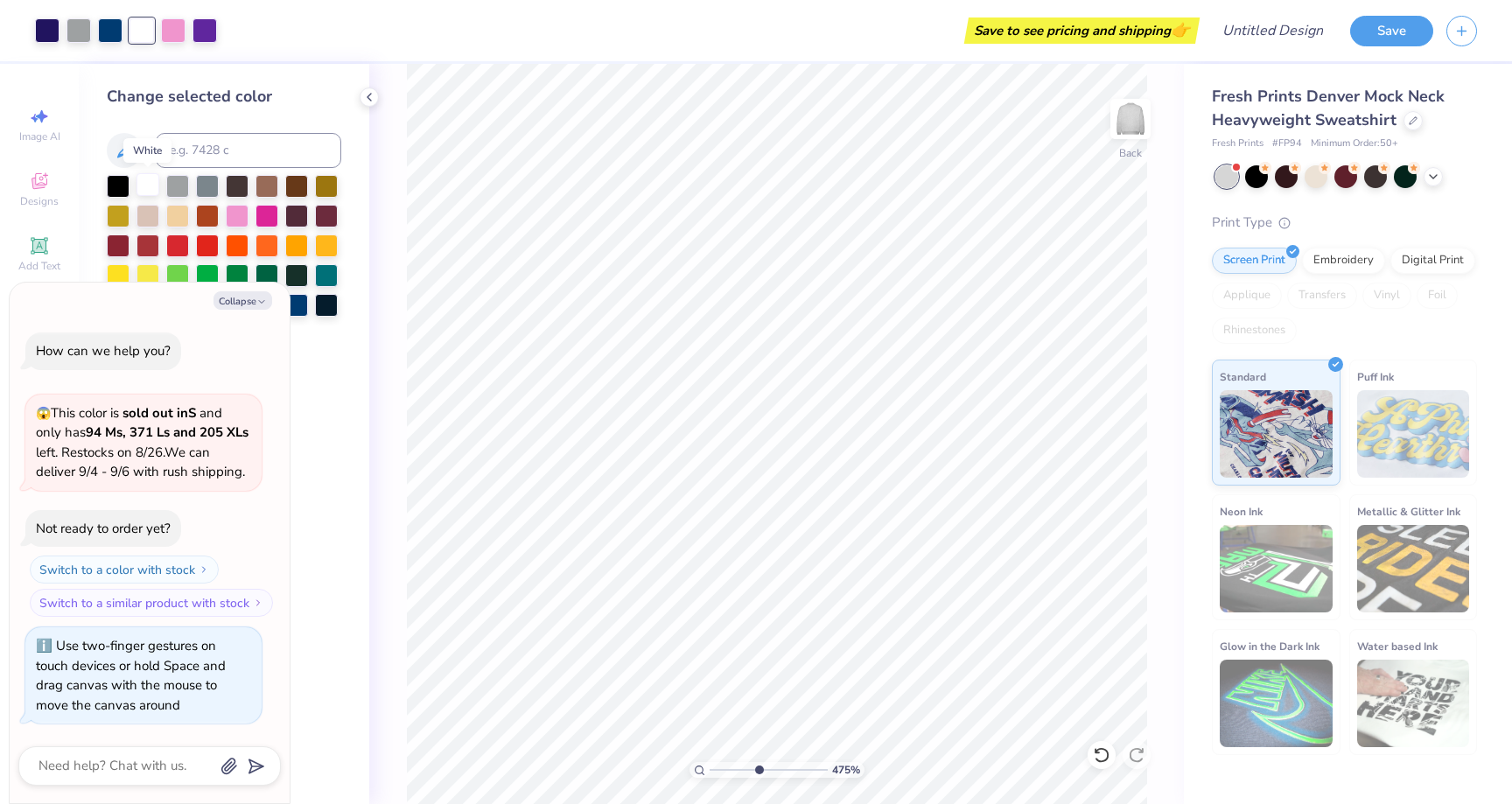
click at [143, 184] on div at bounding box center [147, 184] width 23 height 23
click at [201, 34] on div at bounding box center [204, 29] width 25 height 25
type textarea "x"
click at [212, 154] on input at bounding box center [248, 151] width 186 height 35
type input "273"
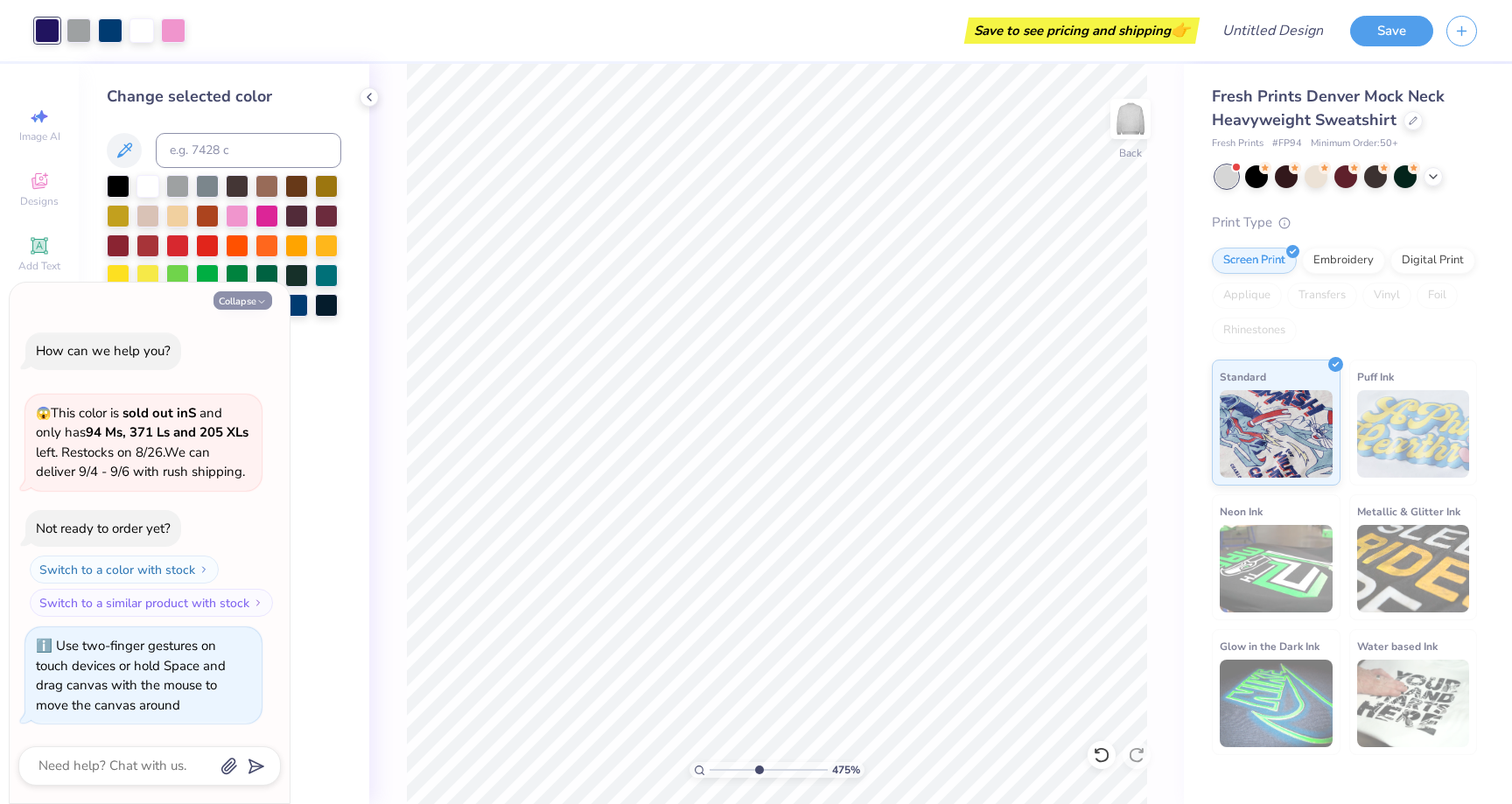
click at [244, 297] on button "Collapse" at bounding box center [243, 301] width 59 height 18
type textarea "x"
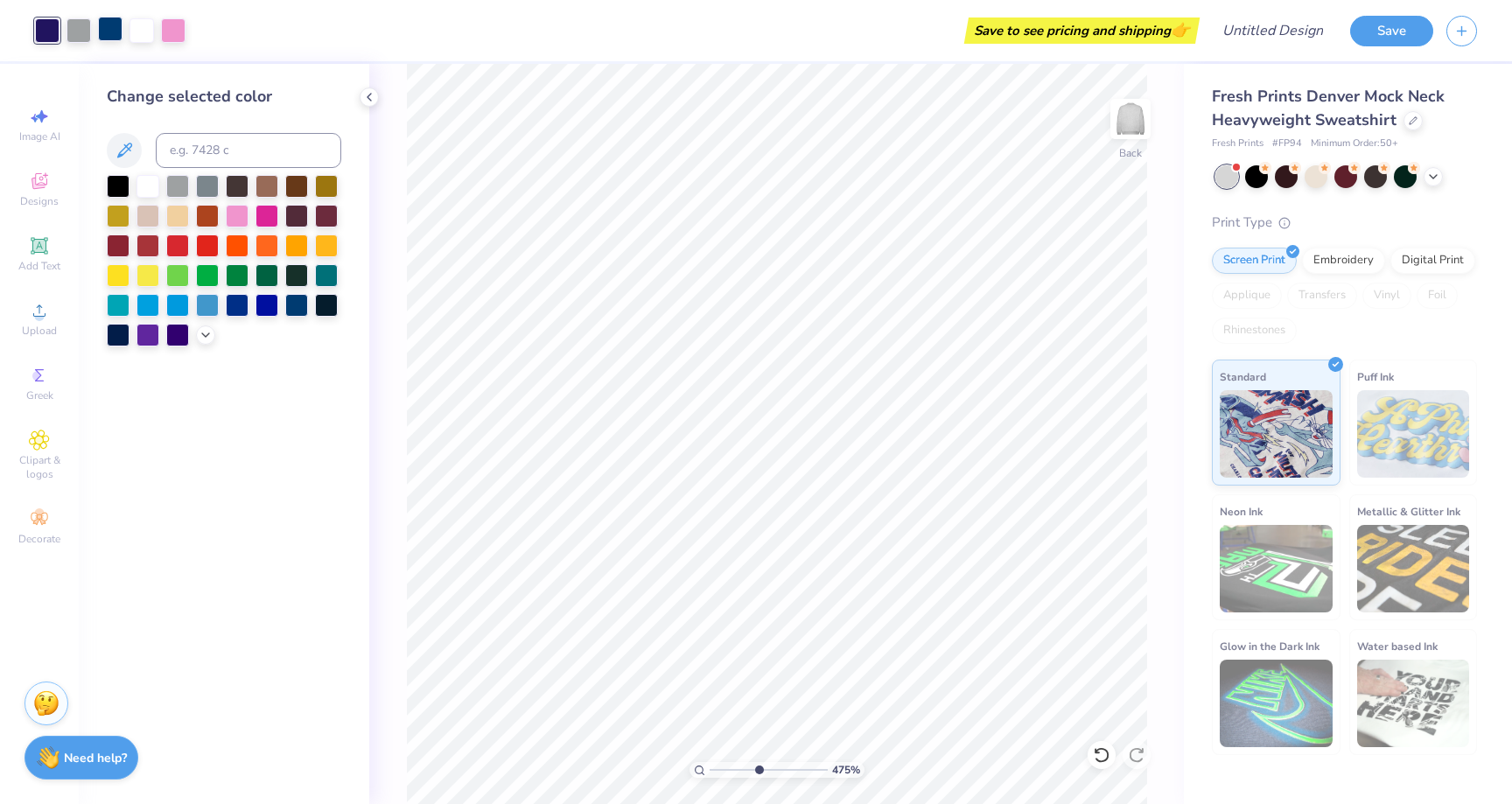
click at [112, 29] on div at bounding box center [110, 29] width 25 height 25
click at [216, 154] on input at bounding box center [248, 151] width 186 height 35
type input "273"
click at [136, 29] on div at bounding box center [142, 29] width 25 height 25
click at [181, 151] on input at bounding box center [248, 151] width 186 height 35
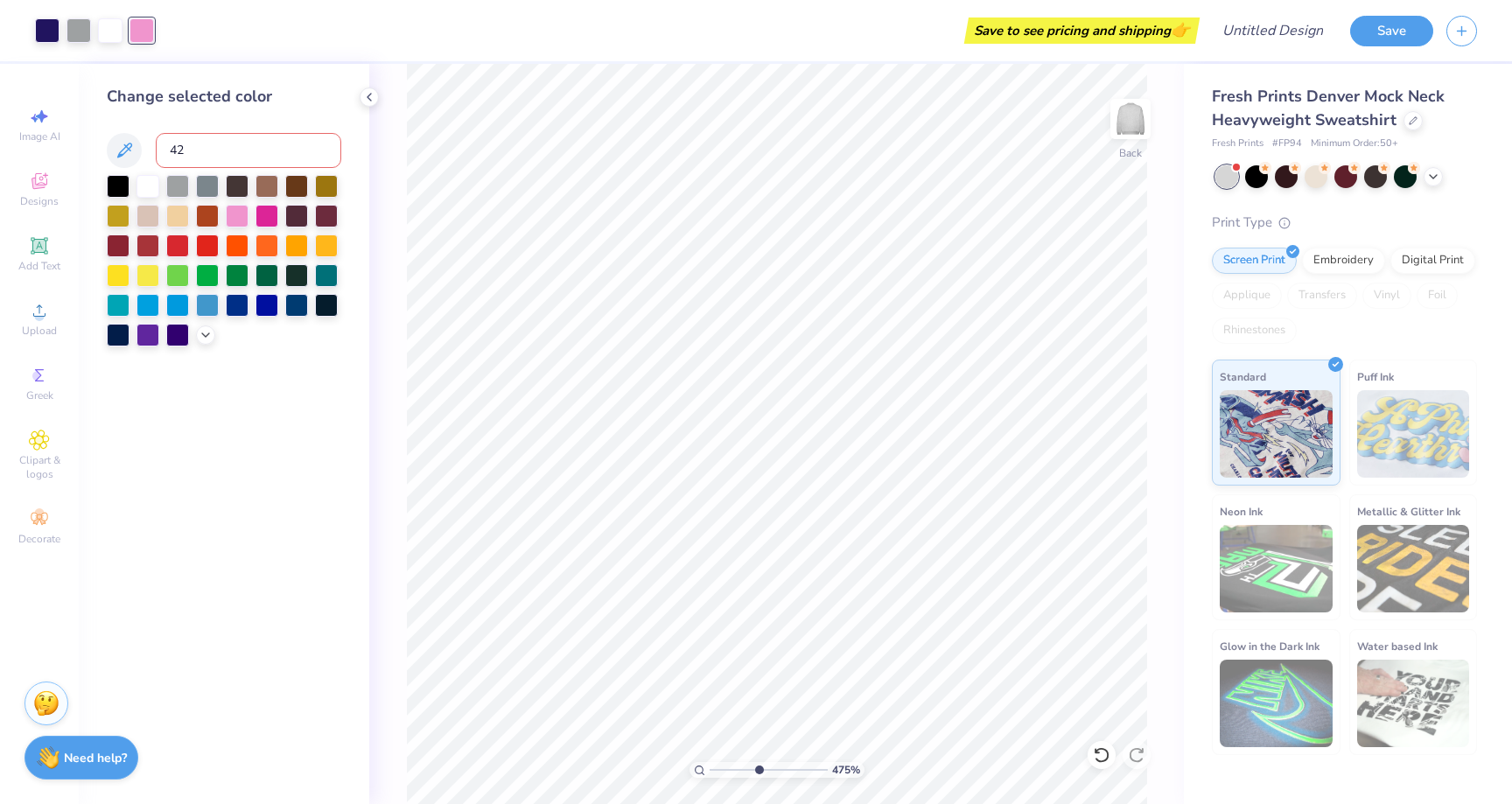
type input "422"
click at [113, 29] on div at bounding box center [110, 29] width 25 height 25
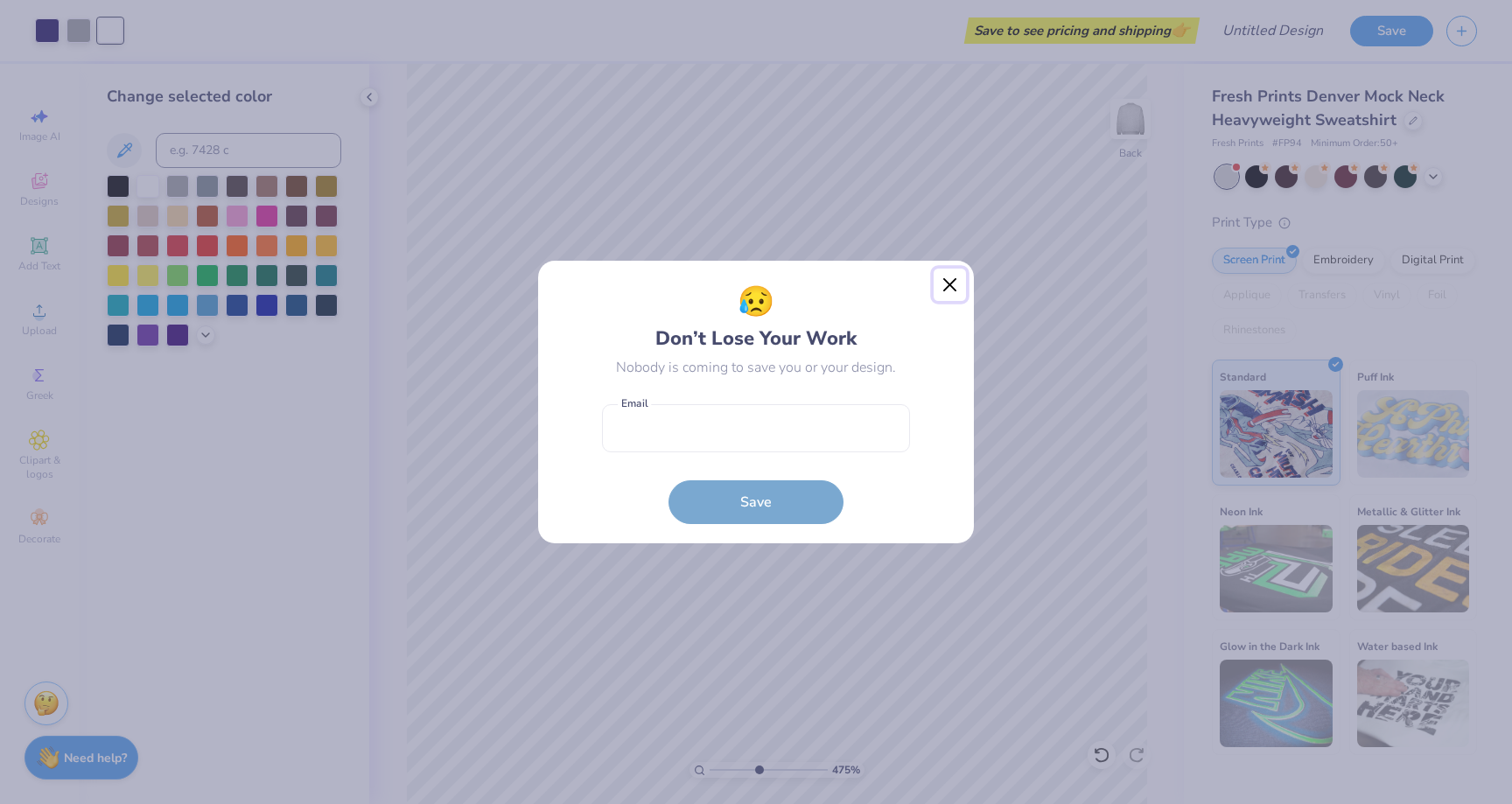
click at [940, 293] on button "Close" at bounding box center [950, 285] width 33 height 33
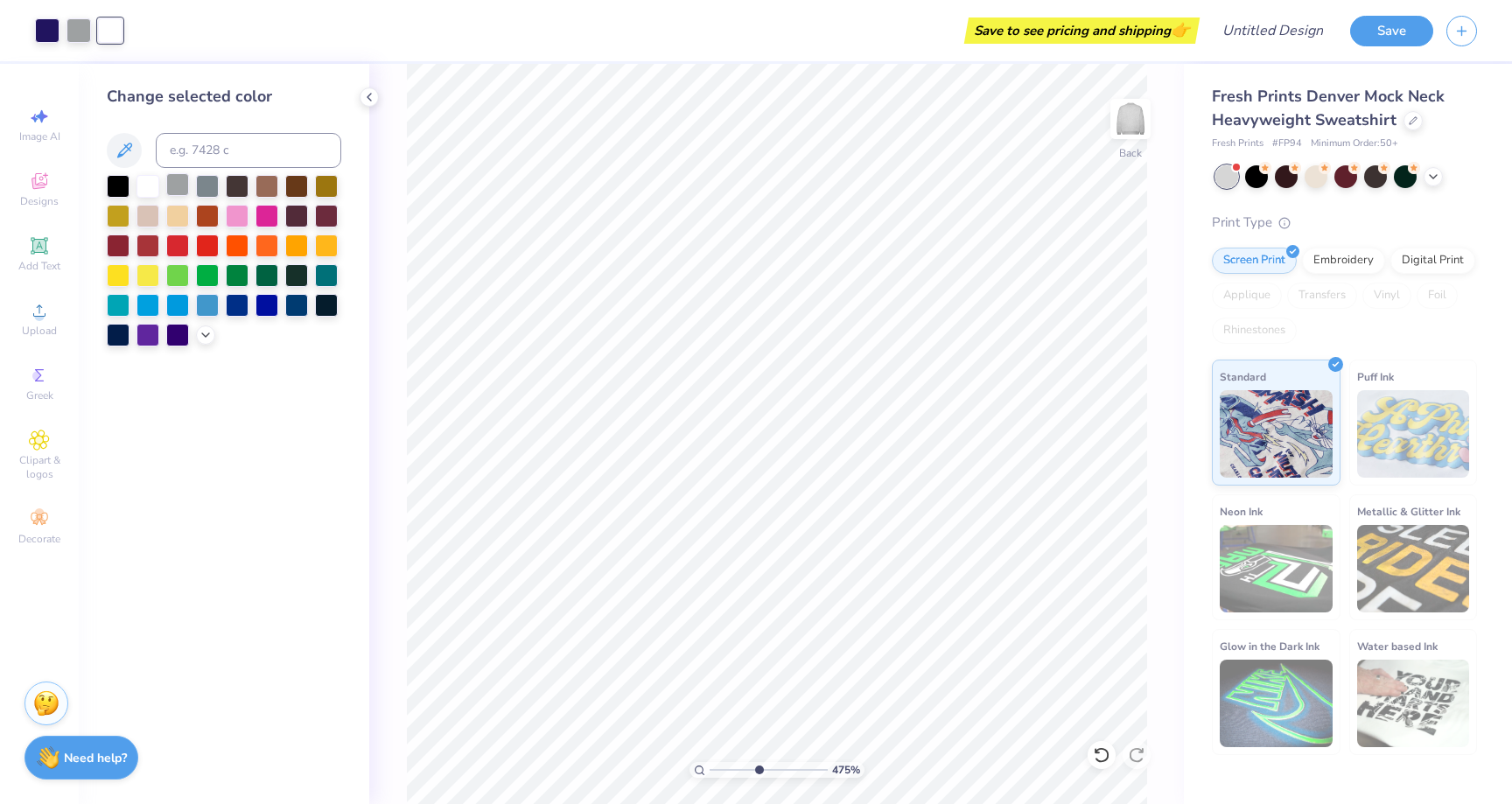
click at [183, 187] on div at bounding box center [178, 184] width 23 height 23
click at [241, 511] on div "Change selected color" at bounding box center [224, 433] width 291 height 741
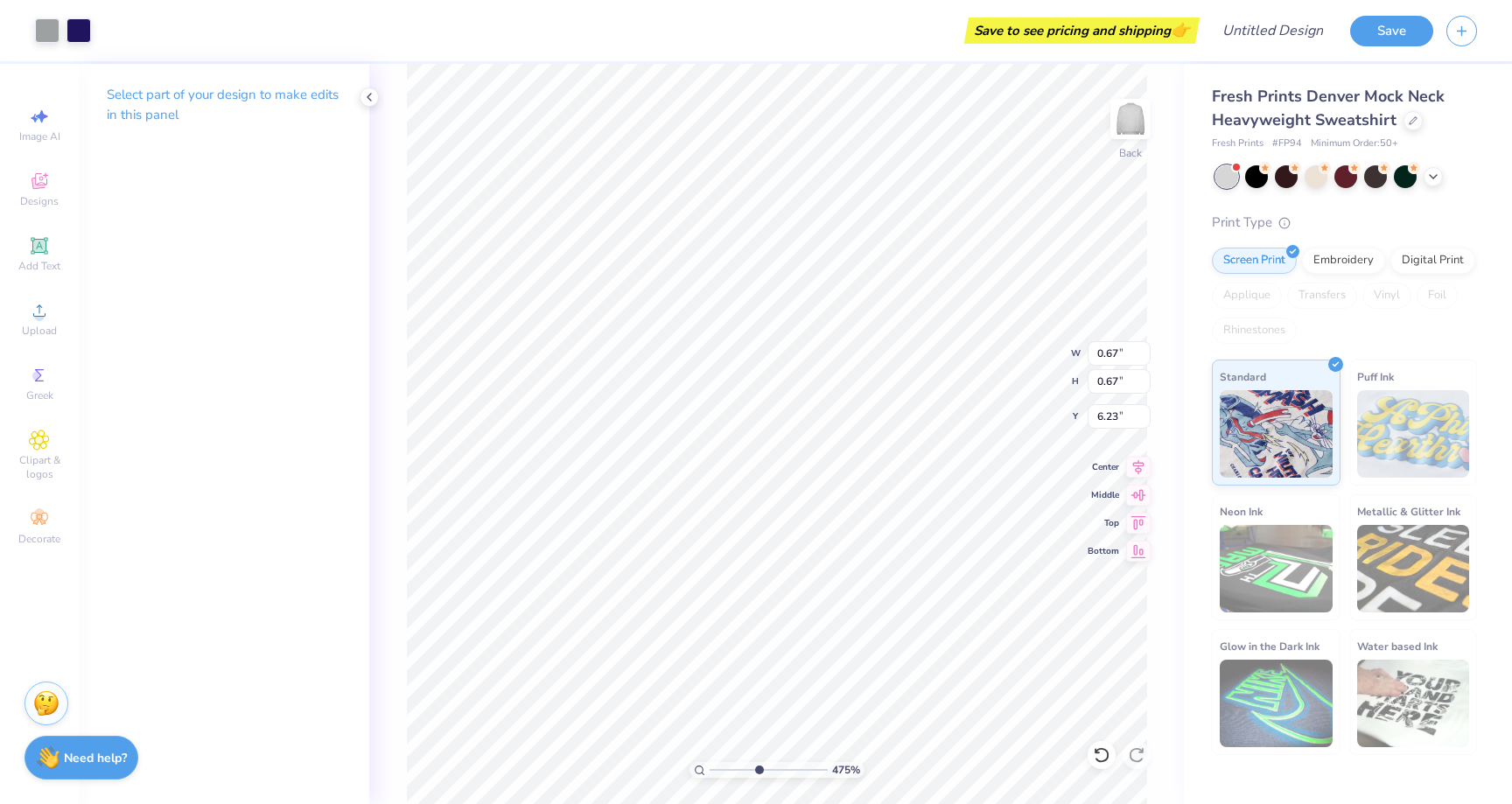
type input "6.23"
type input "0.82"
type input "0.81"
type input "6.91"
drag, startPoint x: 757, startPoint y: 768, endPoint x: 699, endPoint y: 767, distance: 58.0
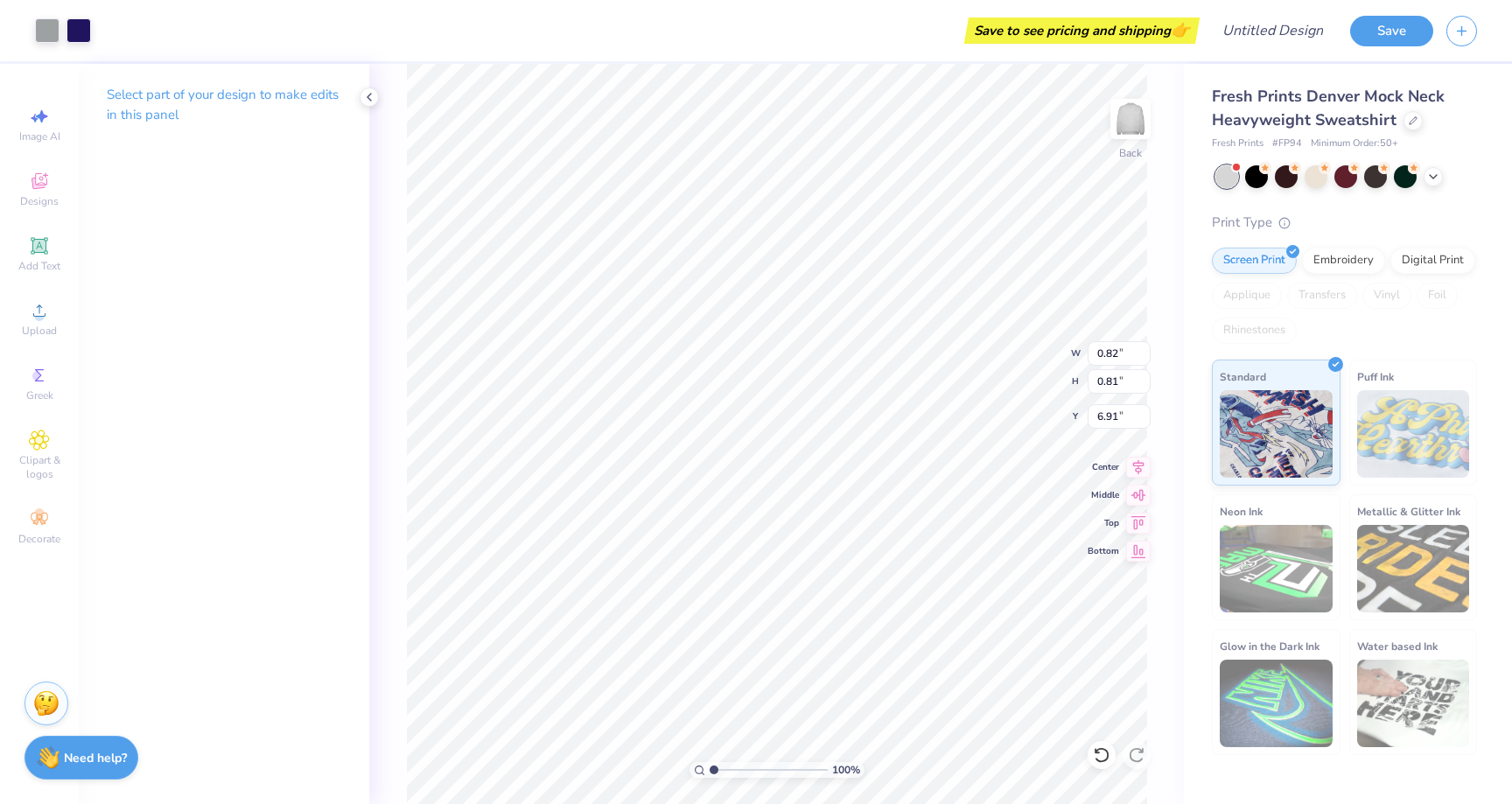
type input "1"
click at [710, 768] on input "range" at bounding box center [769, 770] width 118 height 16
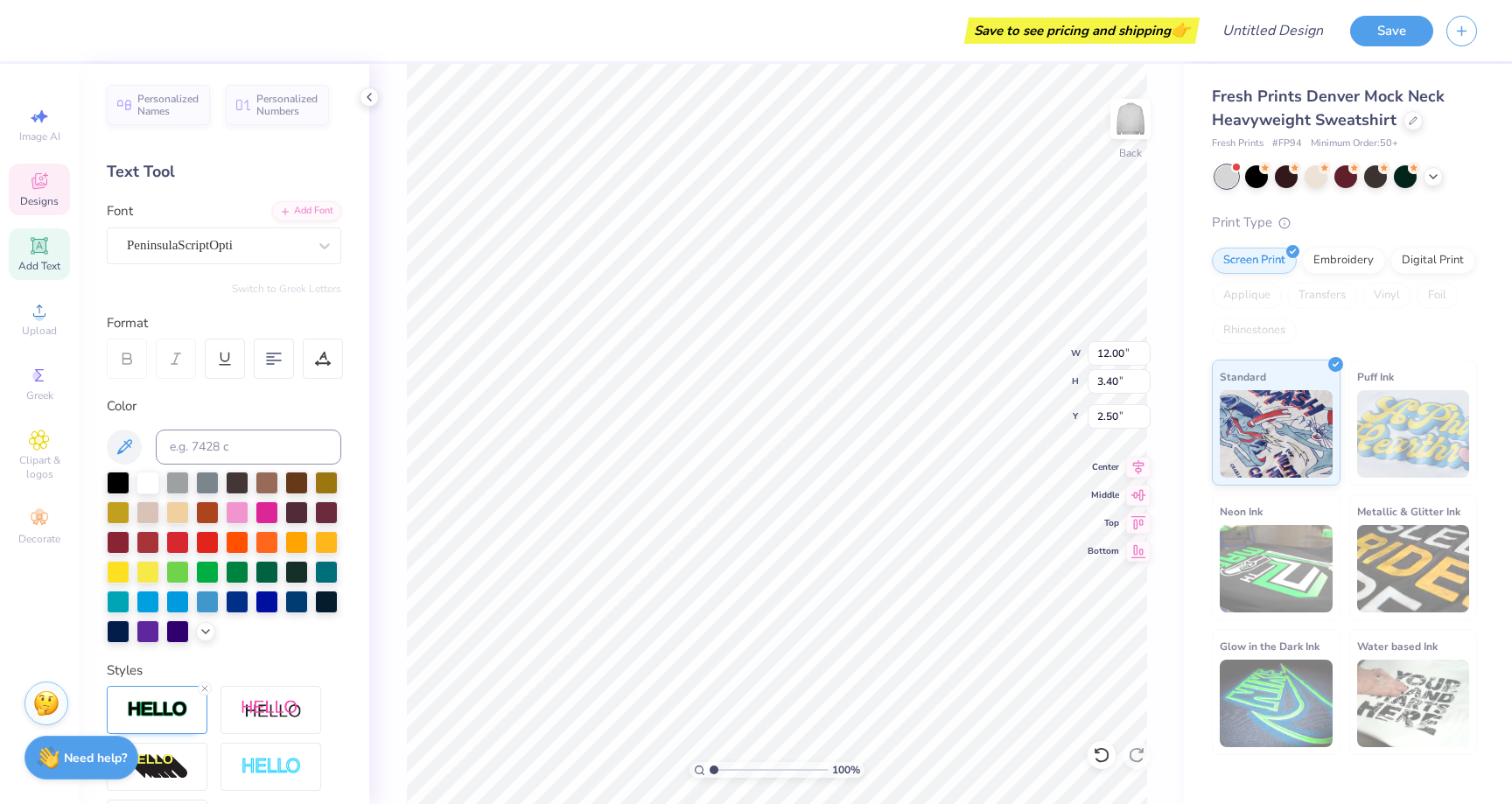
scroll to position [0, 1]
type textarea "Phi Delta Phi"
drag, startPoint x: 711, startPoint y: 768, endPoint x: 755, endPoint y: 766, distance: 44.0
type input "4.72"
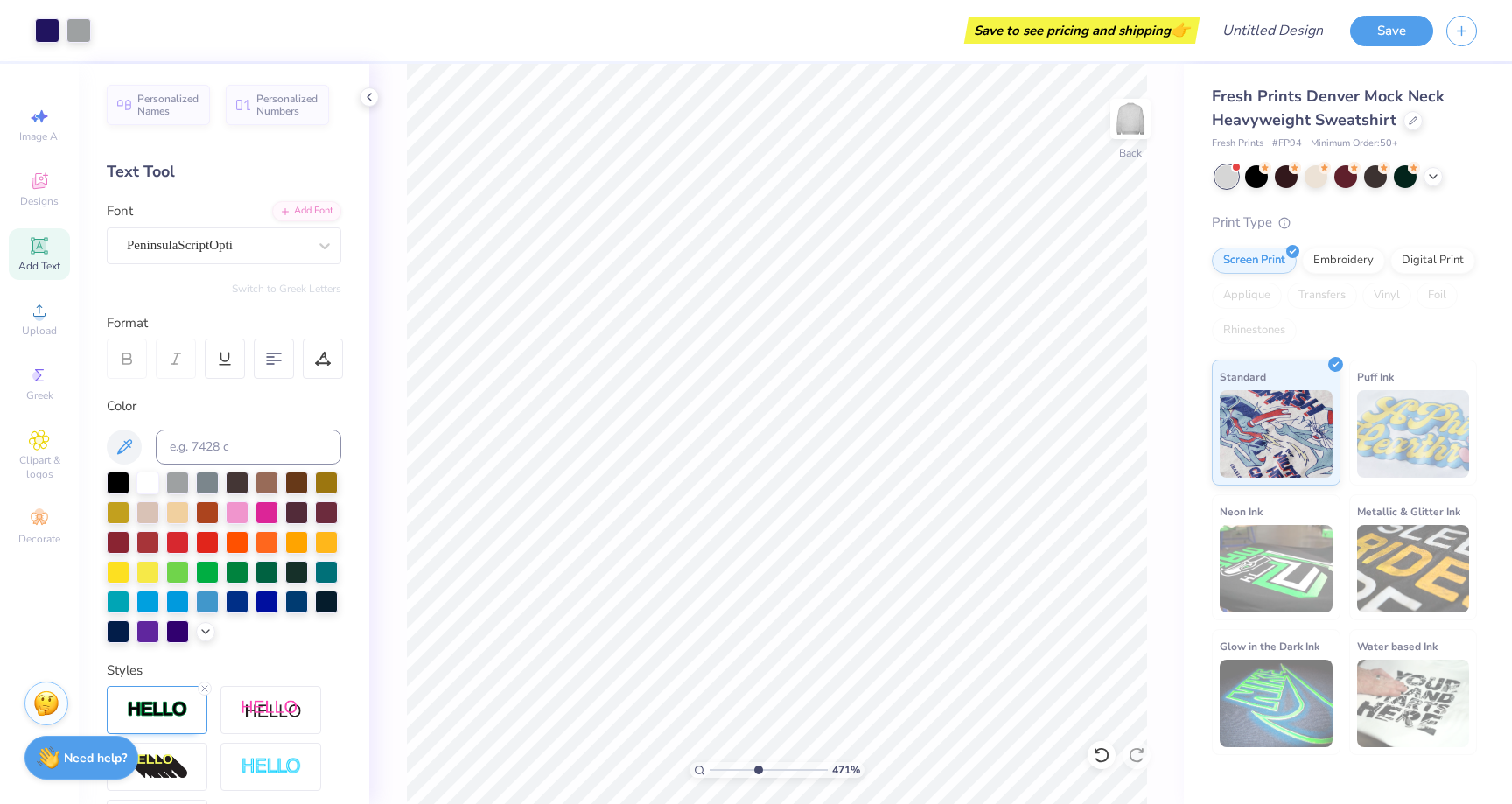
click at [757, 768] on input "range" at bounding box center [769, 770] width 118 height 16
type input "0.82"
type input "0.81"
type input "6.17"
drag, startPoint x: 759, startPoint y: 770, endPoint x: 678, endPoint y: 770, distance: 81.0
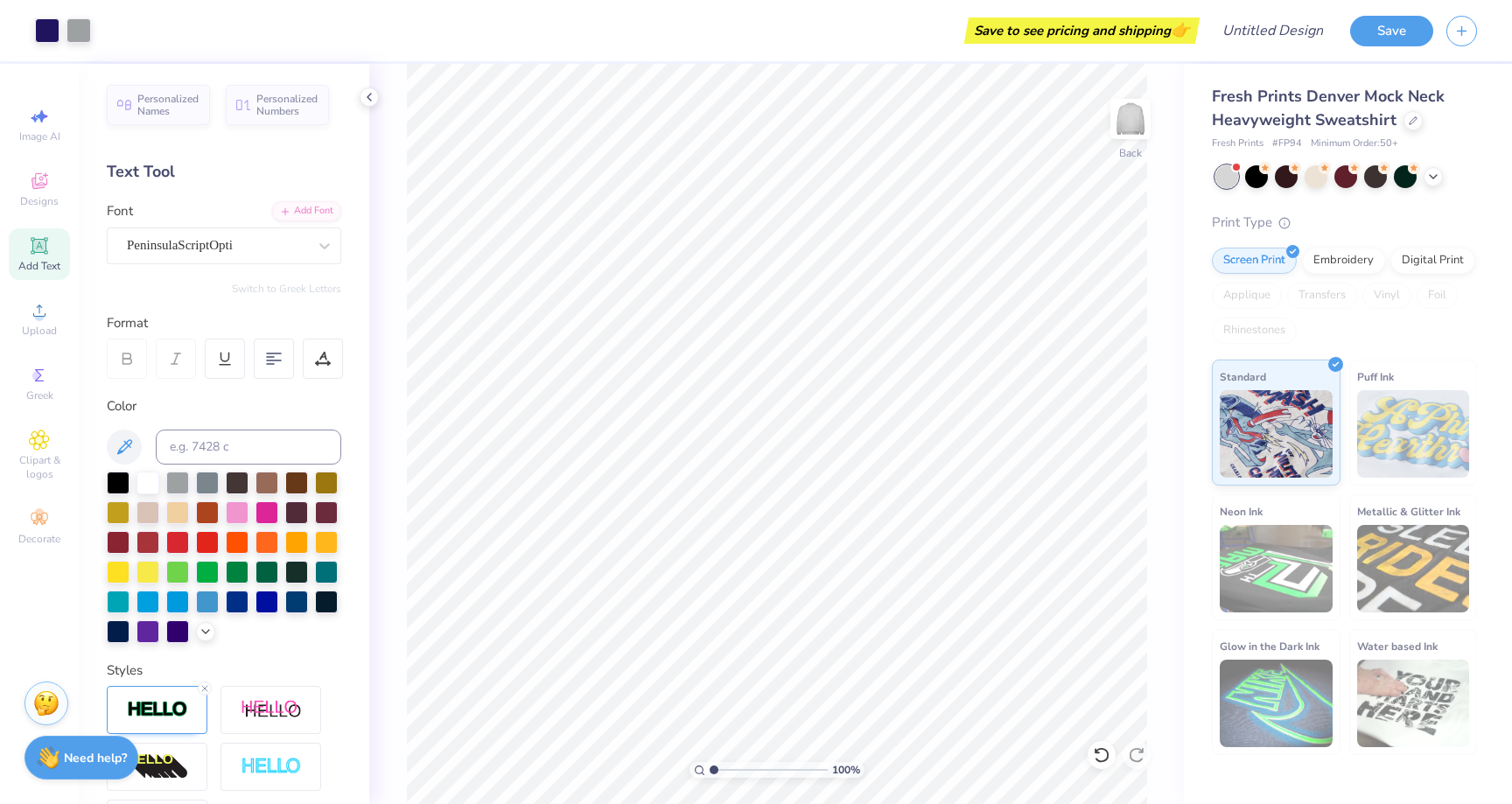
type input "1"
click at [710, 770] on input "range" at bounding box center [769, 770] width 118 height 16
type input "6.50"
click at [33, 443] on icon at bounding box center [39, 440] width 19 height 19
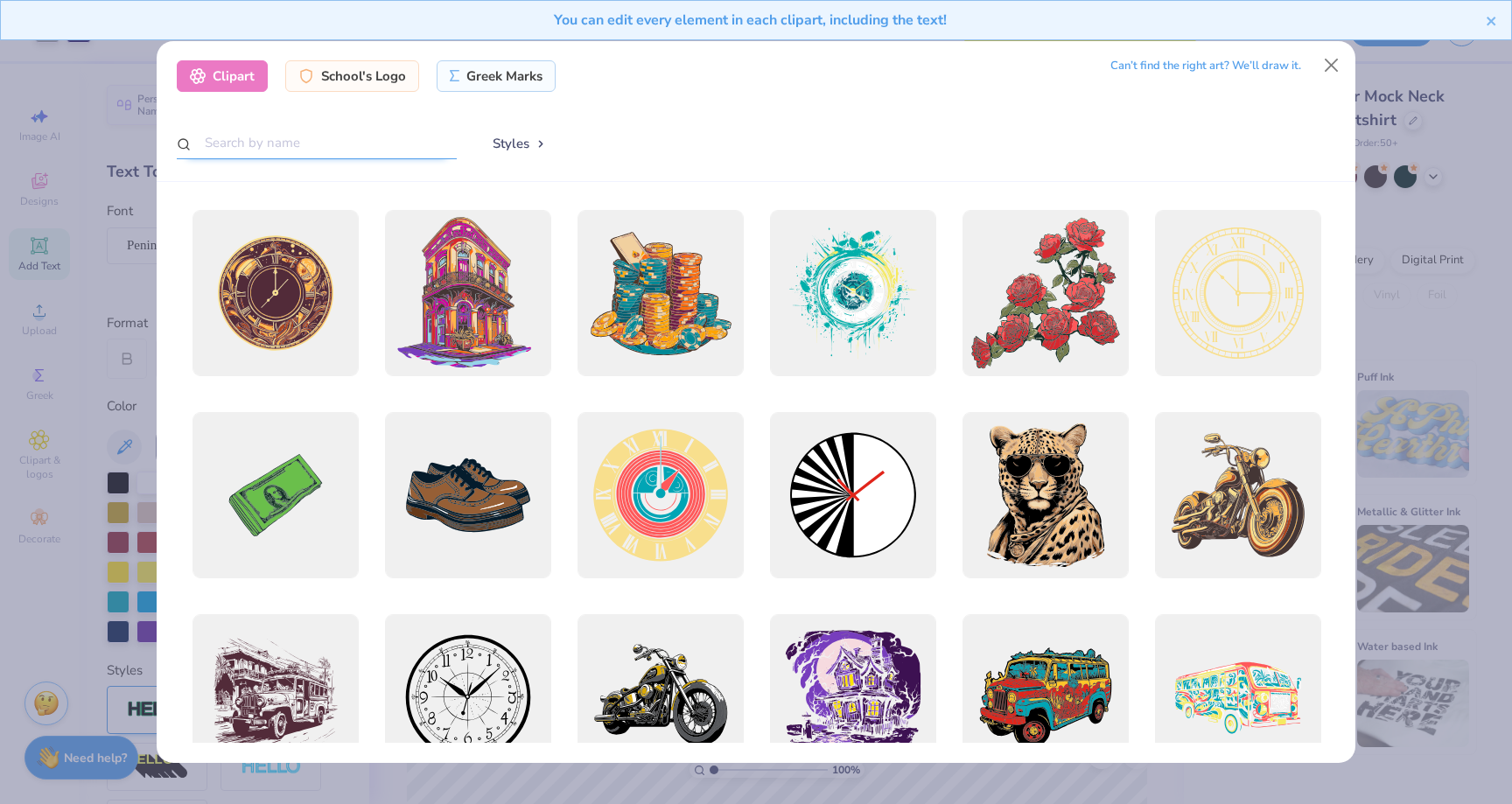
click at [338, 147] on input "text" at bounding box center [316, 143] width 280 height 32
type input "penn state"
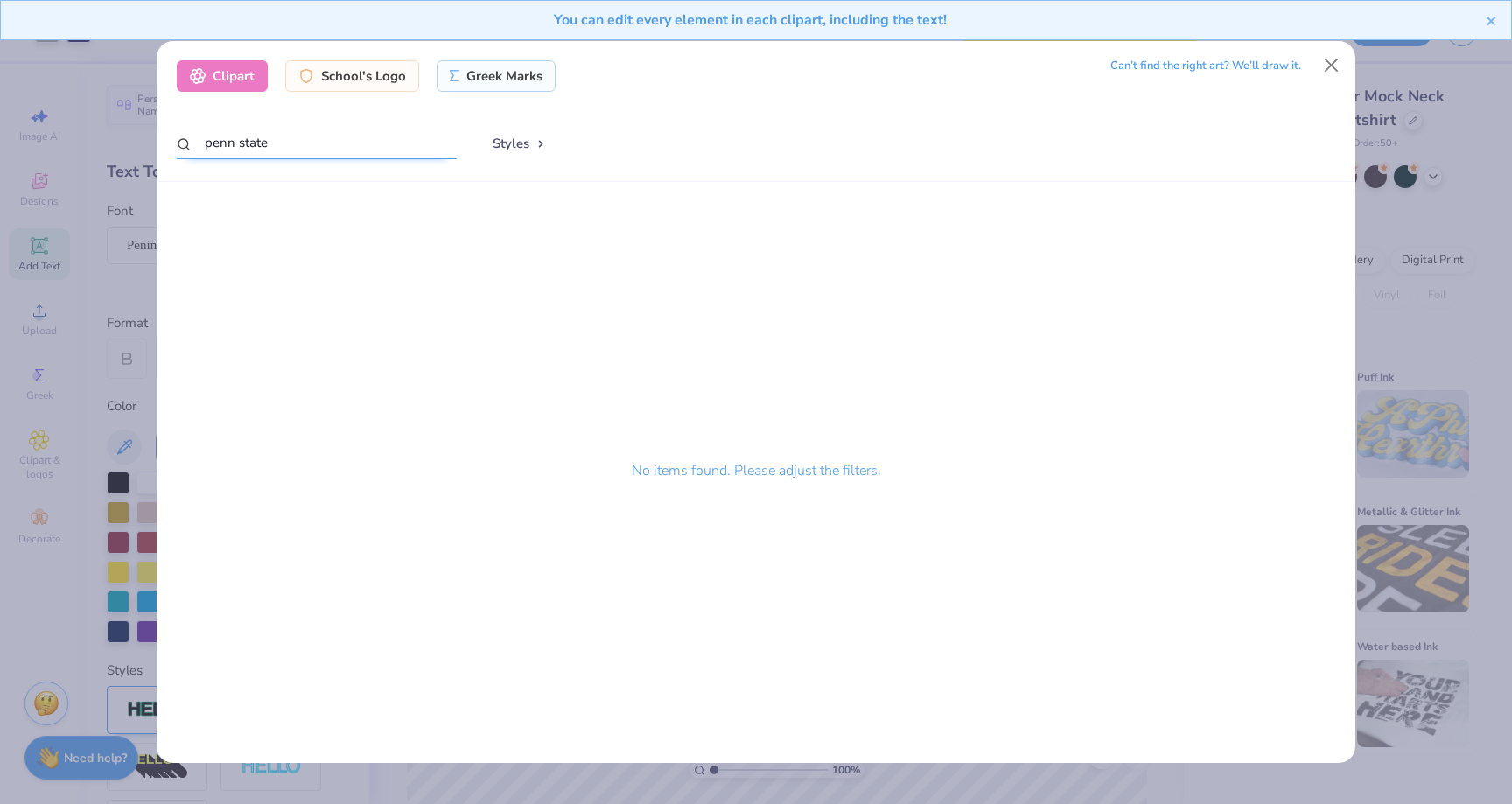
drag, startPoint x: 288, startPoint y: 144, endPoint x: 198, endPoint y: 140, distance: 90.1
click at [198, 140] on input "penn state" at bounding box center [316, 143] width 280 height 32
click at [323, 70] on div "School's Logo" at bounding box center [352, 74] width 134 height 31
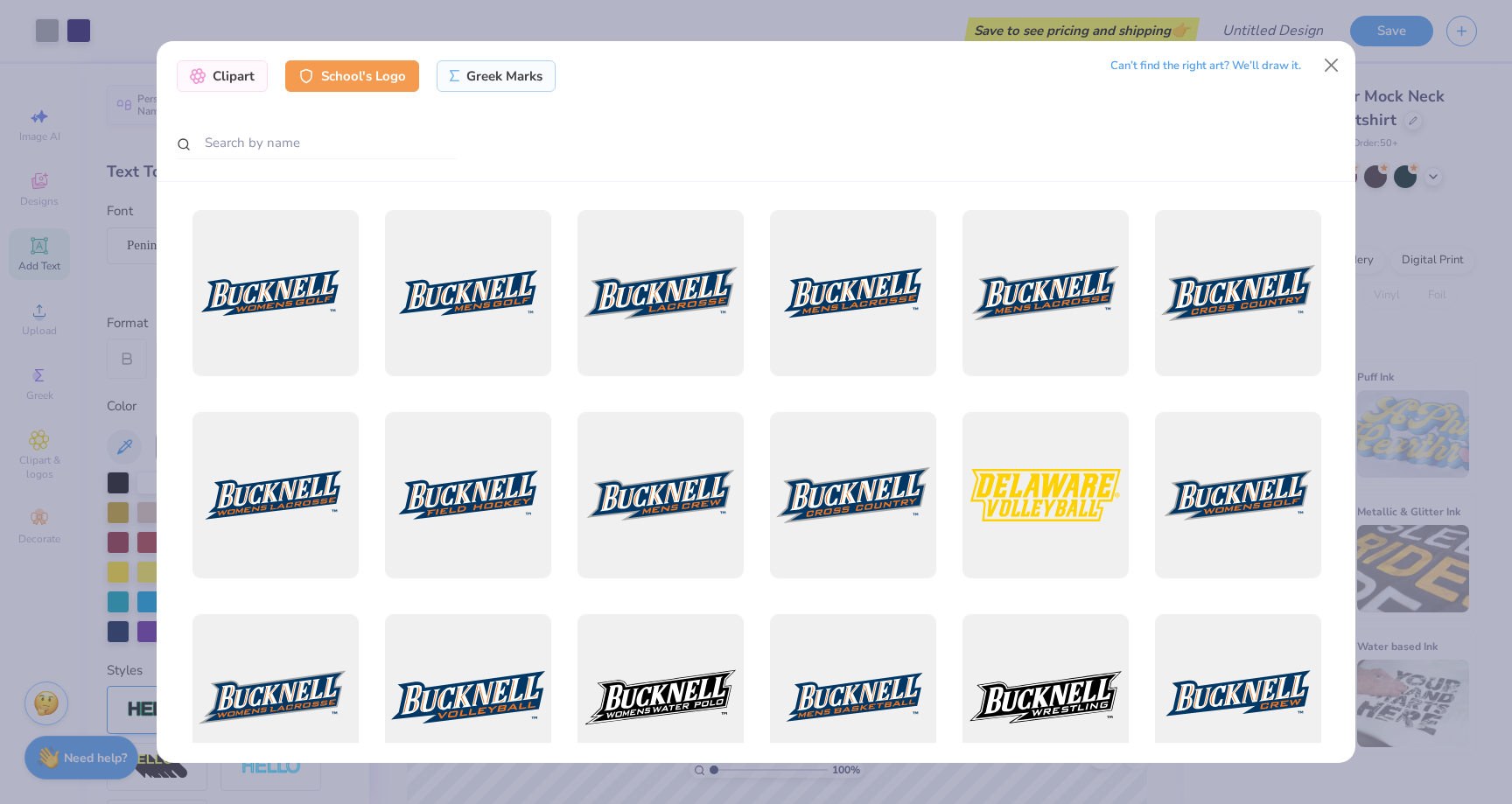
click at [301, 160] on div at bounding box center [316, 144] width 280 height 34
click at [287, 133] on input "text" at bounding box center [316, 143] width 280 height 32
type input "penn state"
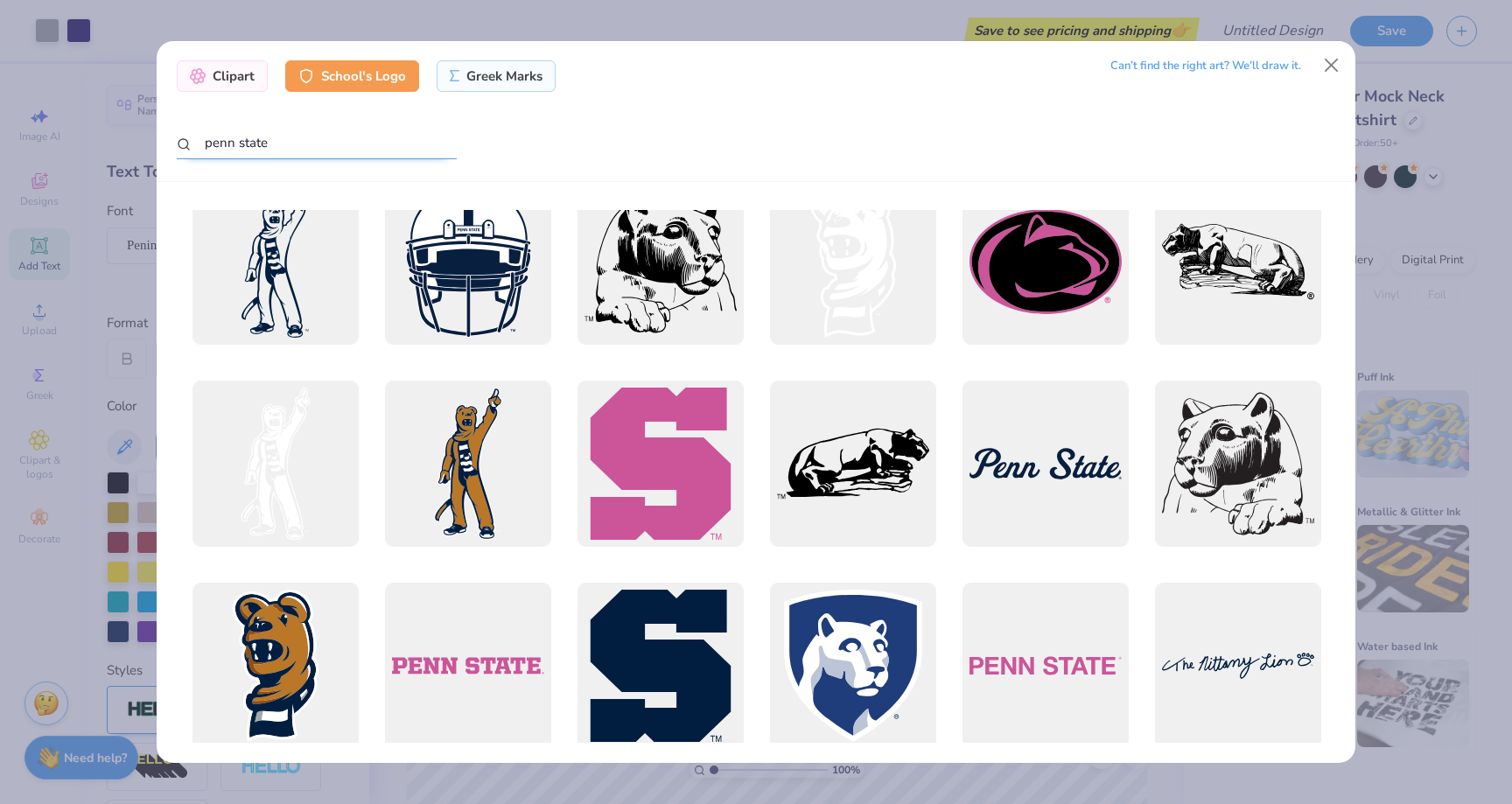
scroll to position [0, 0]
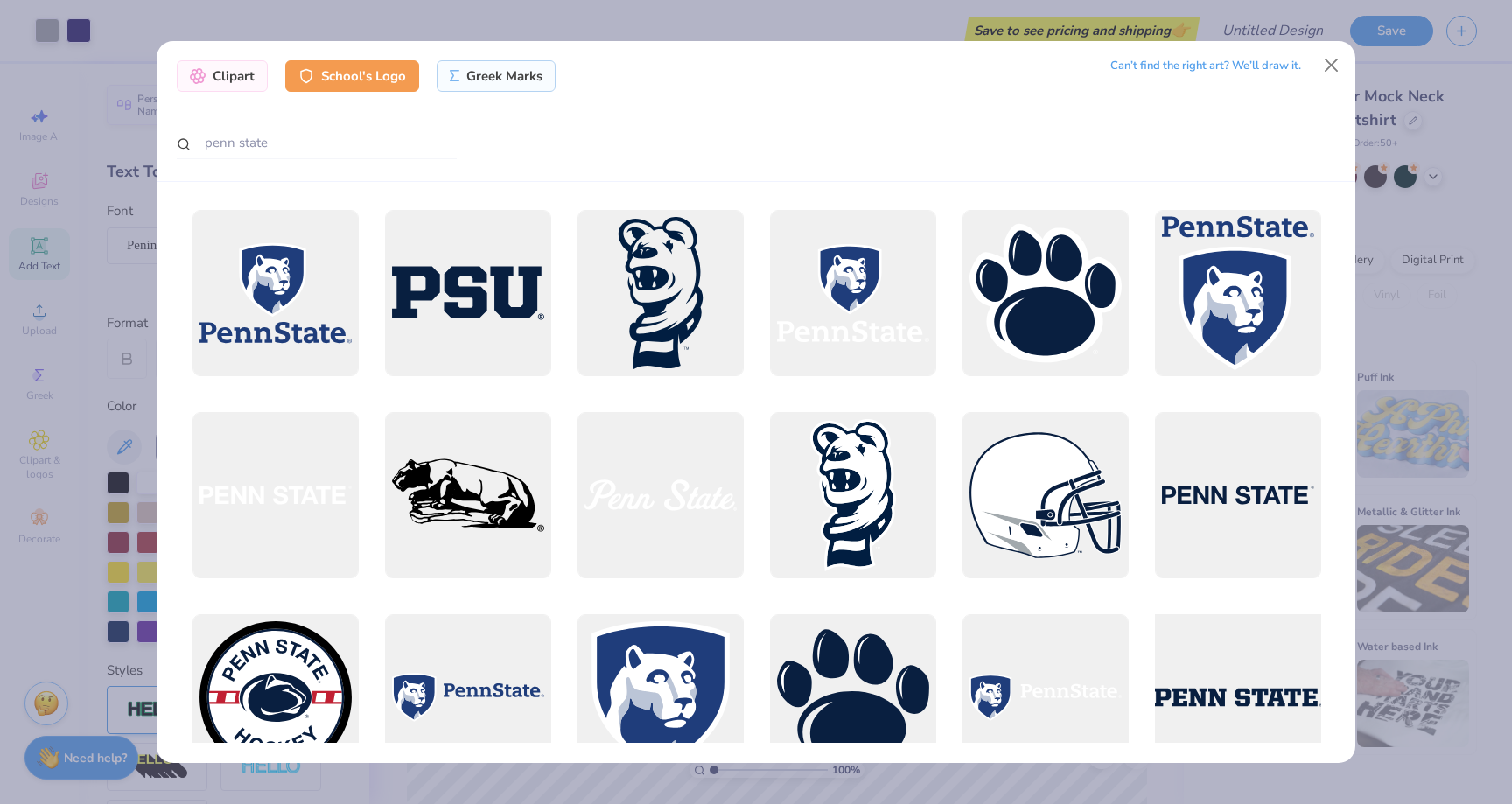
click at [1204, 649] on div at bounding box center [1237, 697] width 183 height 183
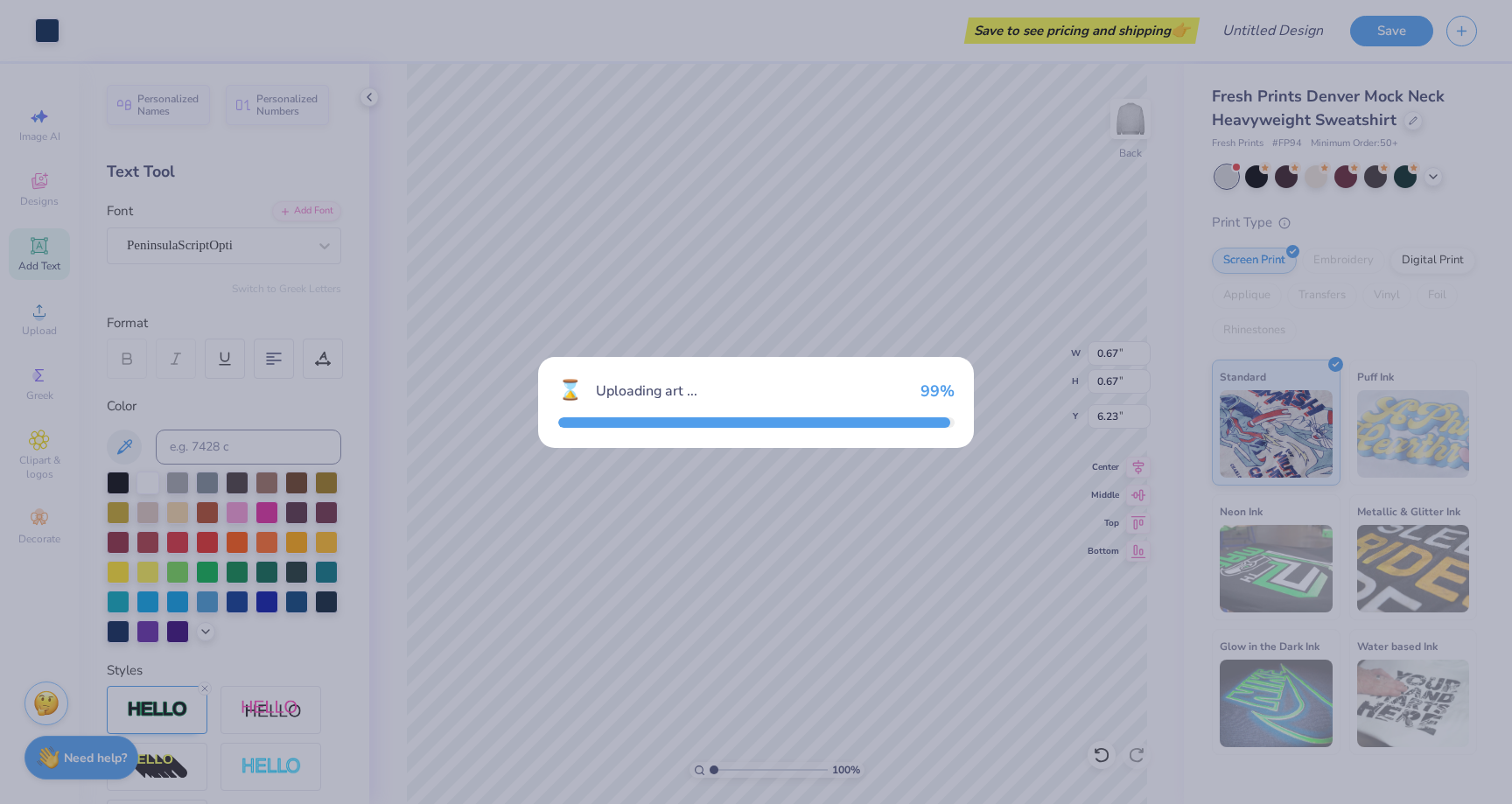
type input "15.00"
type input "1.62"
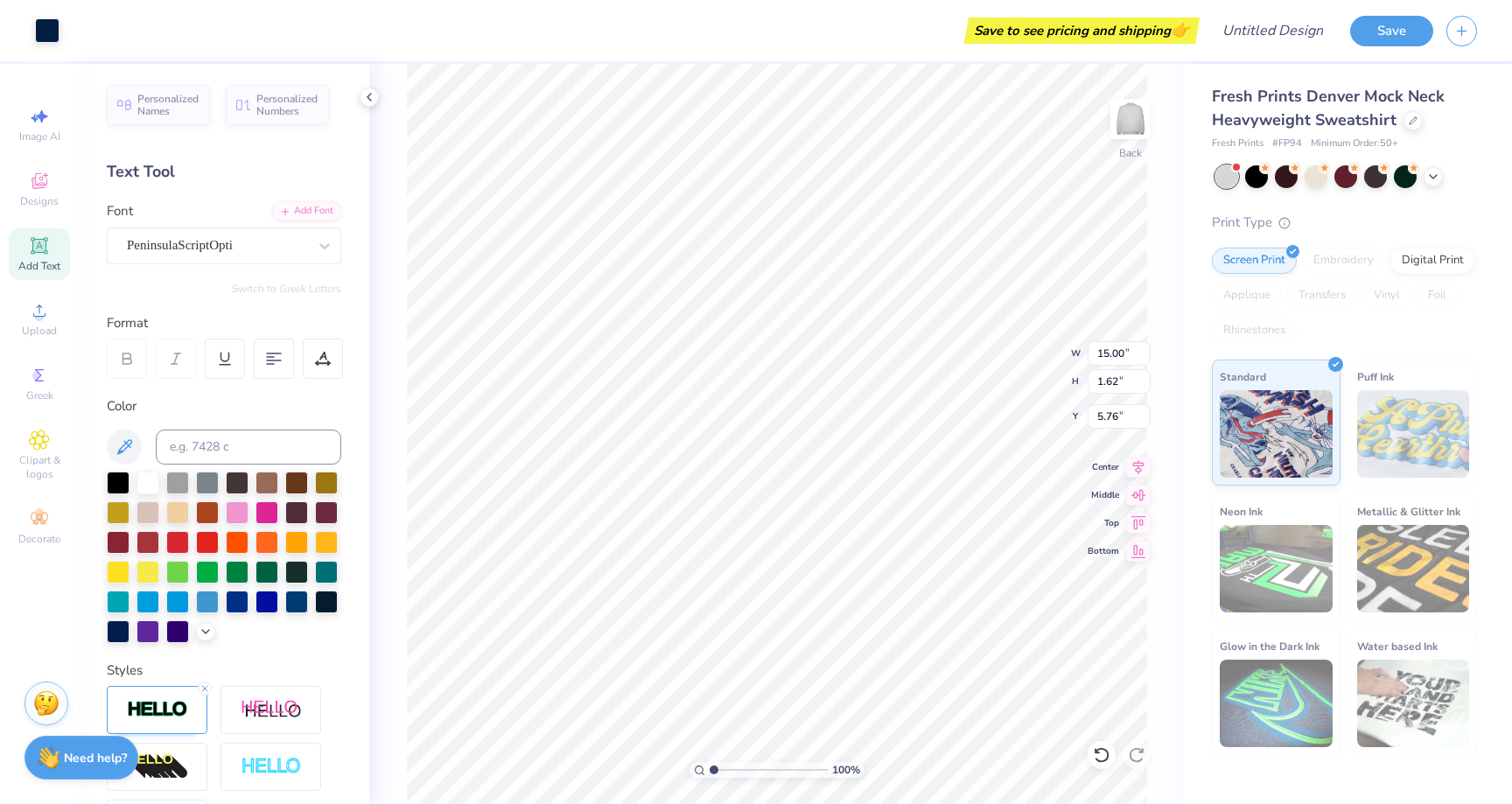
type input "8.38"
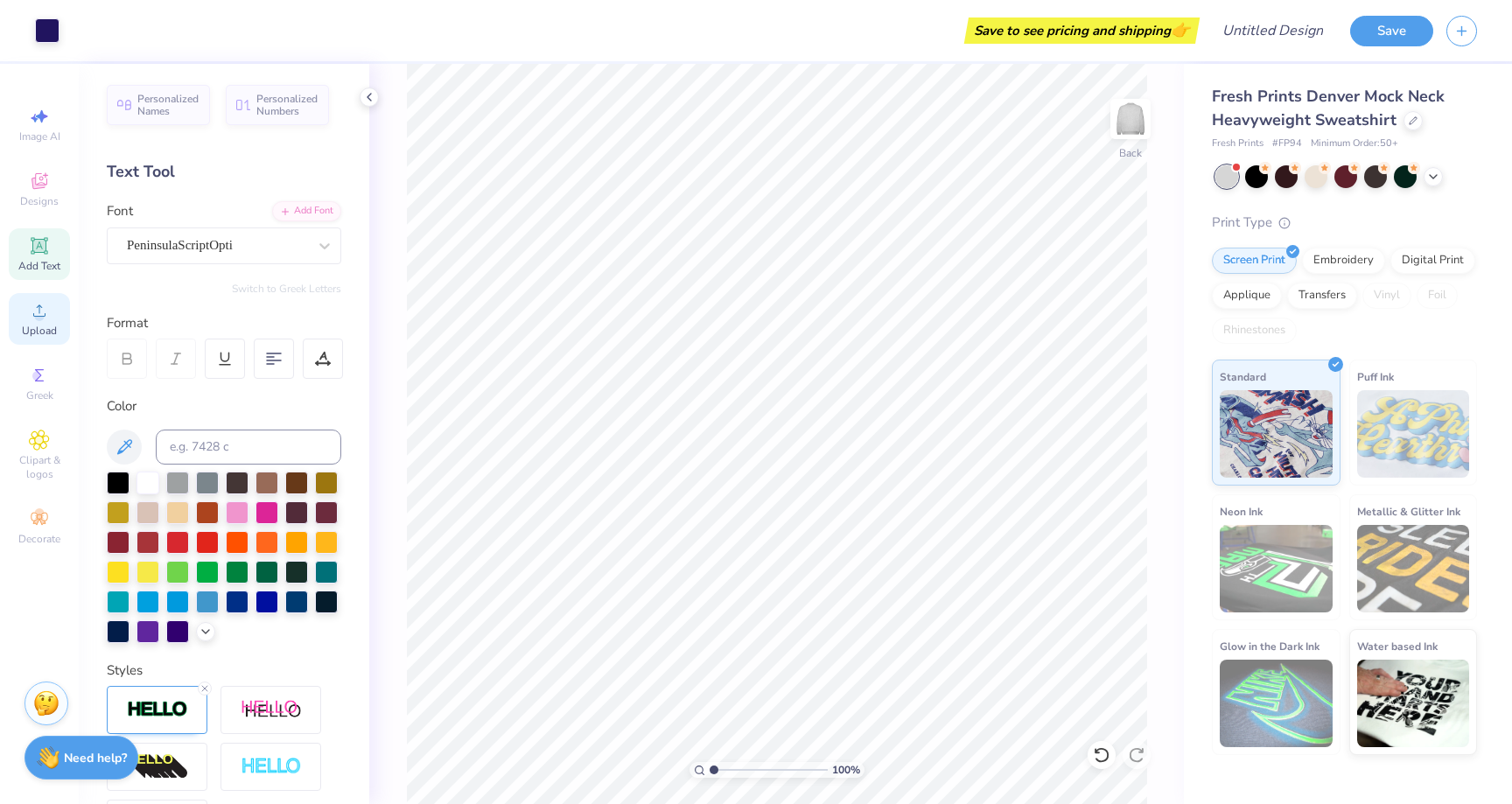
click at [41, 310] on icon at bounding box center [39, 310] width 21 height 21
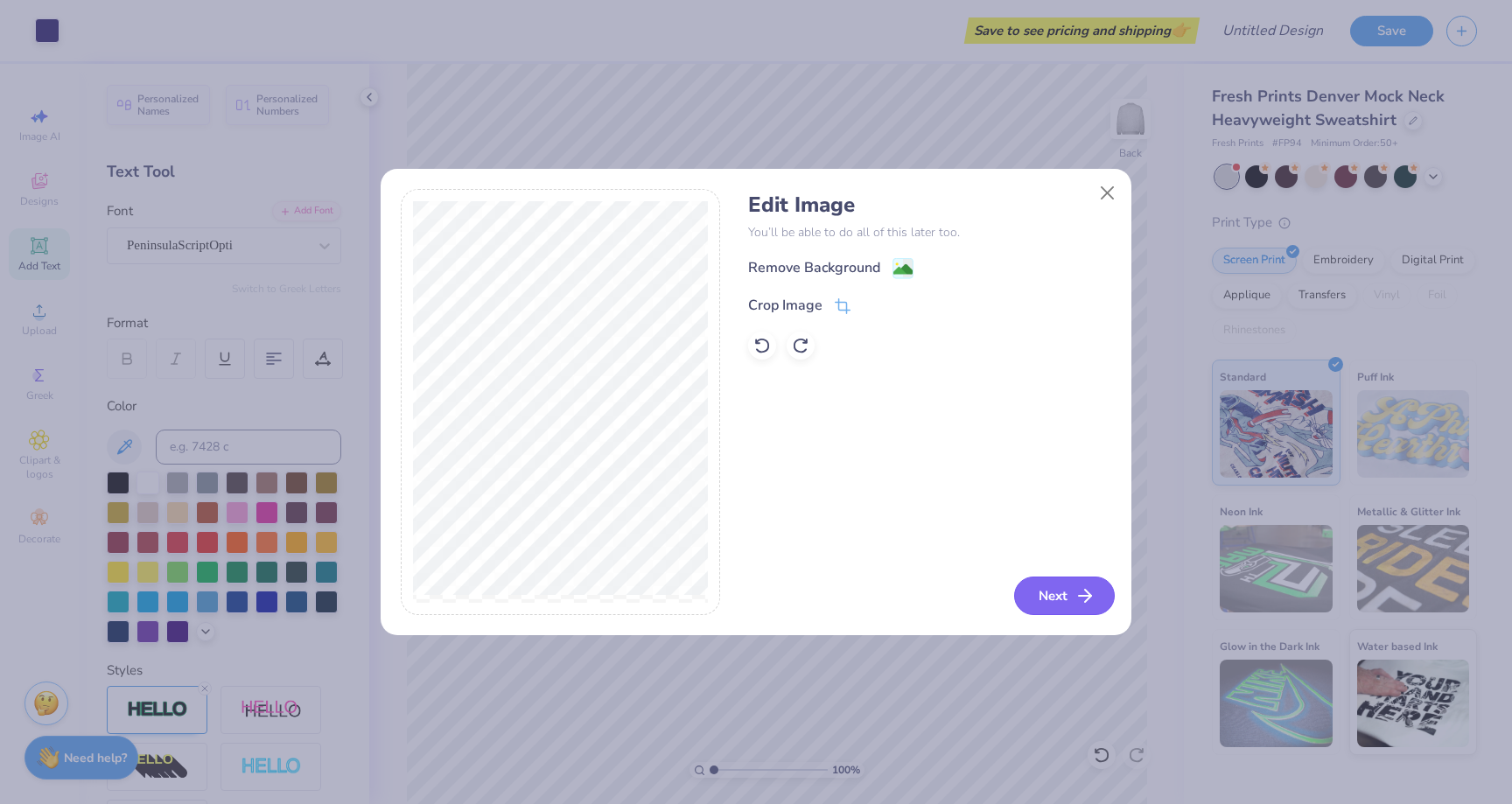
click at [1056, 584] on button "Next" at bounding box center [1064, 596] width 100 height 39
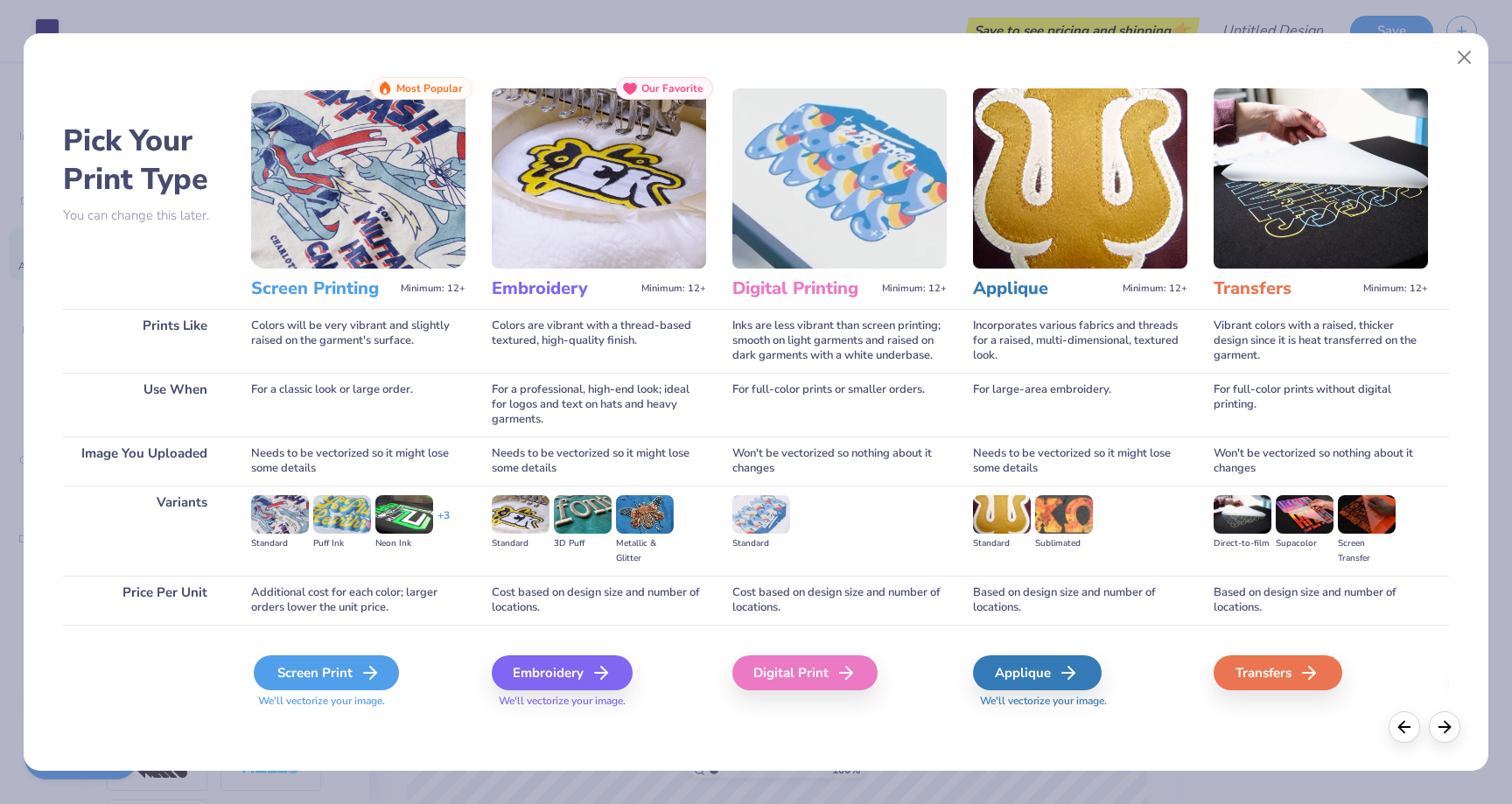
click at [292, 677] on div "Screen Print" at bounding box center [326, 673] width 145 height 35
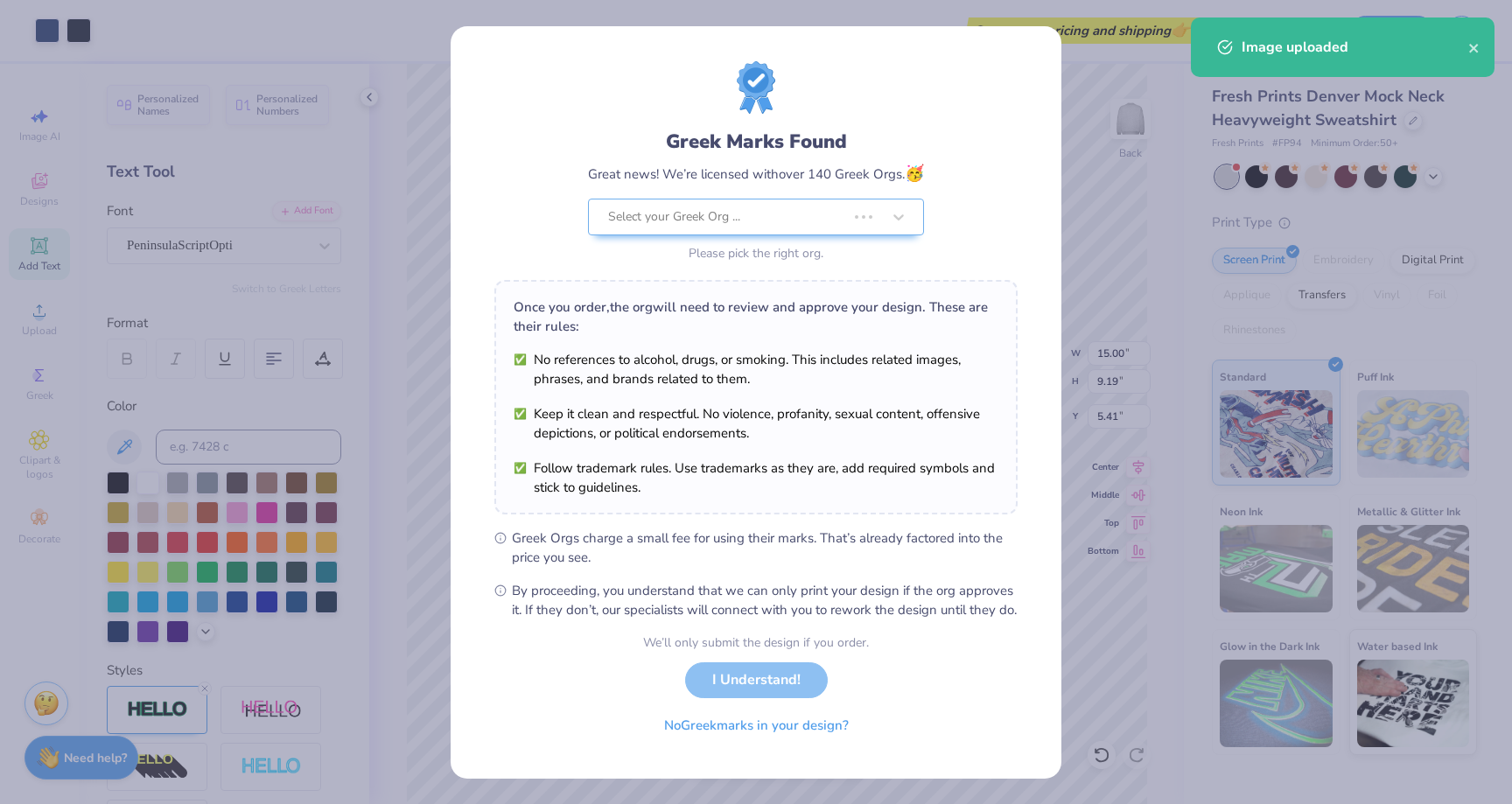
click at [728, 485] on div "Greek Marks Found Great news! We’re licensed with over 140 Greek Orgs. 🥳 Select…" at bounding box center [756, 340] width 523 height 558
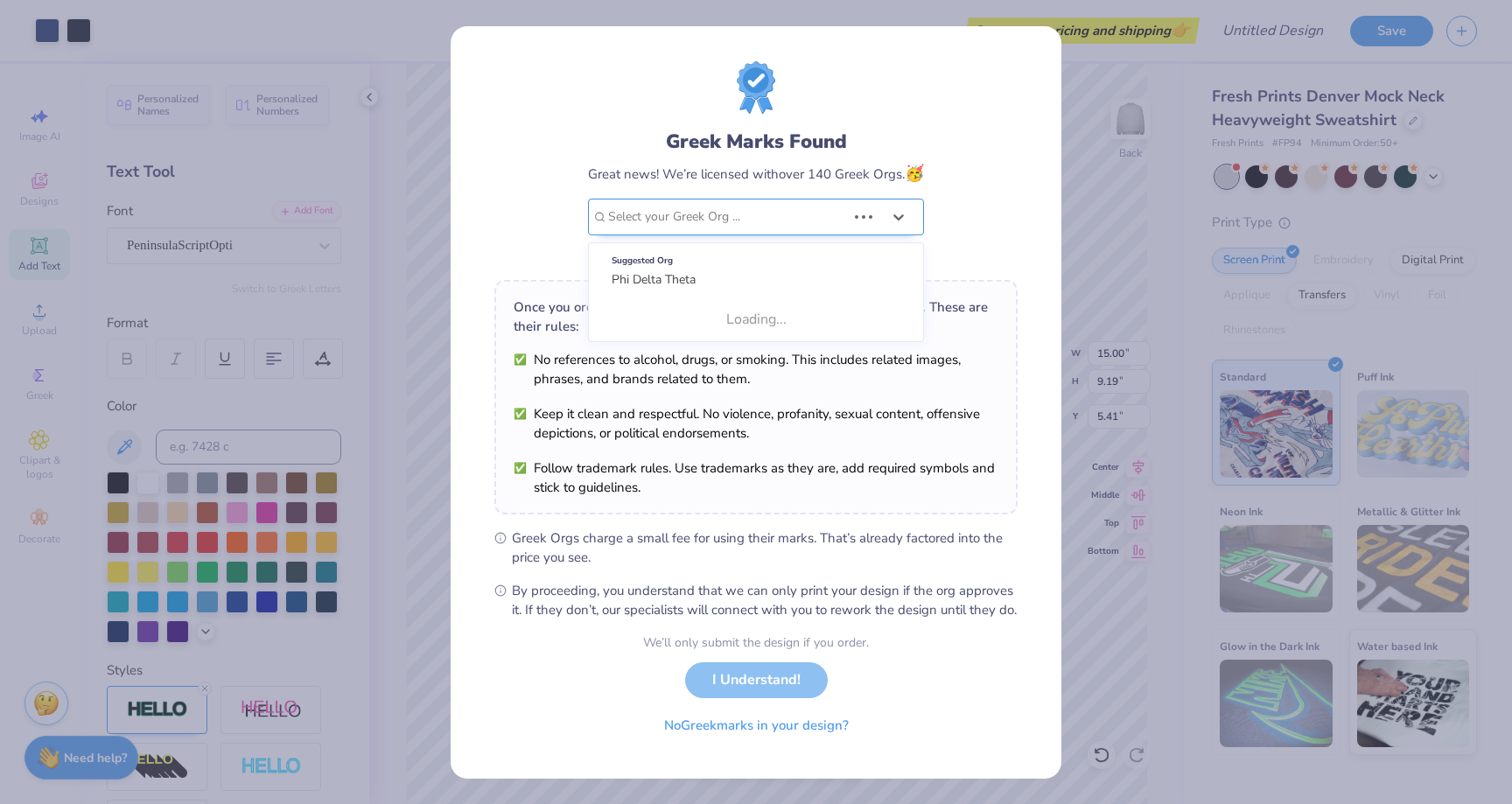
click at [796, 221] on div at bounding box center [727, 217] width 238 height 23
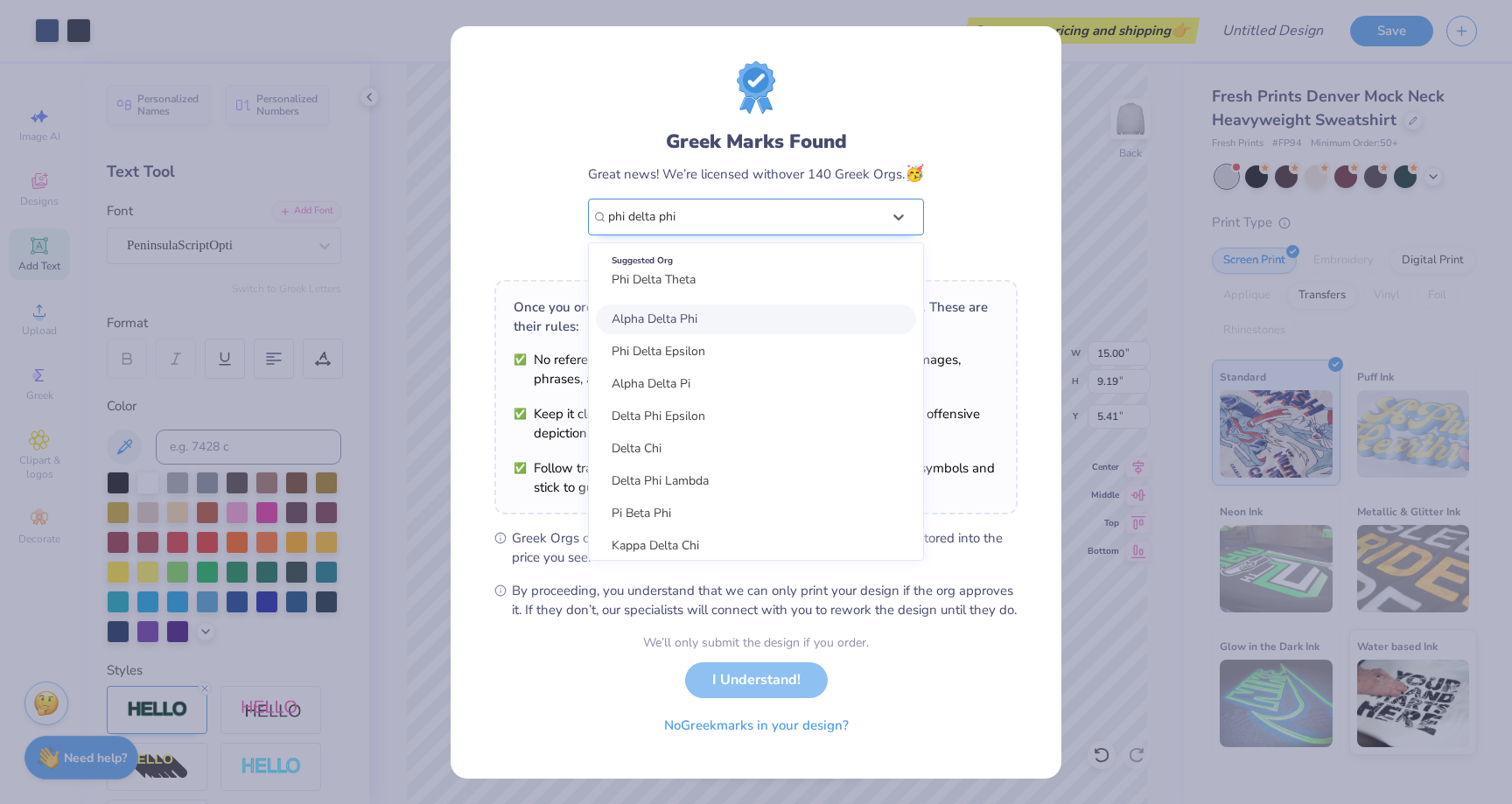
type input "phi delta phi"
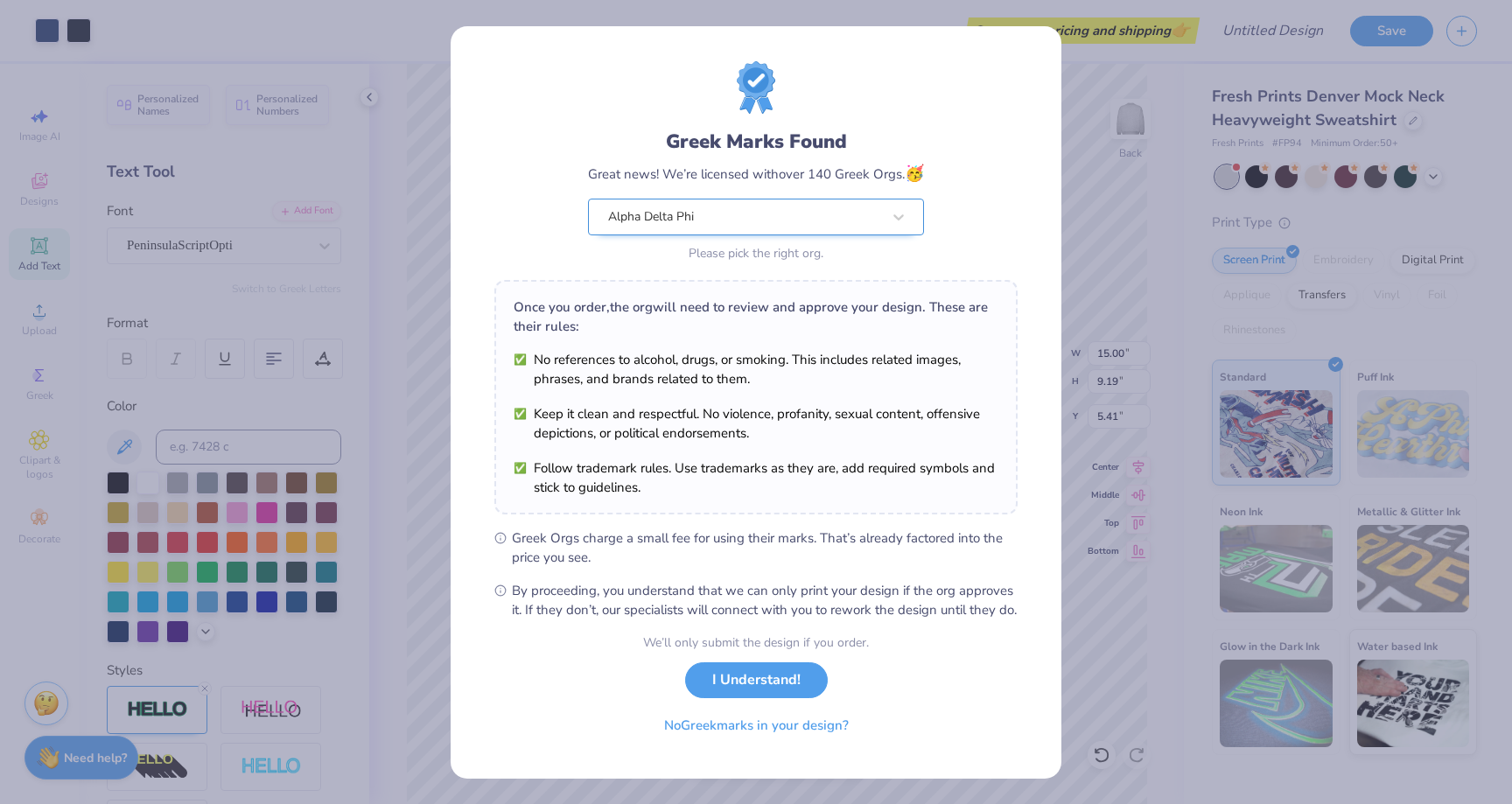
click at [777, 228] on div "Alpha Delta Phi" at bounding box center [744, 217] width 277 height 35
type input "phi delta phi"
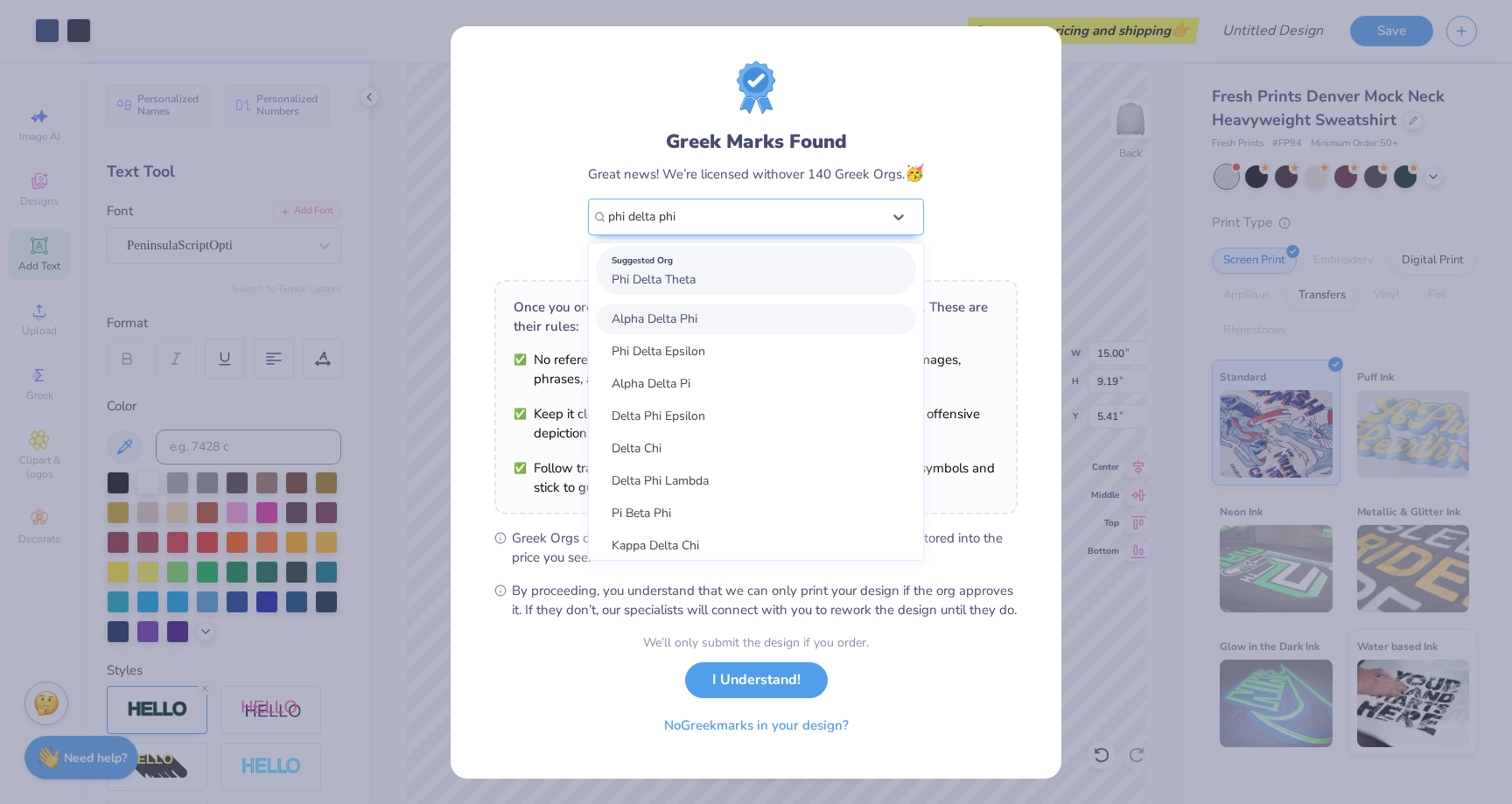
scroll to position [15, 0]
click at [807, 209] on div at bounding box center [744, 217] width 273 height 23
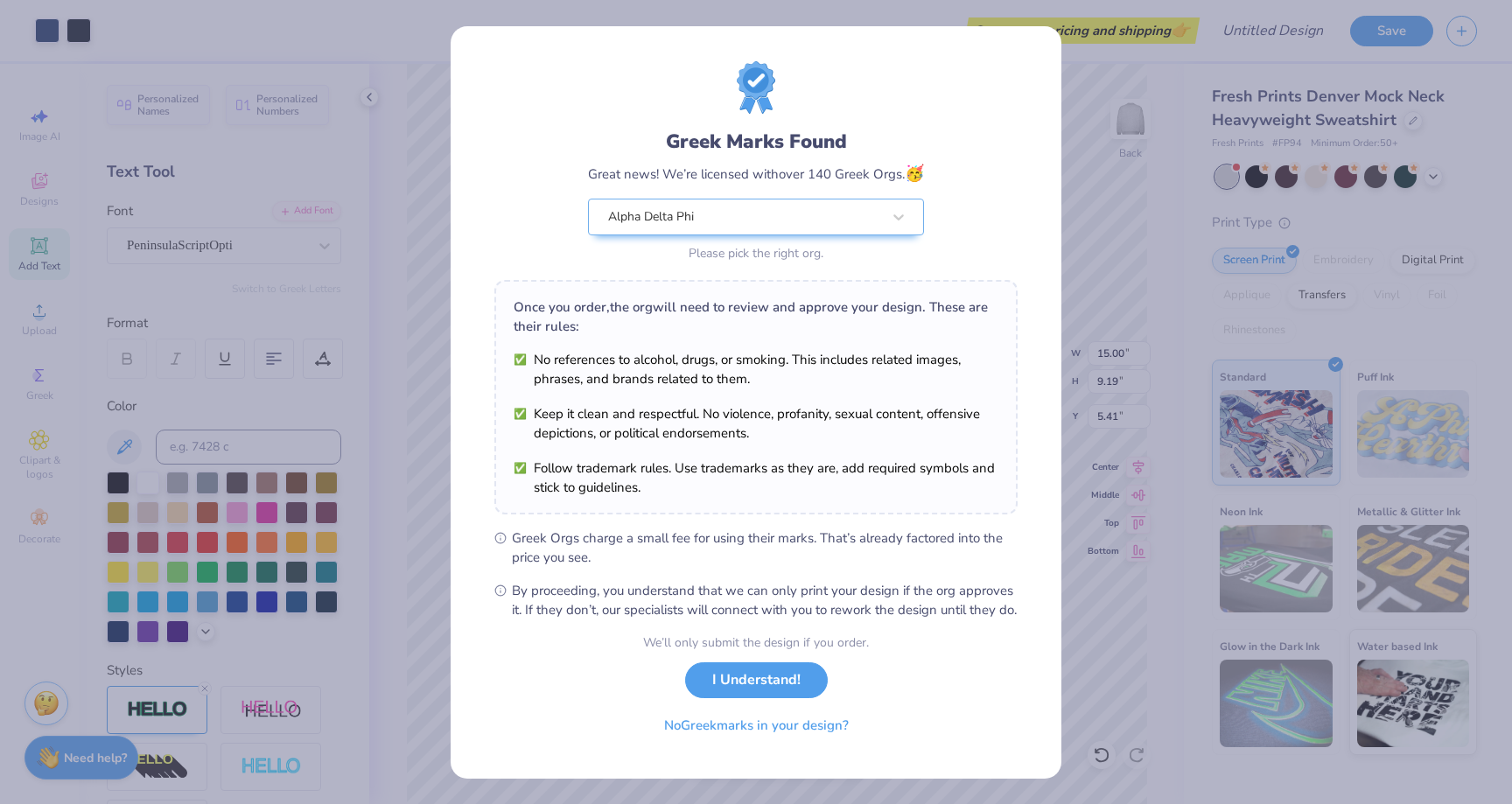
click at [962, 171] on div "Greek Marks Found Great news! We’re licensed with over 140 Greek Orgs. 🥳 Alpha …" at bounding box center [756, 164] width 523 height 205
click at [878, 200] on div "Alpha Delta Phi" at bounding box center [744, 217] width 277 height 35
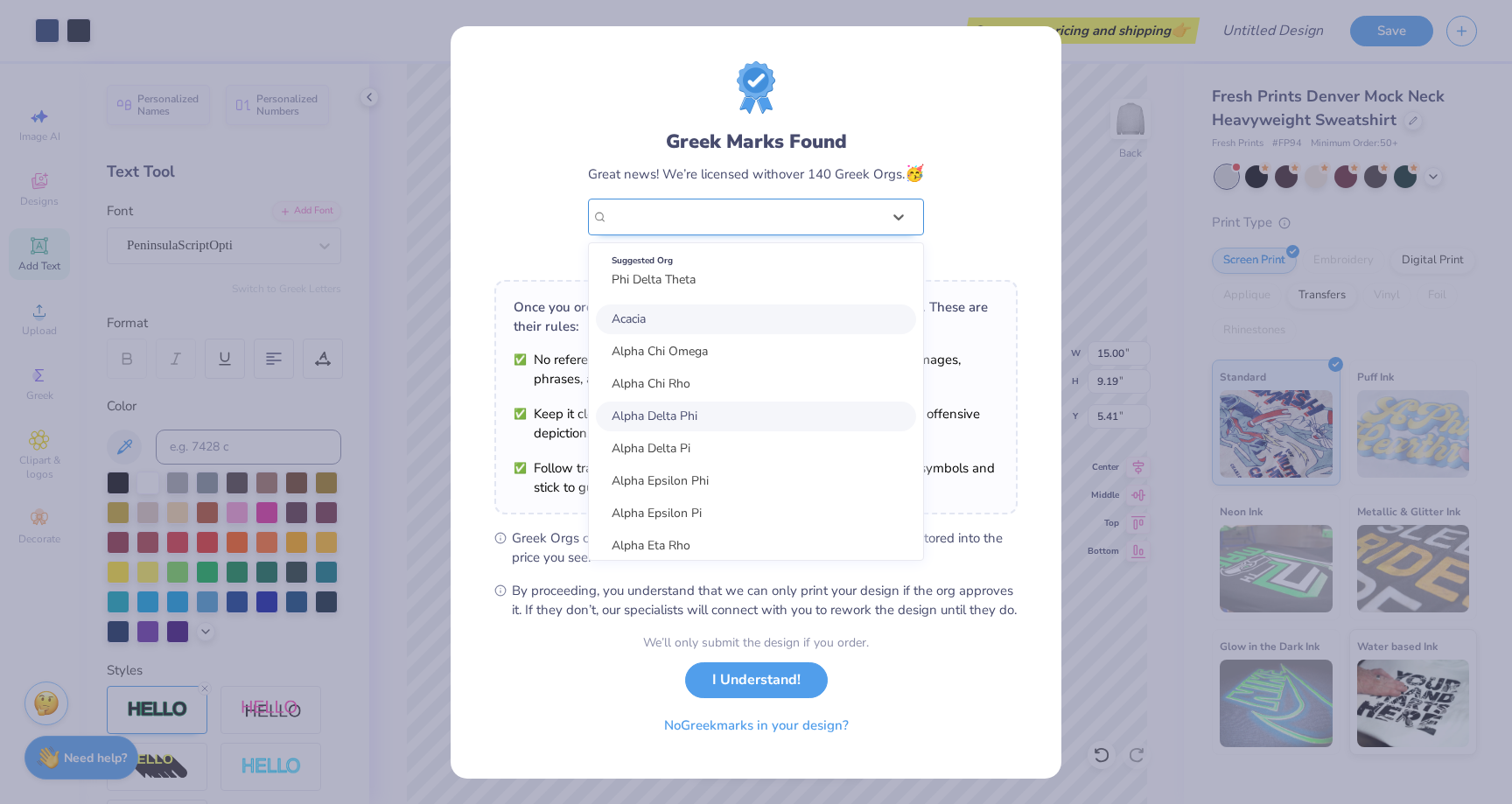
scroll to position [0, 0]
click at [764, 251] on div "Suggested Org" at bounding box center [756, 260] width 289 height 19
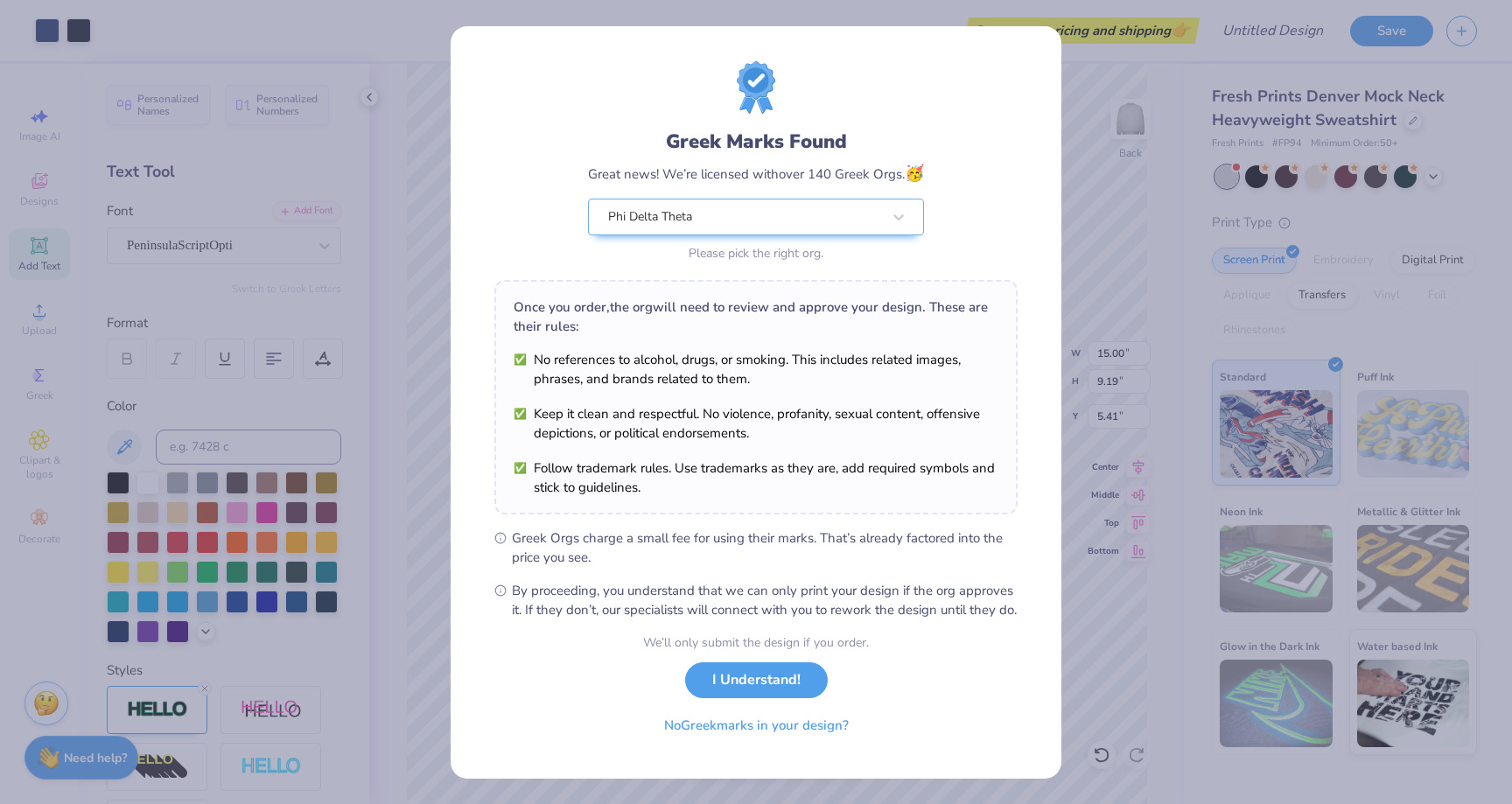
click at [844, 268] on div "Greek Marks Found Great news! We’re licensed with over 140 Greek Orgs. 🥳 Phi De…" at bounding box center [756, 340] width 523 height 558
click at [727, 736] on button "No Greek marks in your design?" at bounding box center [756, 721] width 214 height 36
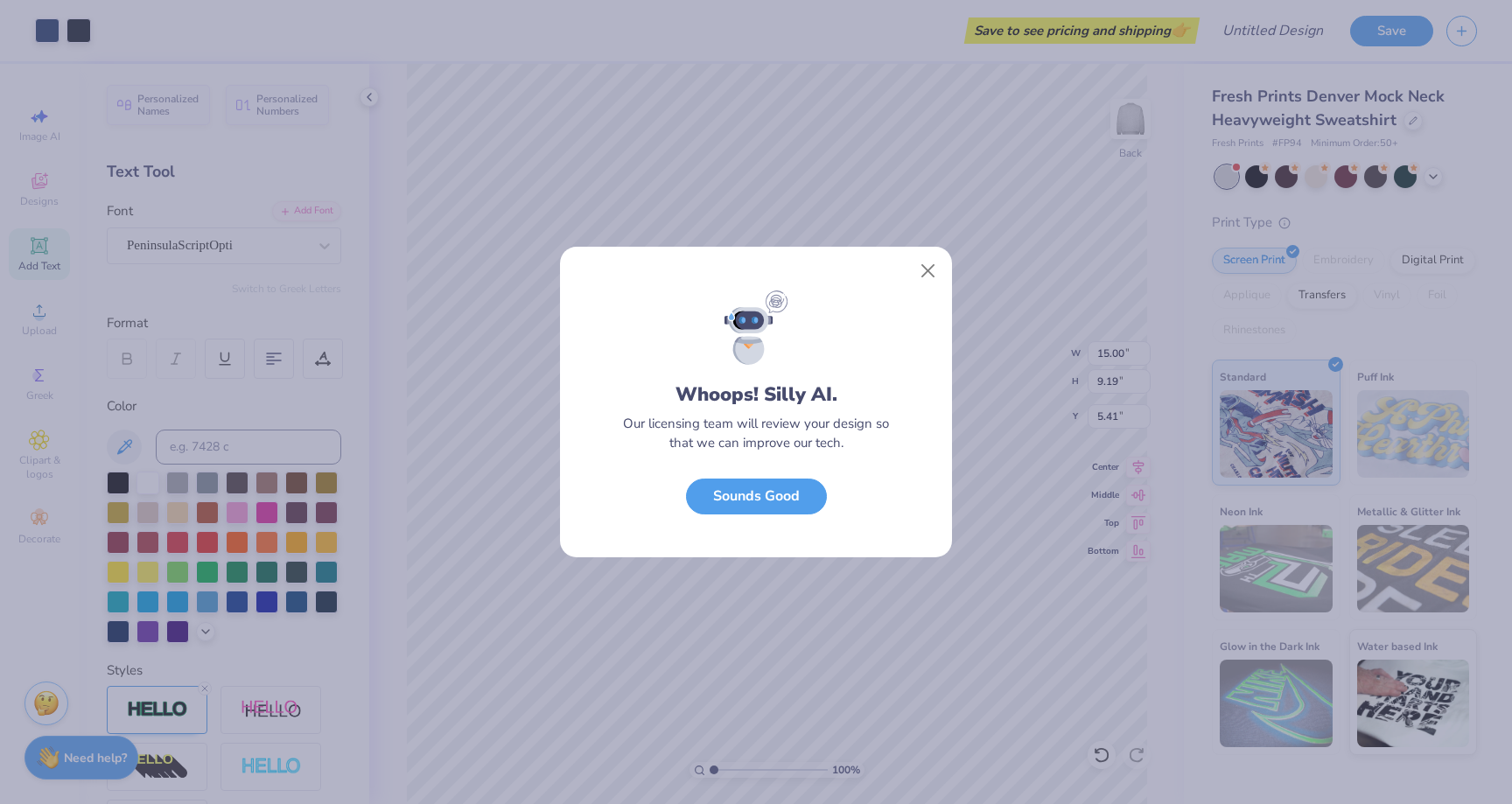
scroll to position [0, 0]
click at [789, 491] on button "Sounds Good" at bounding box center [756, 492] width 141 height 36
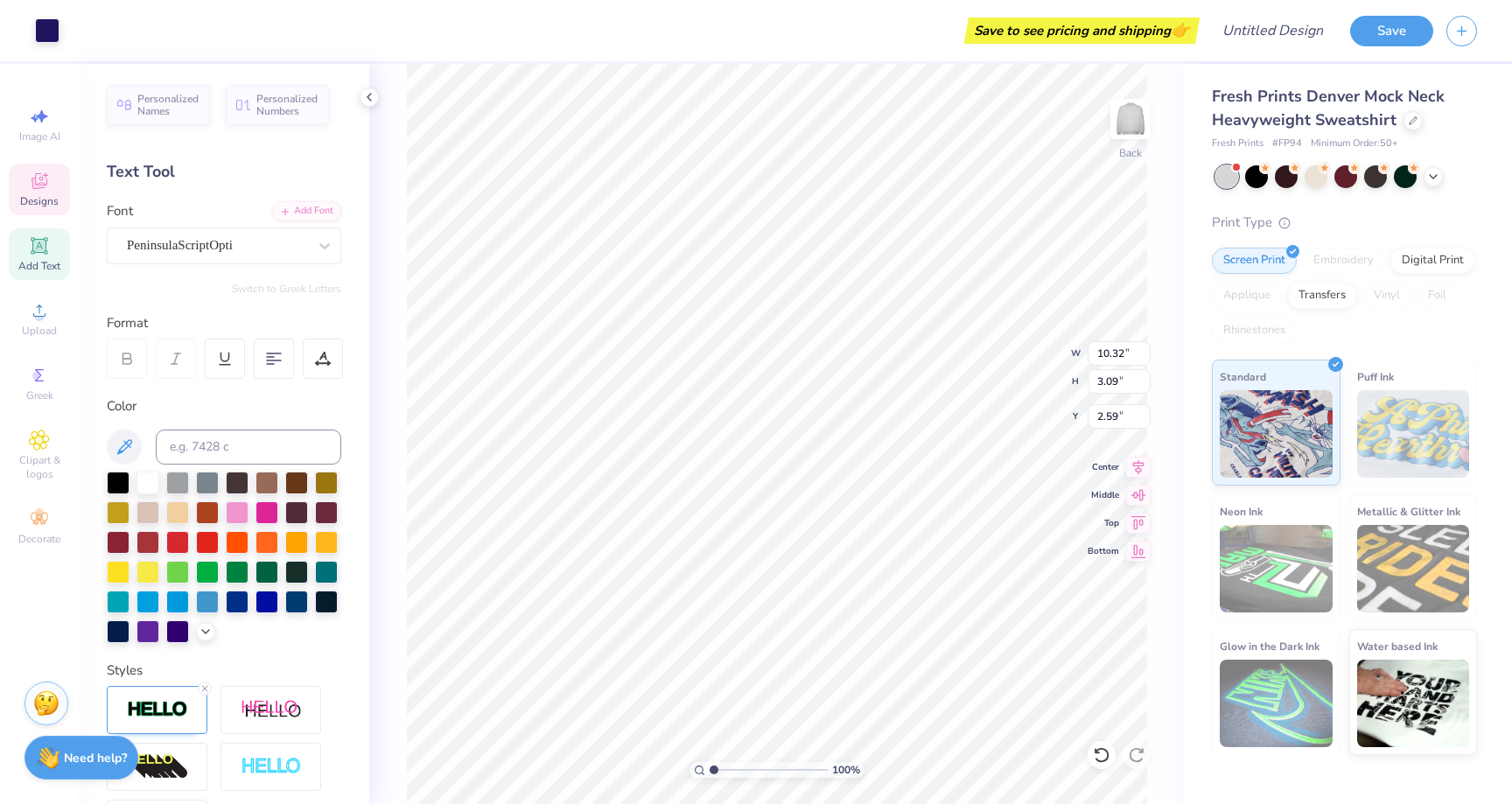
type input "2.60"
type input "15.00"
type input "9.19"
type input "10.00"
type input "10.32"
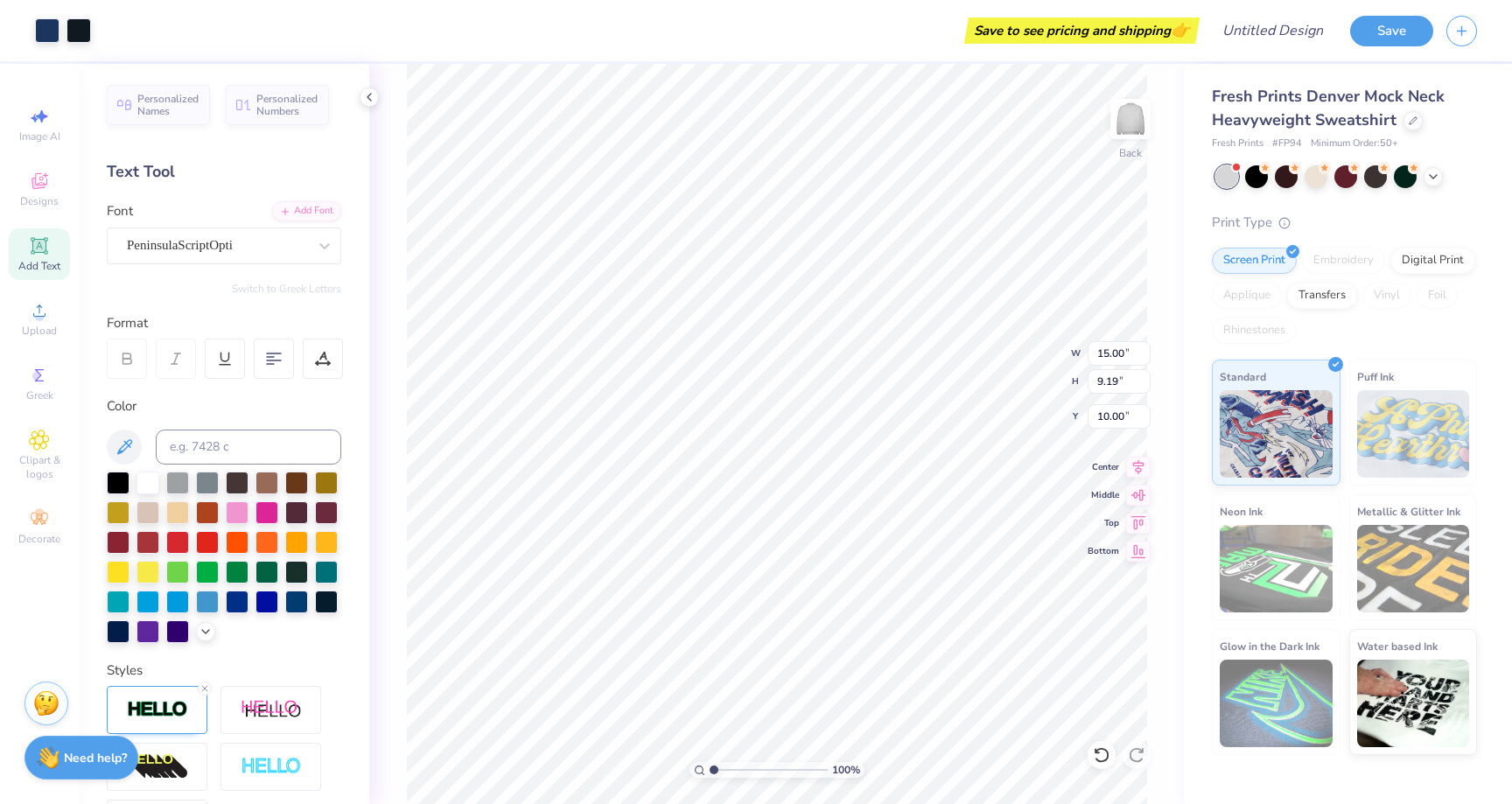
type input "3.09"
type input "2.60"
type input "15.00"
type input "9.19"
type input "10.00"
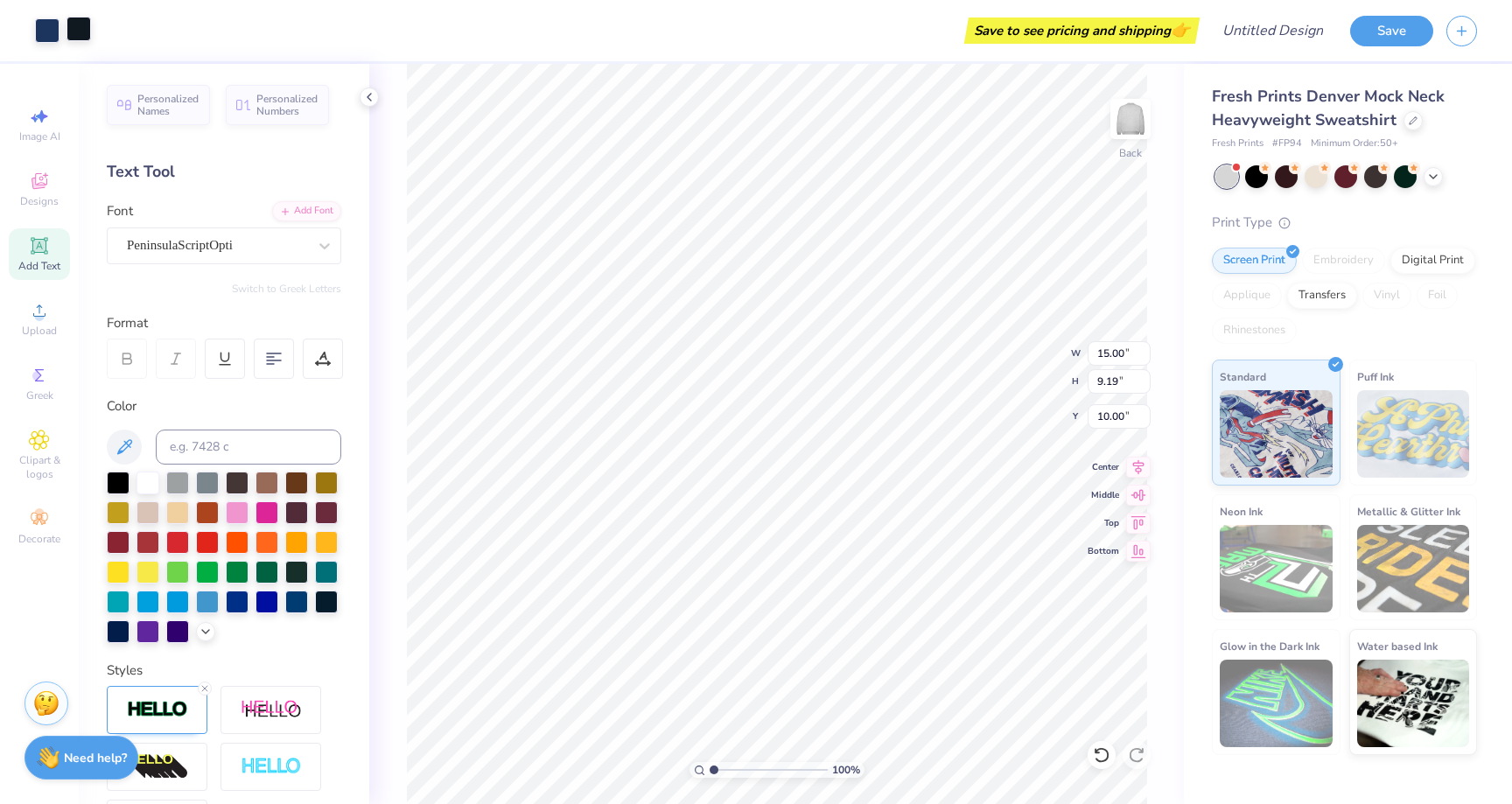
click at [87, 32] on div at bounding box center [78, 29] width 25 height 25
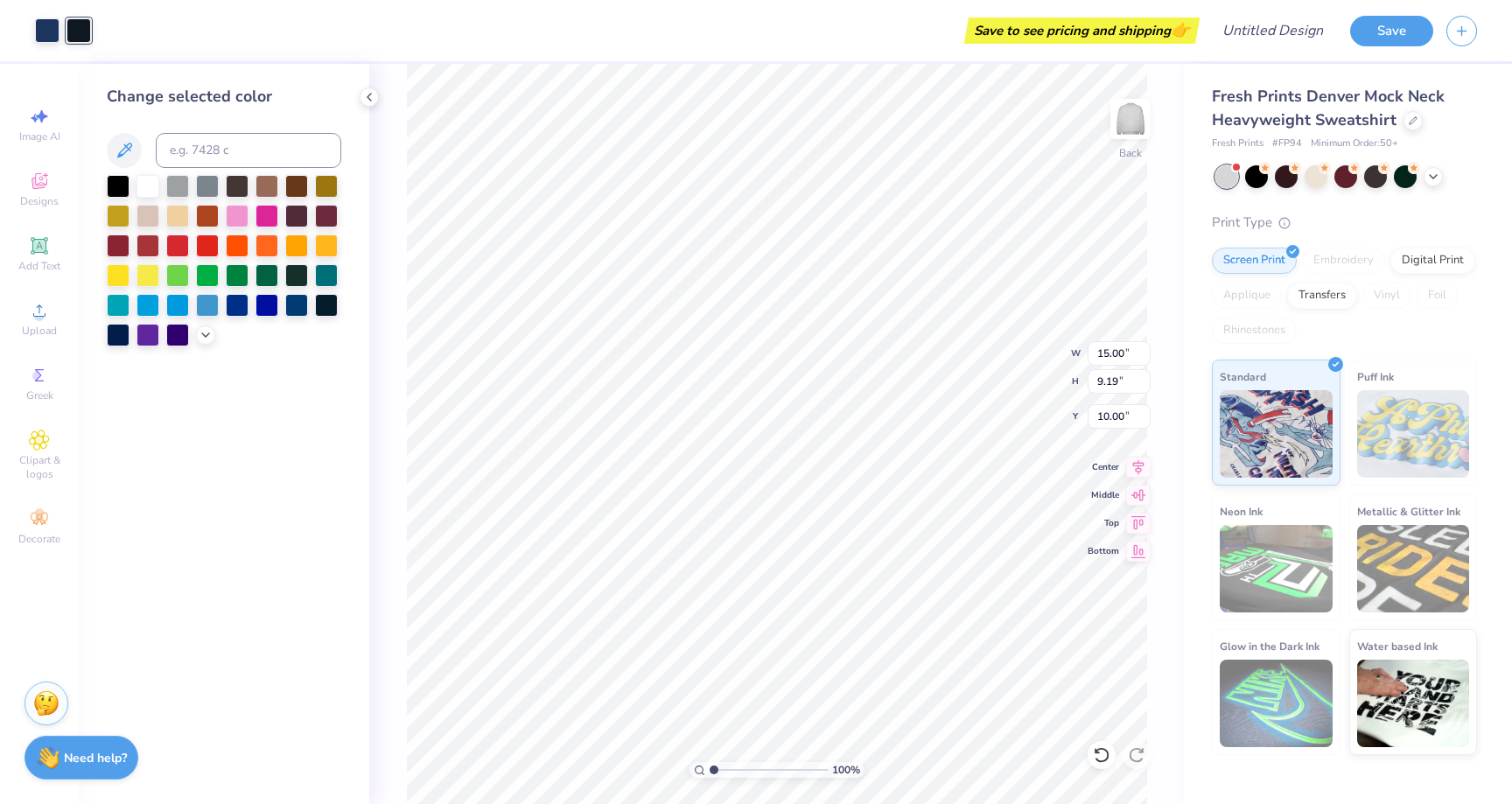
type input "10.32"
type input "3.09"
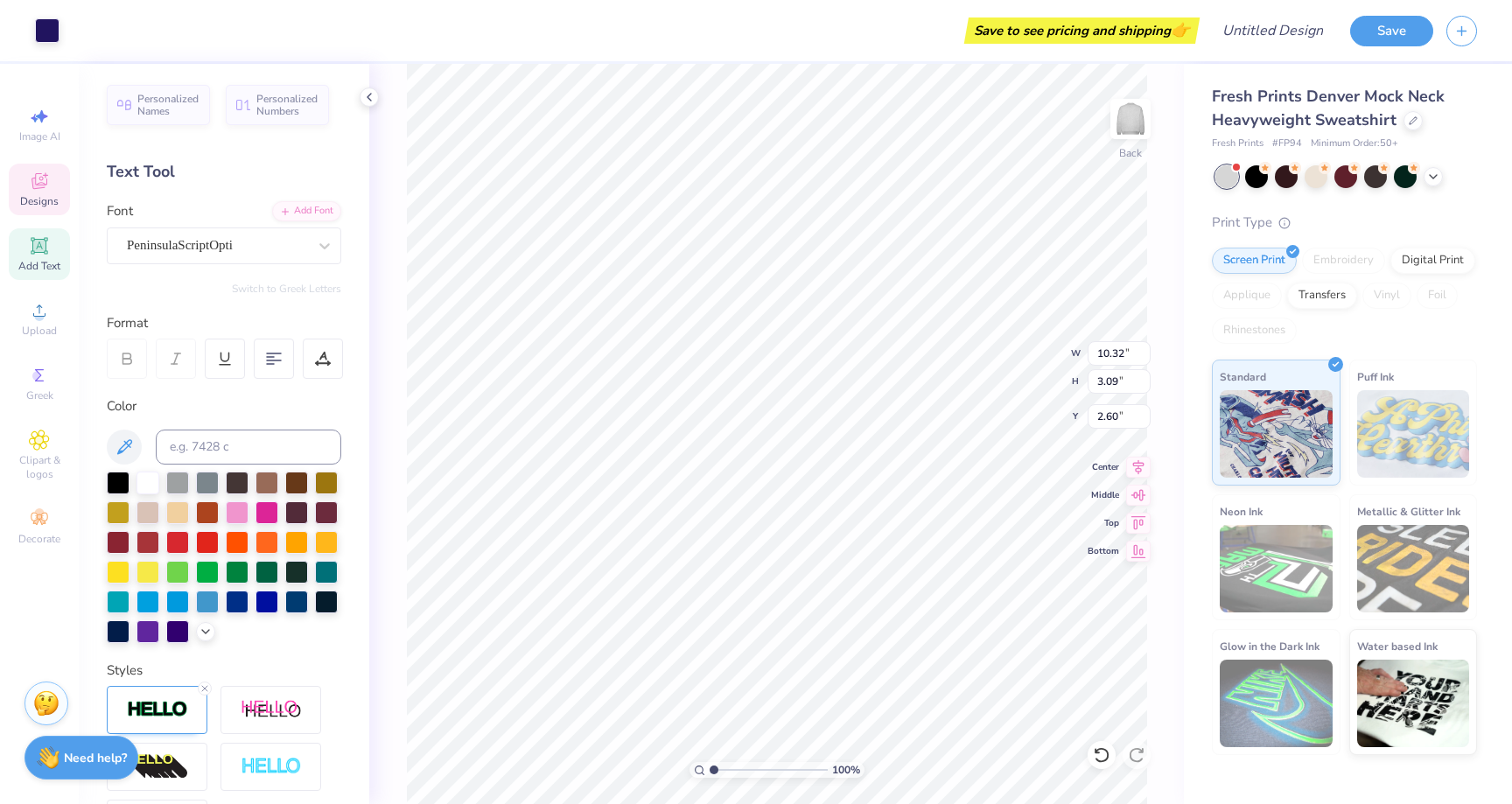
type input "2.59"
type input "2.90"
type input "3.17"
type input "4.92"
click at [73, 29] on div at bounding box center [78, 29] width 25 height 25
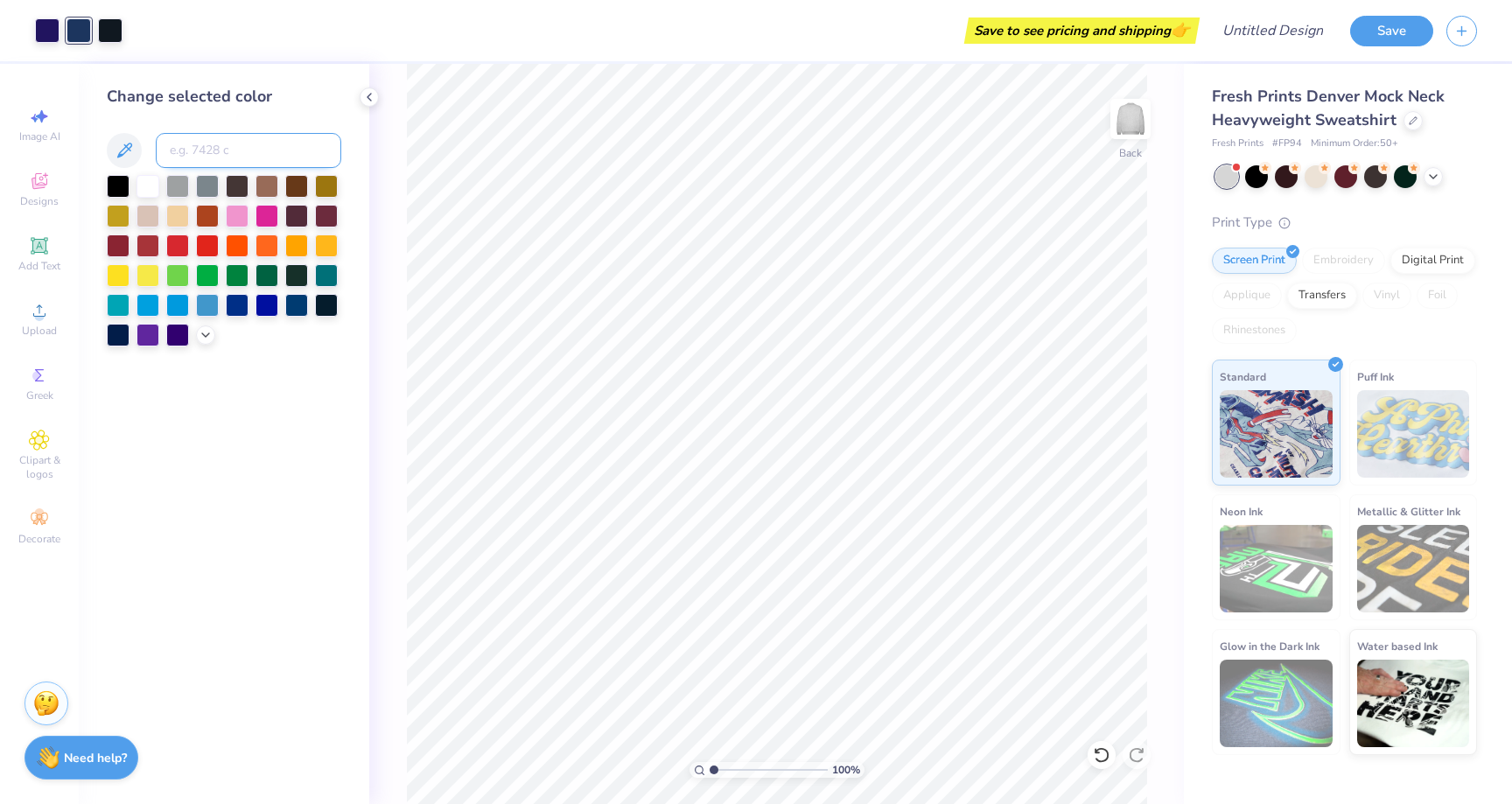
click at [209, 155] on input at bounding box center [248, 151] width 186 height 35
type input "273"
click at [82, 24] on div at bounding box center [78, 29] width 25 height 25
click at [200, 157] on input at bounding box center [248, 151] width 186 height 35
type input "273"
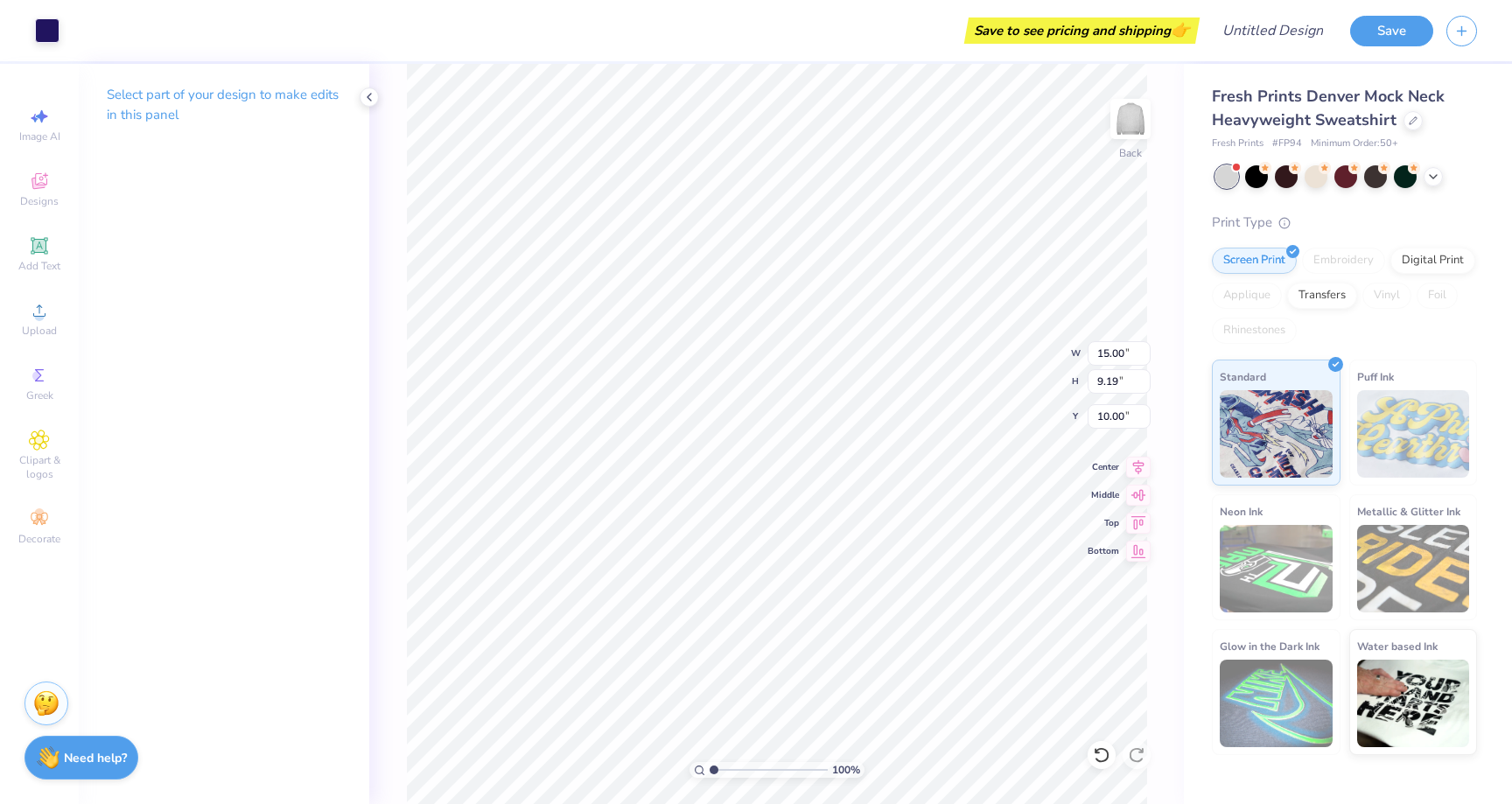
type input "8.48"
type input "2.18"
type input "1.34"
type input "5.83"
type input "1.57"
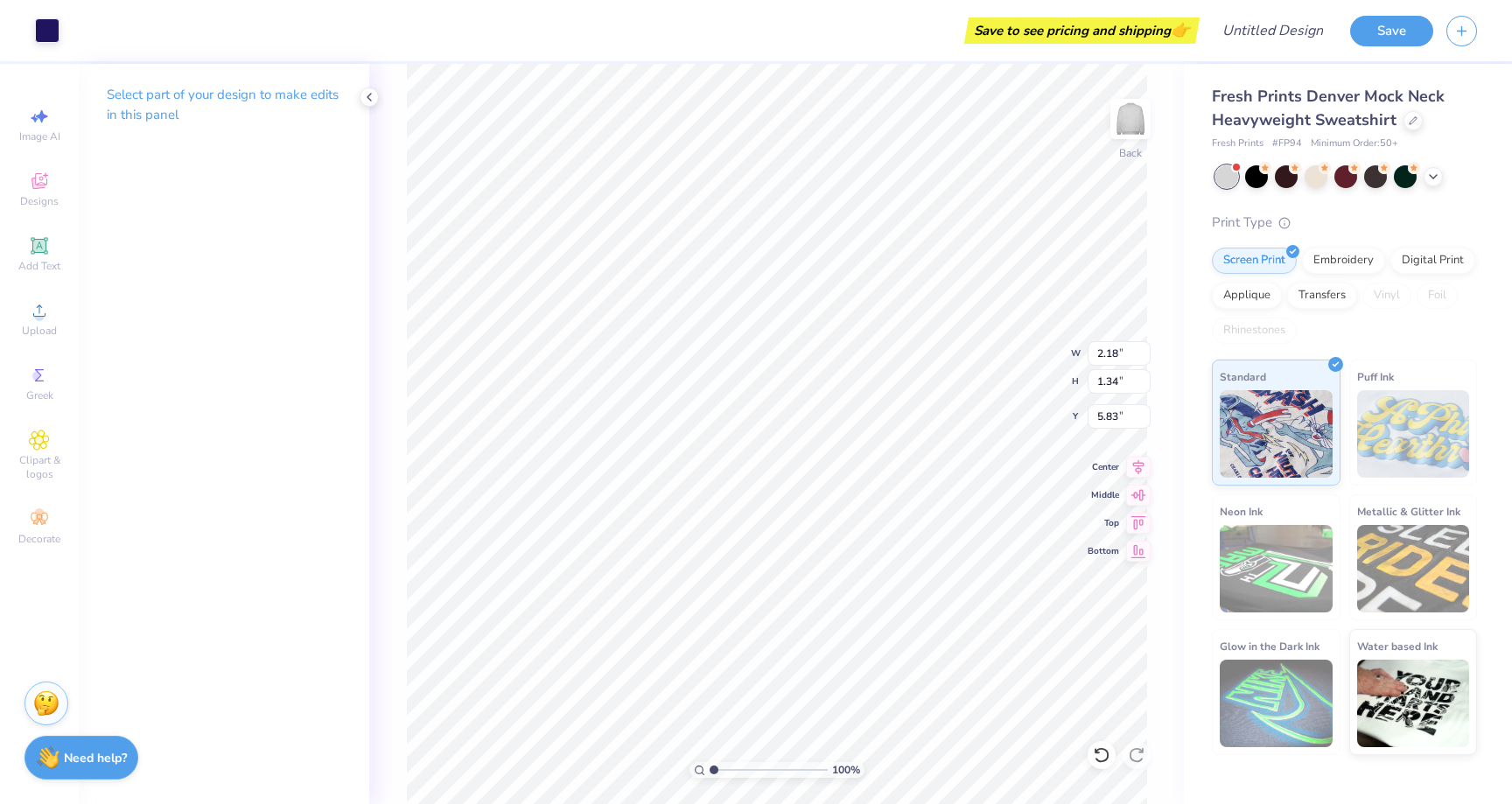
type input "0.96"
type input "6.02"
click at [1250, 30] on input "Design Title" at bounding box center [1251, 30] width 171 height 35
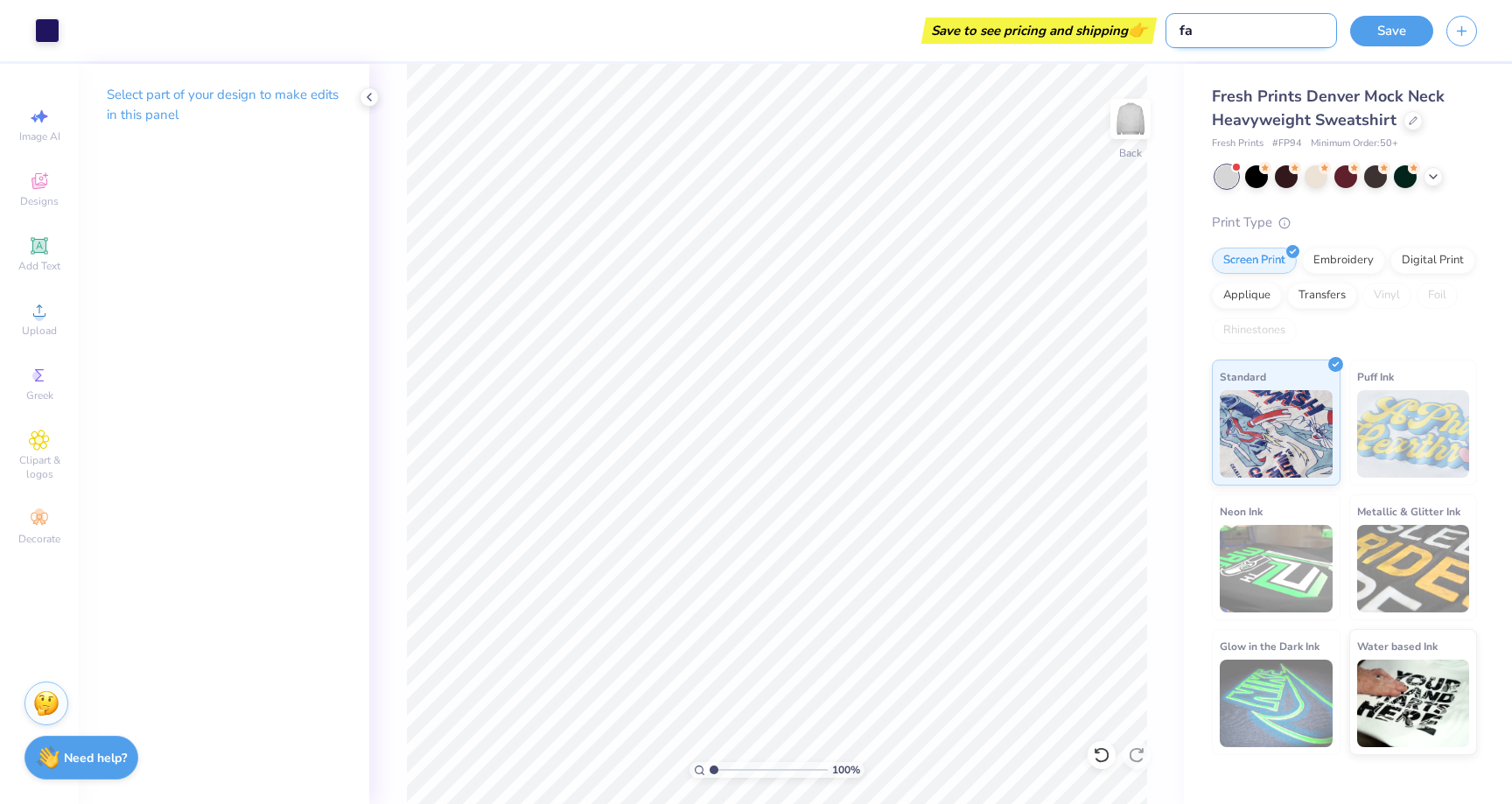
type input "f"
type input "F"
type input "H"
type input "Sweatshirt option 1"
click at [1393, 33] on button "Save" at bounding box center [1392, 28] width 83 height 30
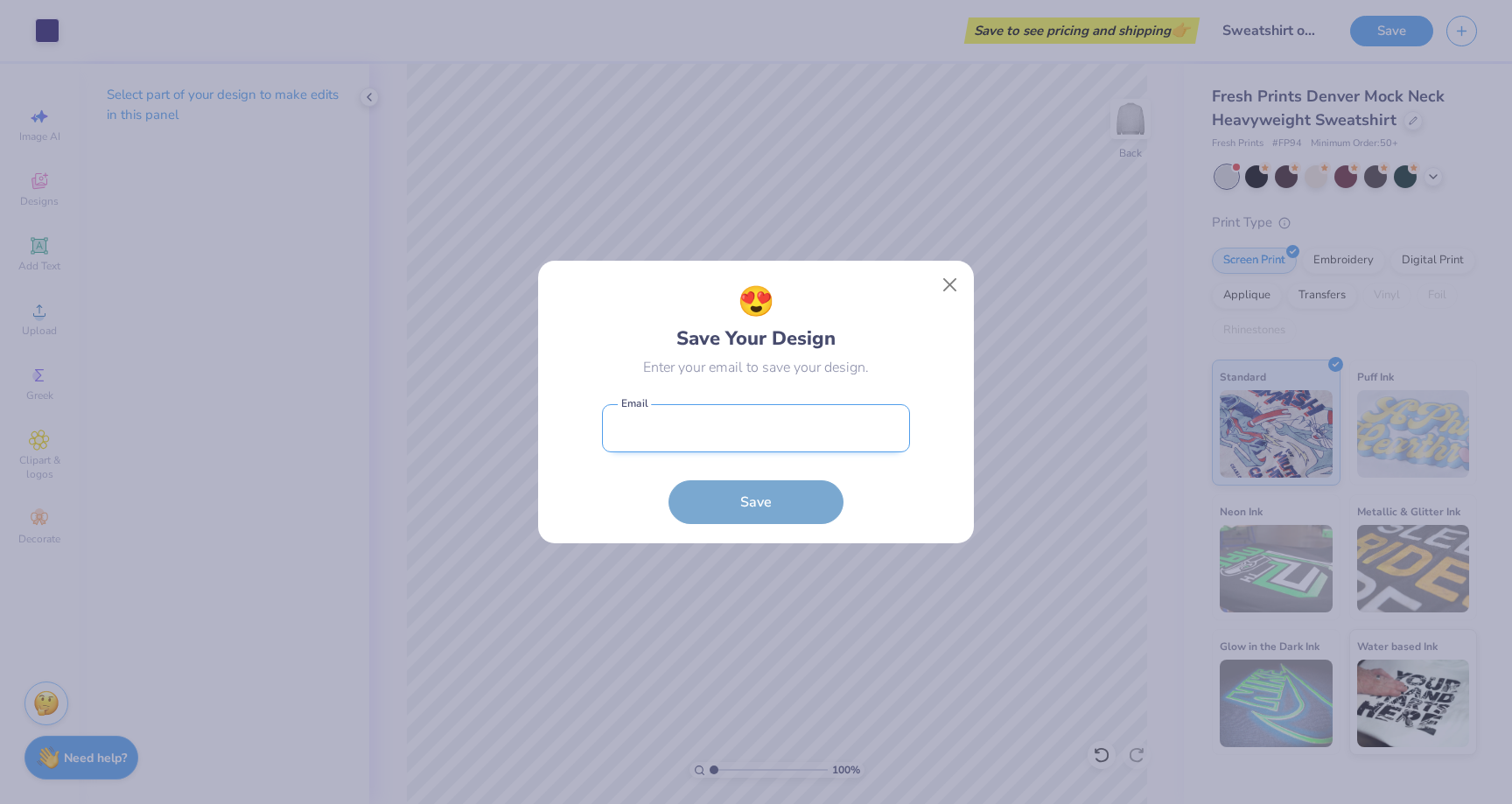
click at [822, 417] on input "email" at bounding box center [756, 429] width 308 height 48
type input "[EMAIL_ADDRESS][DOMAIN_NAME]"
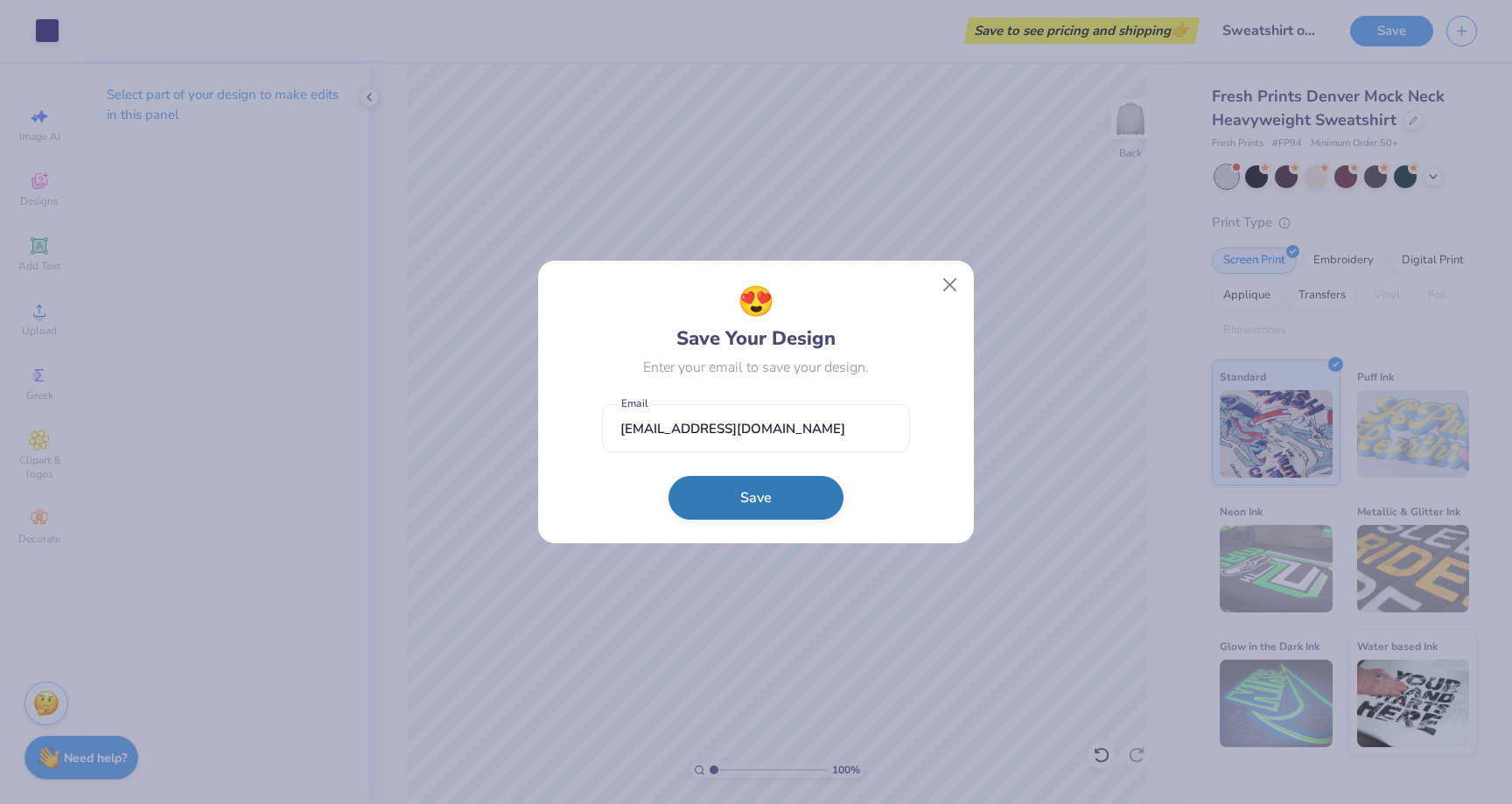
click at [724, 496] on button "Save" at bounding box center [756, 499] width 175 height 44
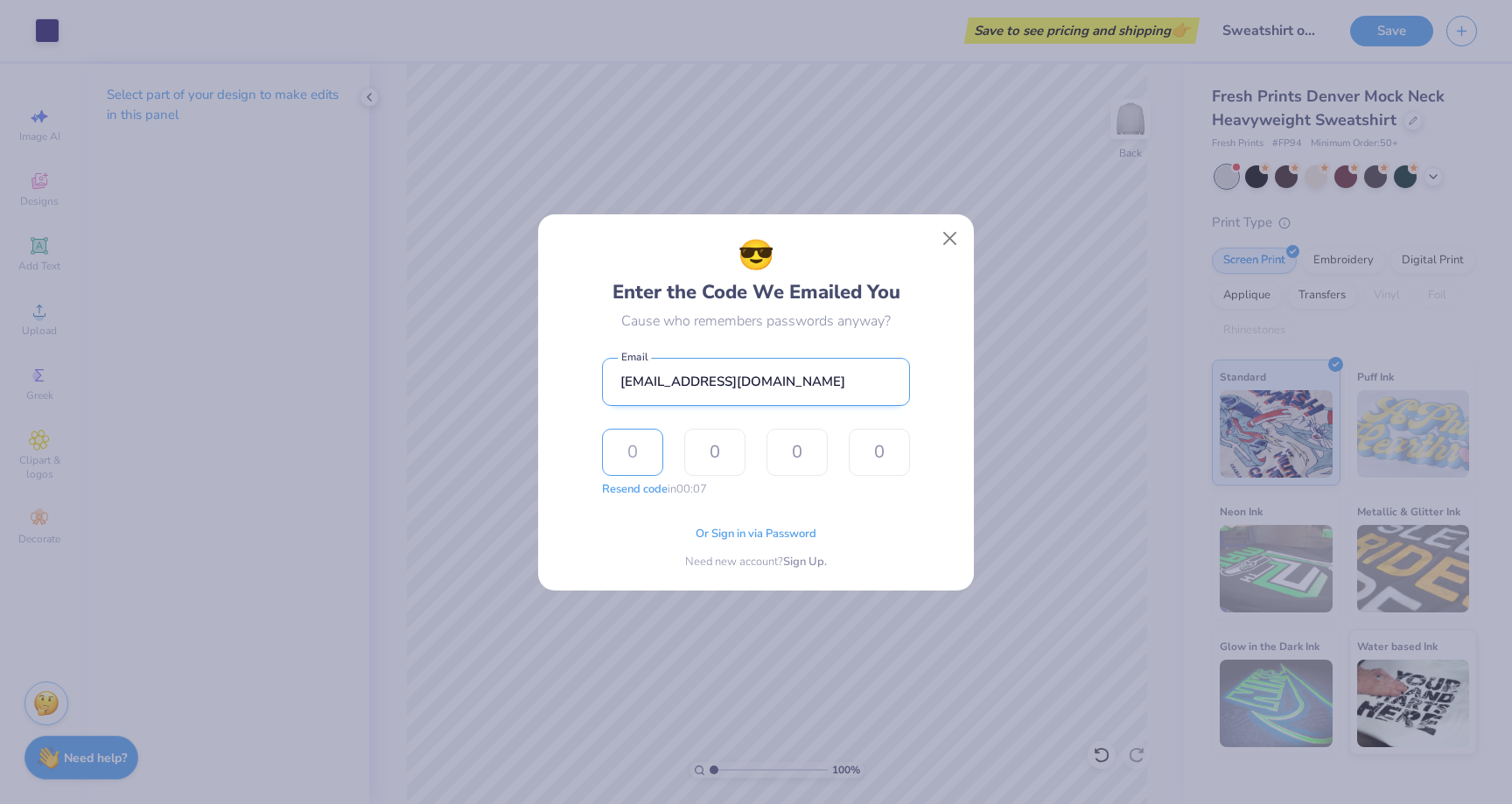
type input "1"
type input "0"
type input "7"
type input "1"
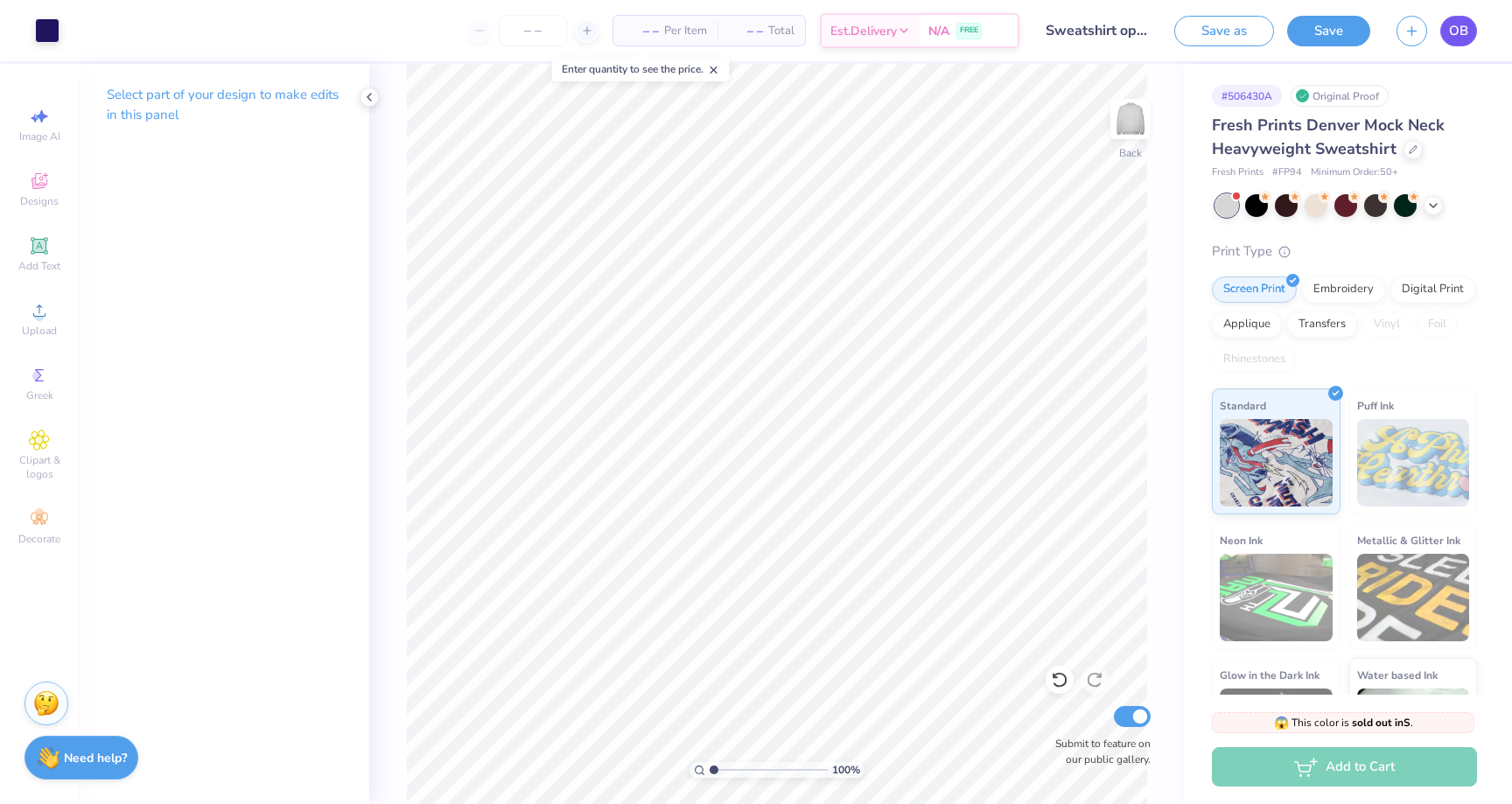
click at [1468, 32] on link "OB" at bounding box center [1459, 30] width 37 height 30
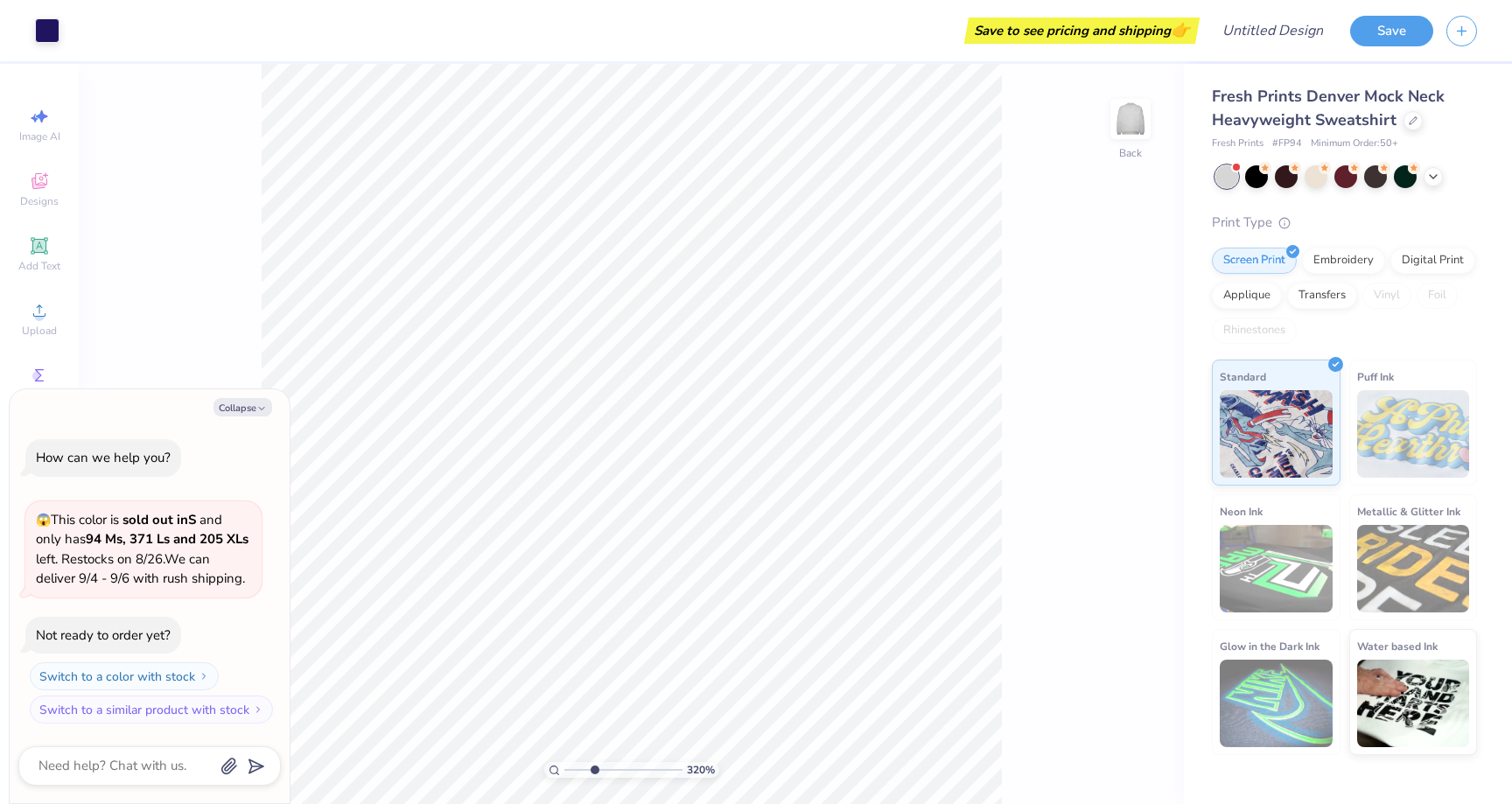
drag, startPoint x: 567, startPoint y: 770, endPoint x: 594, endPoint y: 768, distance: 27.1
type input "3.2"
click at [594, 768] on input "range" at bounding box center [624, 770] width 118 height 16
click at [235, 399] on button "Collapse" at bounding box center [243, 408] width 59 height 18
type textarea "x"
